Goal: Task Accomplishment & Management: Use online tool/utility

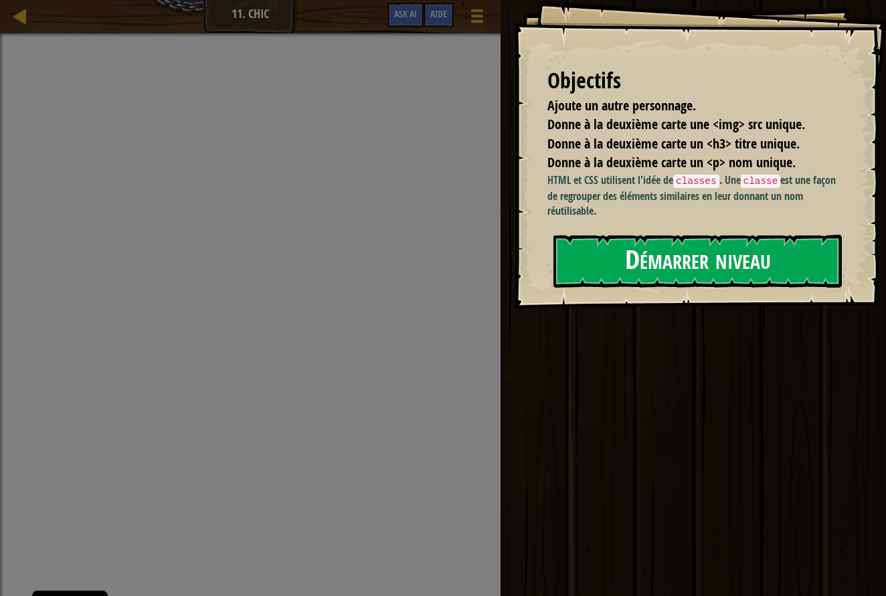
click at [645, 245] on button "Démarrer niveau" at bounding box center [698, 261] width 289 height 53
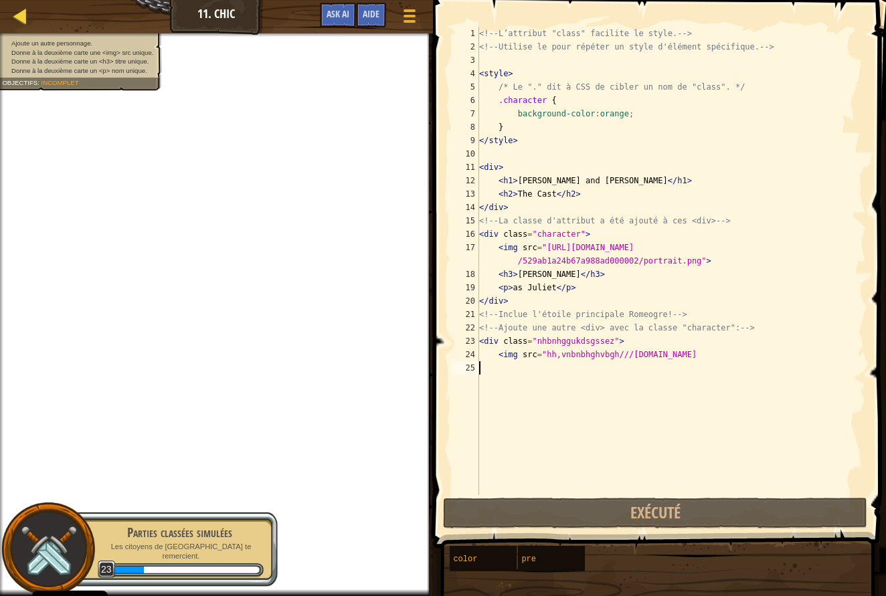
click at [13, 19] on div at bounding box center [20, 15] width 17 height 17
select select "fr"
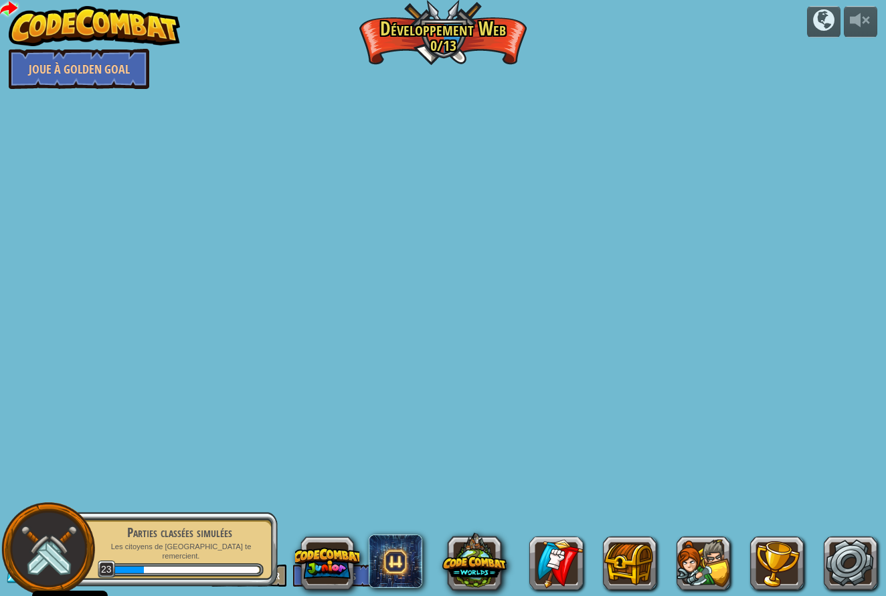
select select "fr"
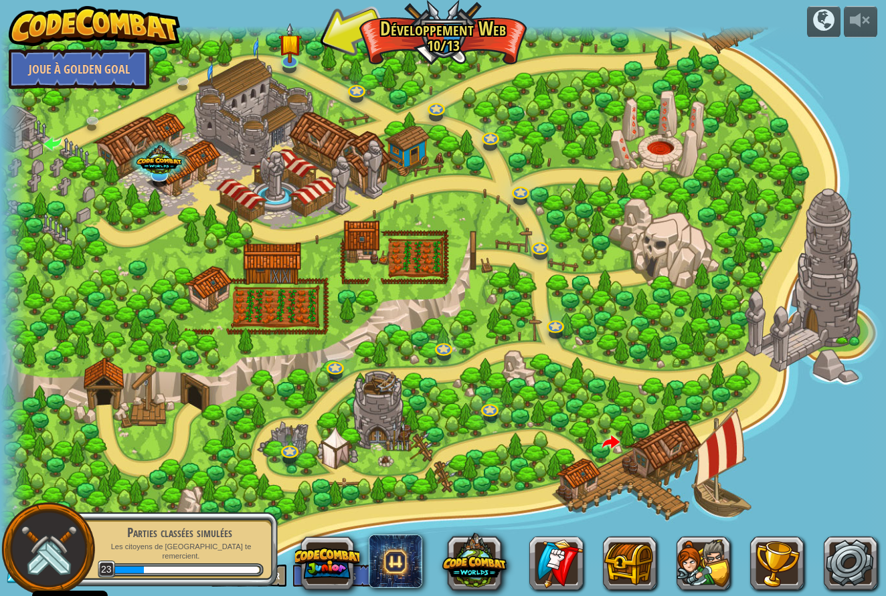
click at [13, 19] on img at bounding box center [94, 26] width 171 height 40
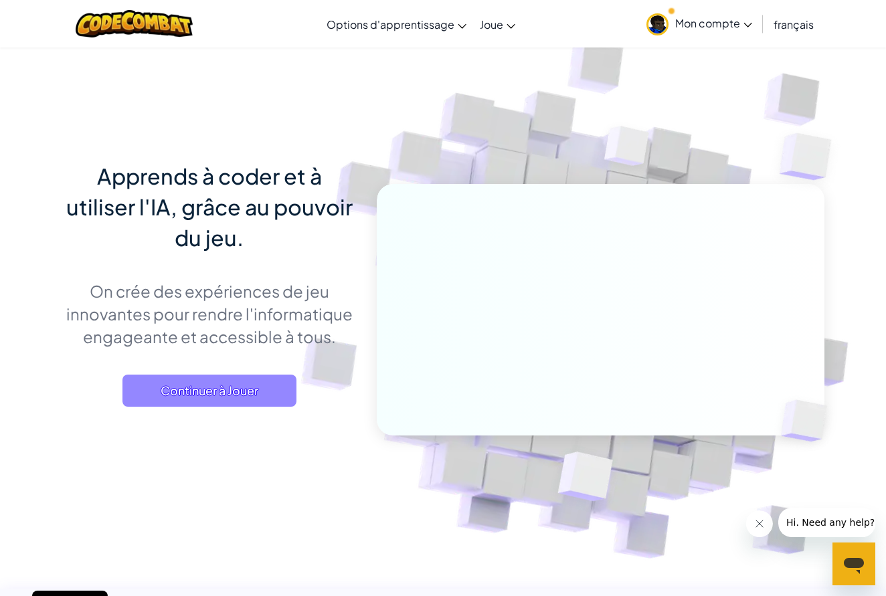
click at [181, 394] on span "Continuer à Jouer" at bounding box center [209, 391] width 174 height 32
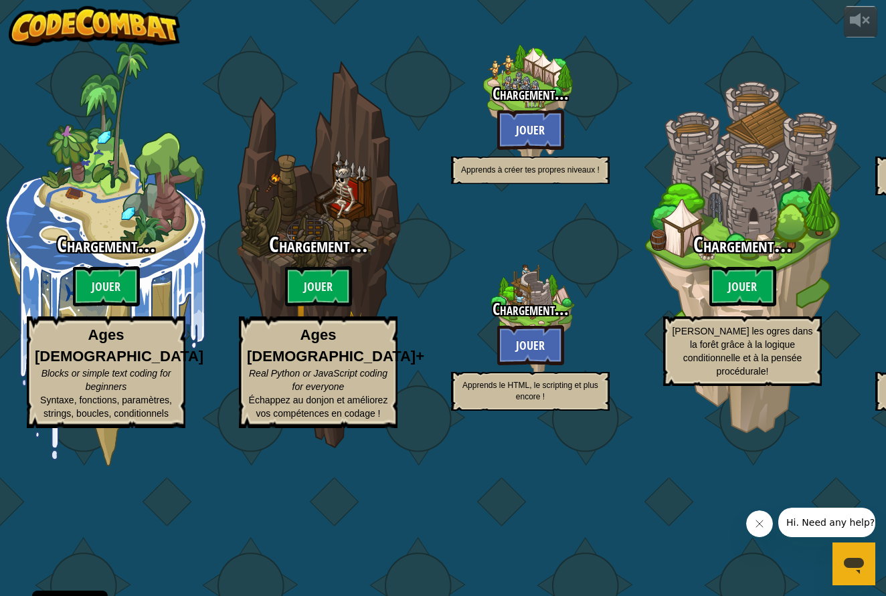
select select "fr"
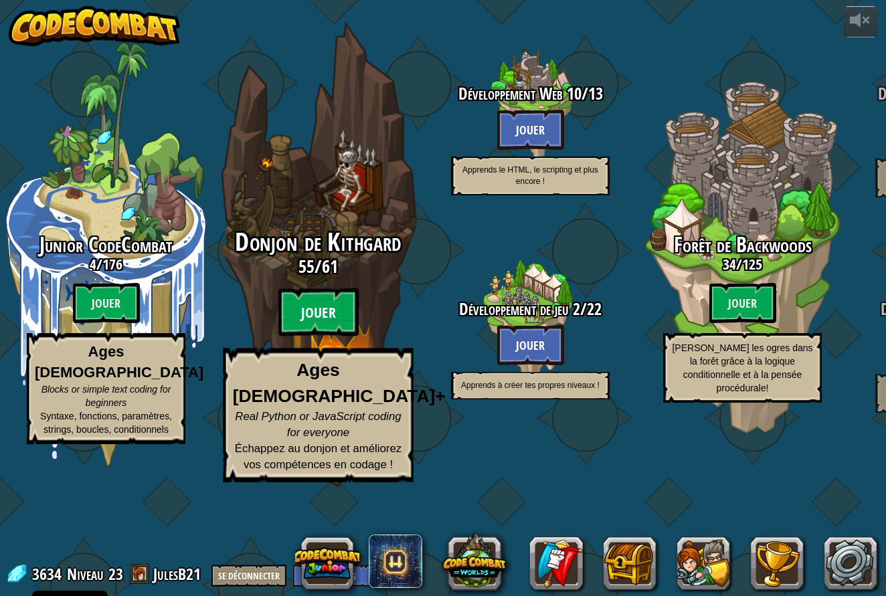
click at [327, 337] on btn "Jouer" at bounding box center [318, 313] width 80 height 48
select select "fr"
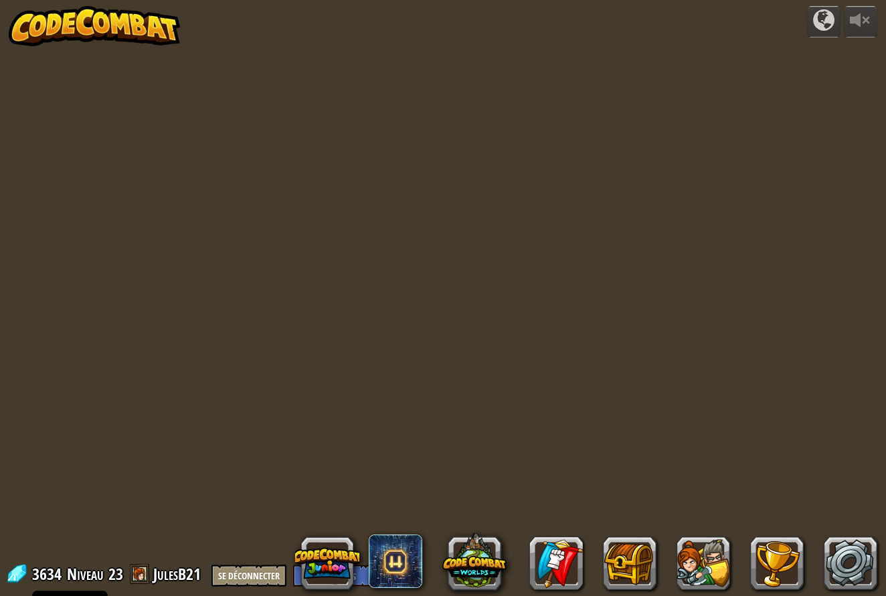
select select "fr"
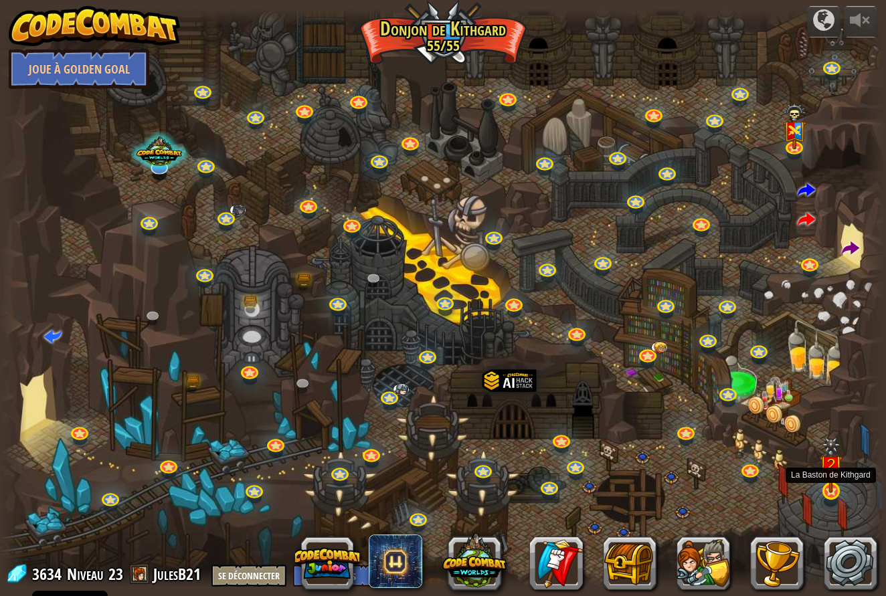
click at [820, 477] on img at bounding box center [831, 466] width 23 height 56
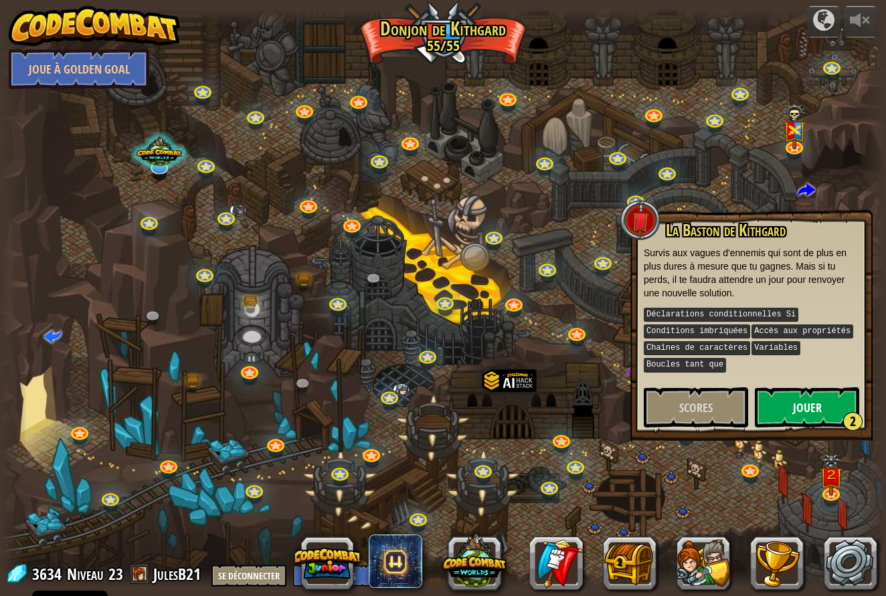
click at [835, 401] on button "Jouer 2" at bounding box center [807, 408] width 104 height 40
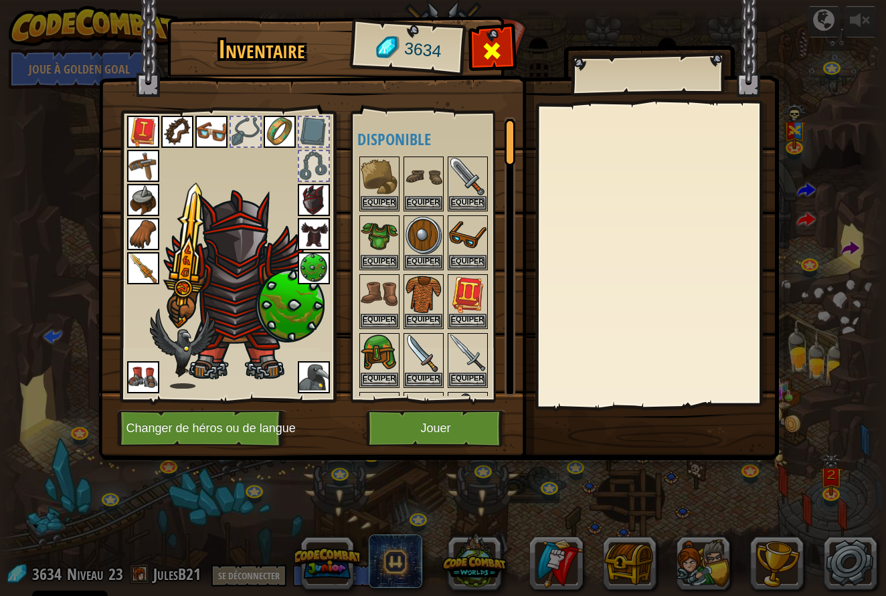
click at [490, 45] on span at bounding box center [491, 50] width 21 height 21
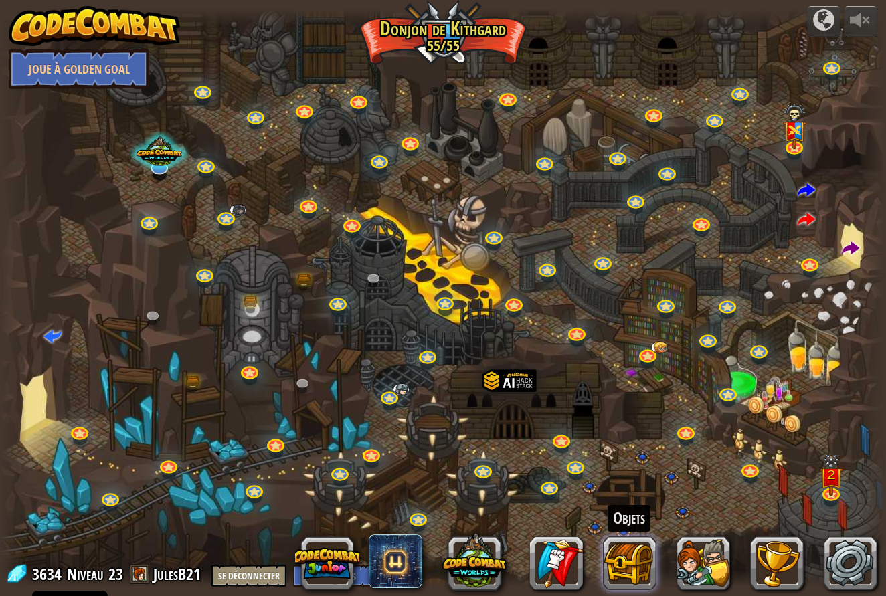
click at [632, 577] on button at bounding box center [630, 564] width 54 height 54
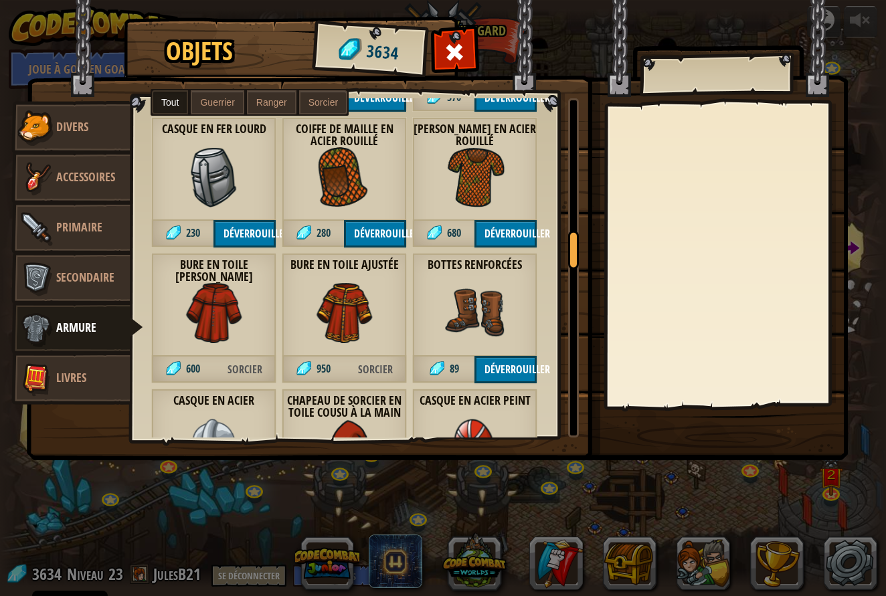
scroll to position [1265, 0]
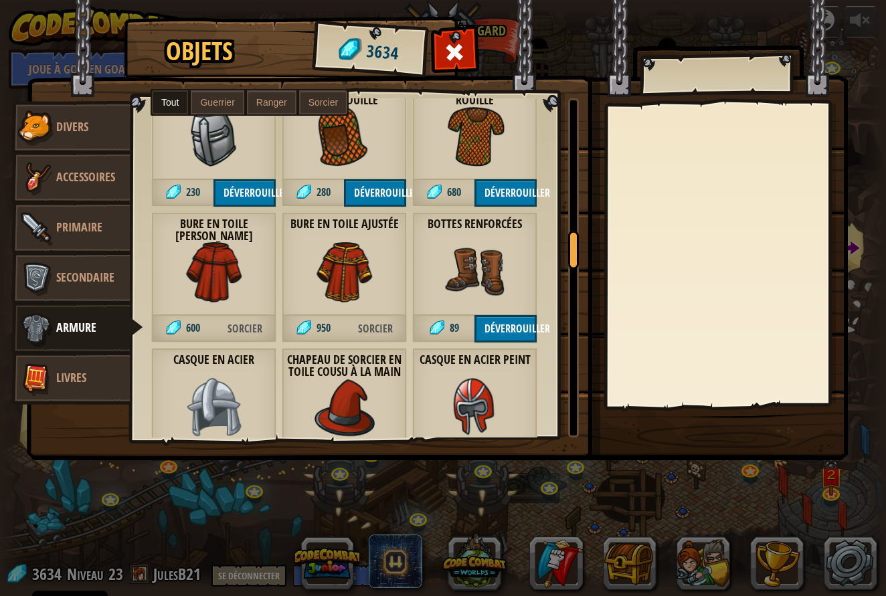
click at [465, 268] on img at bounding box center [475, 272] width 60 height 60
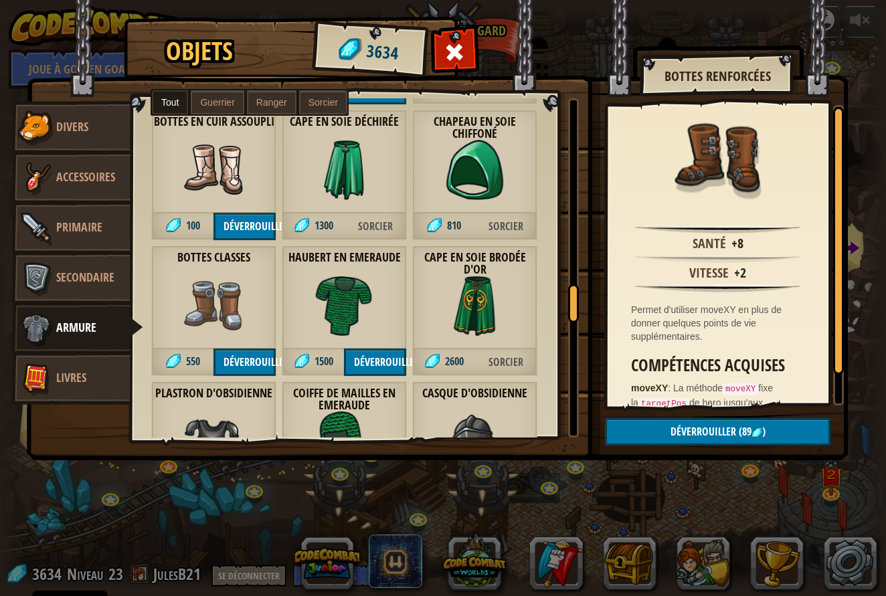
scroll to position [1787, 0]
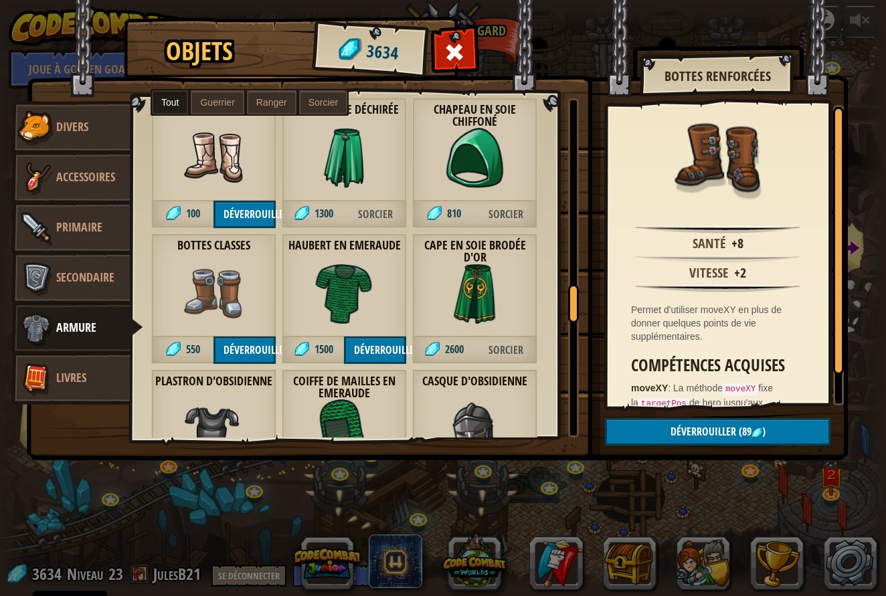
click at [224, 159] on img at bounding box center [214, 158] width 60 height 60
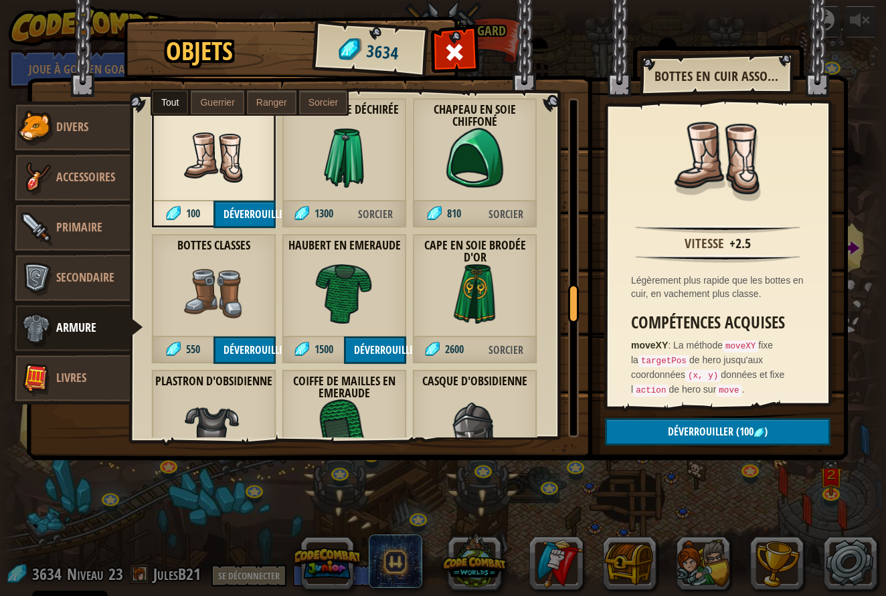
click at [192, 291] on img at bounding box center [214, 294] width 60 height 60
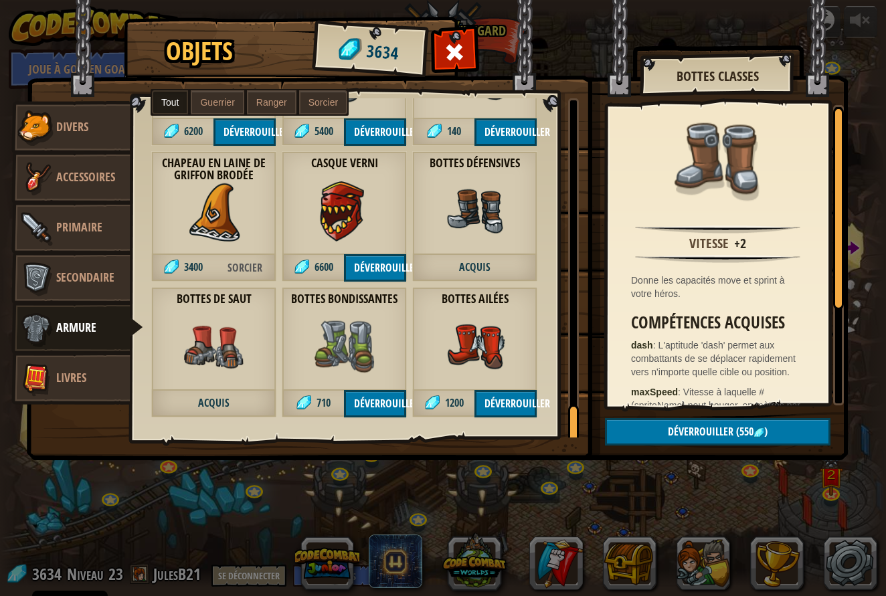
scroll to position [2957, 0]
click at [333, 366] on img at bounding box center [345, 347] width 60 height 60
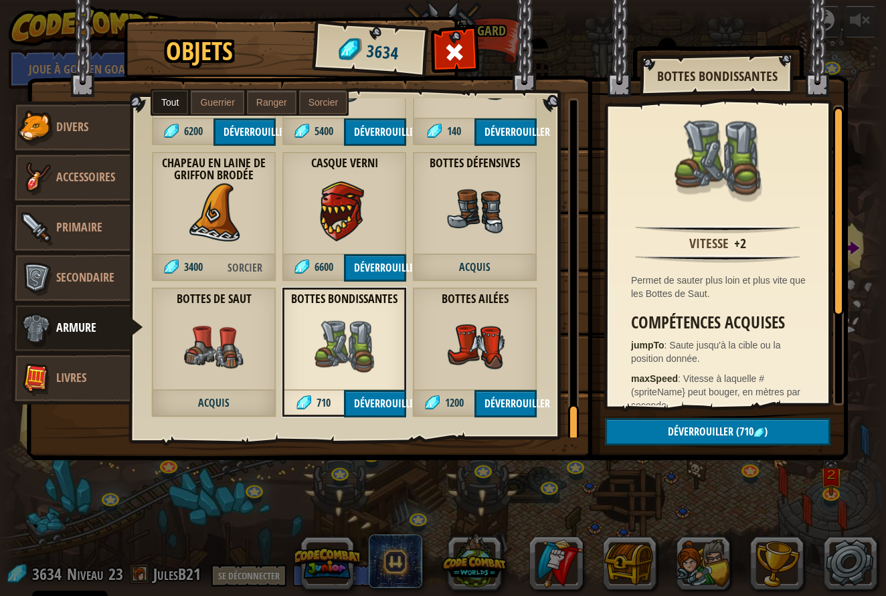
scroll to position [2953, 0]
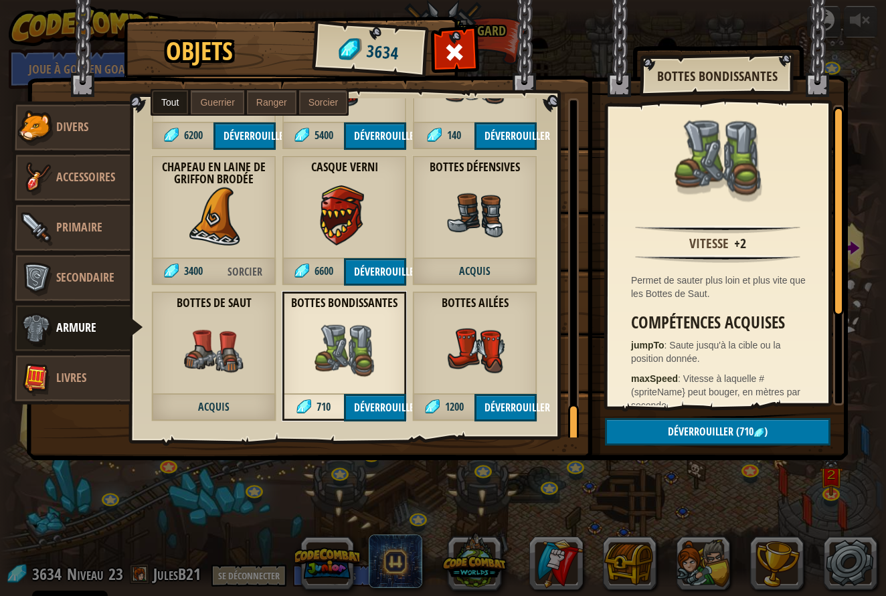
click at [437, 359] on div "Bottes ailées 1200 Déverrouiller" at bounding box center [474, 356] width 125 height 131
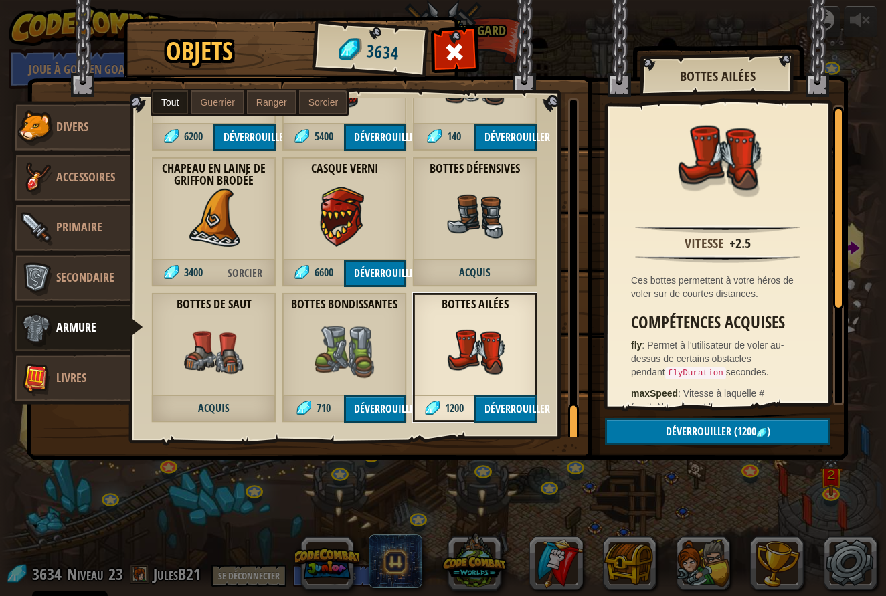
scroll to position [2950, 0]
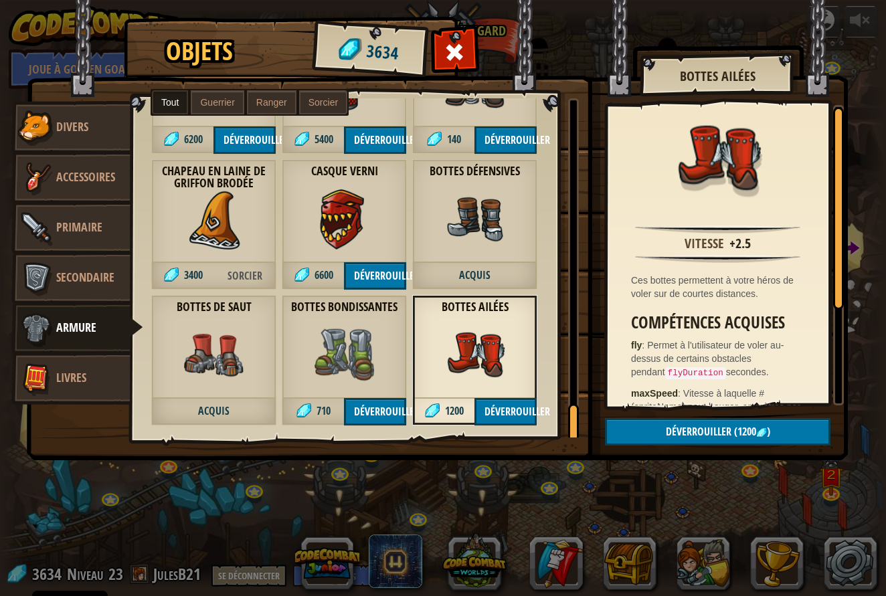
click at [262, 378] on div "Bottes de saut Acquis" at bounding box center [213, 360] width 125 height 131
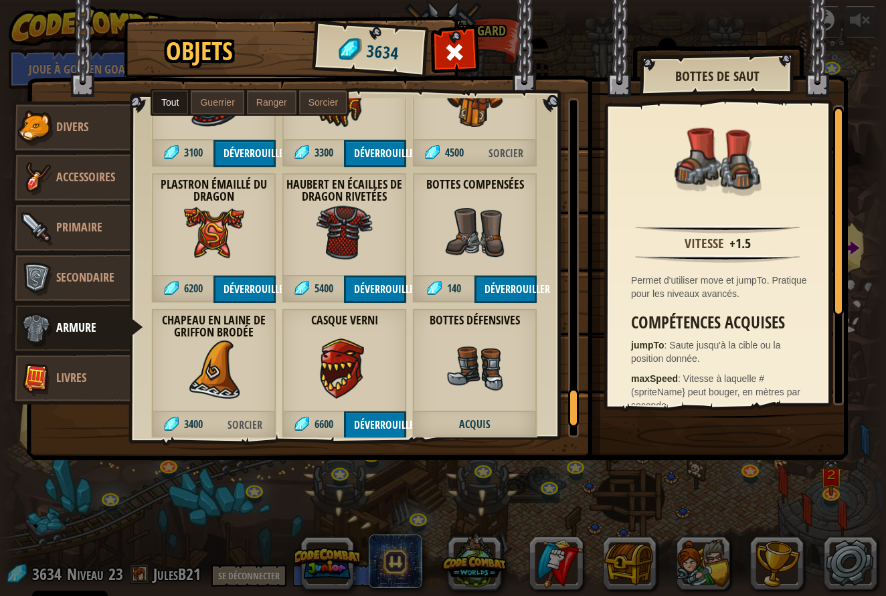
click at [433, 373] on div "Bottes Défensives Acquis" at bounding box center [474, 374] width 125 height 131
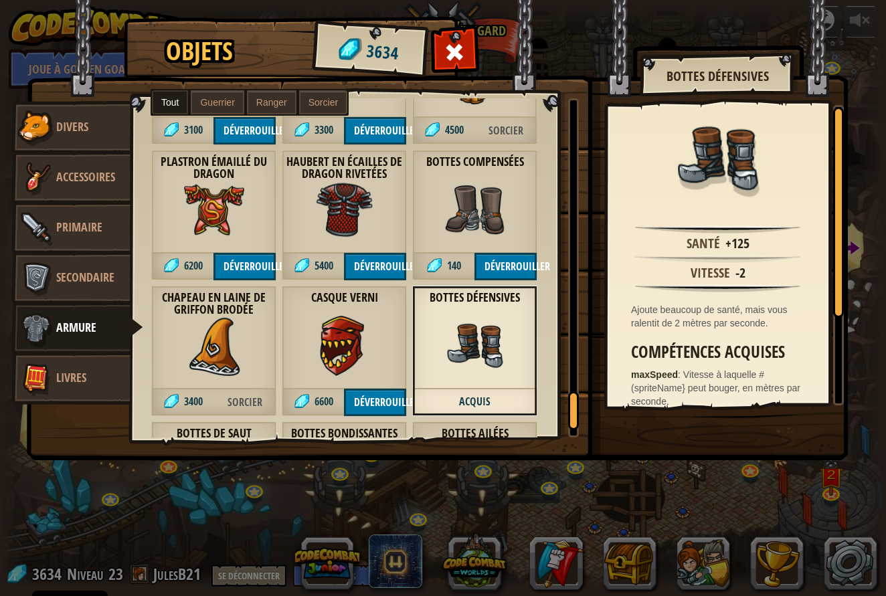
scroll to position [2829, 0]
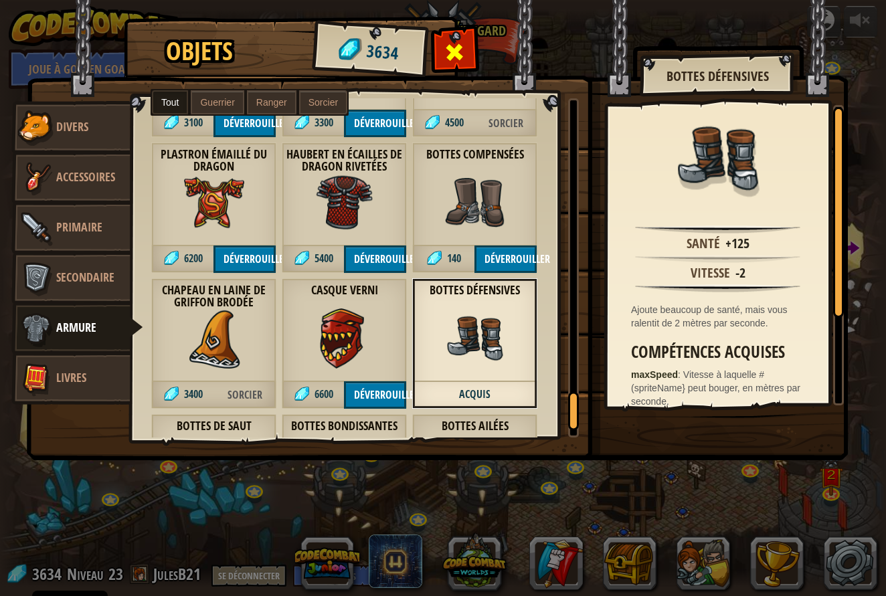
click at [456, 47] on span at bounding box center [454, 52] width 21 height 21
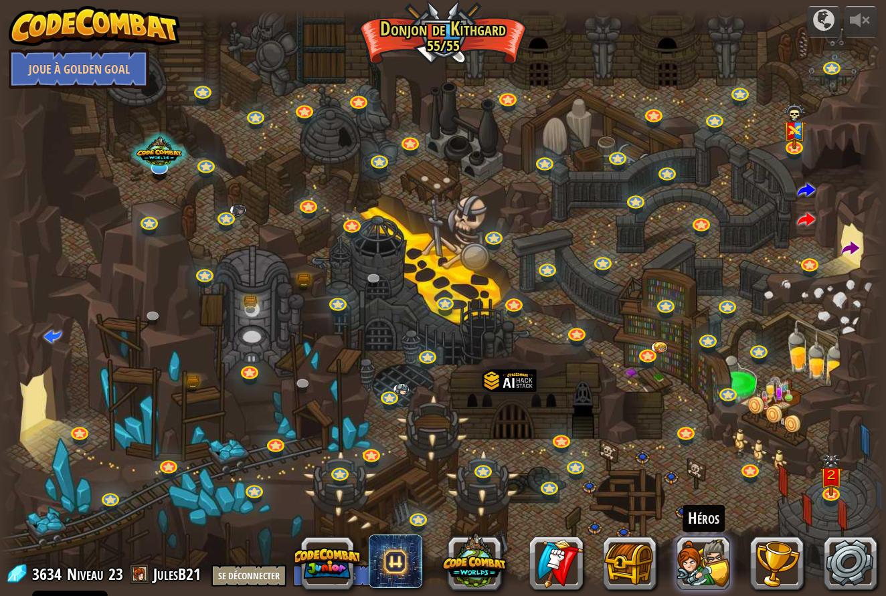
click at [696, 549] on button at bounding box center [704, 564] width 54 height 54
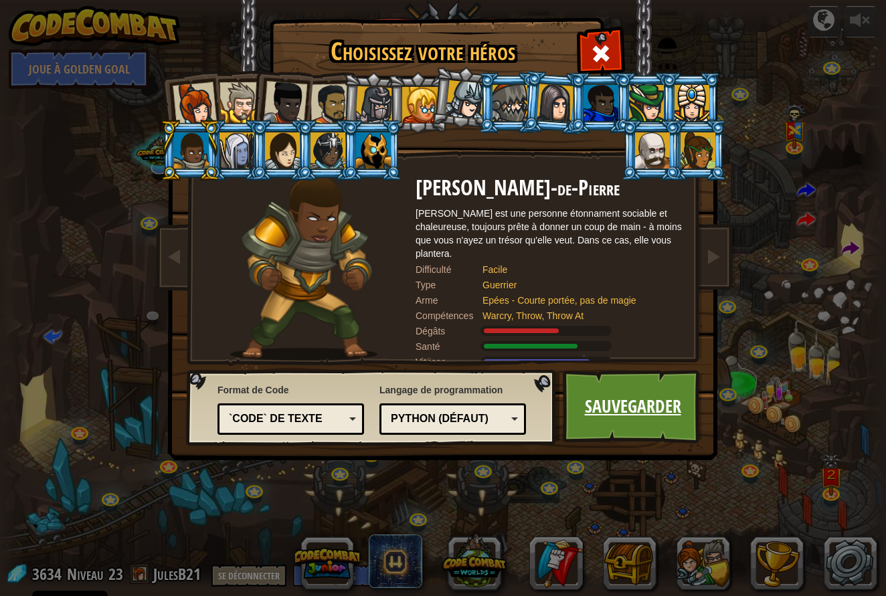
click at [605, 405] on link "Sauvegarder" at bounding box center [633, 407] width 140 height 74
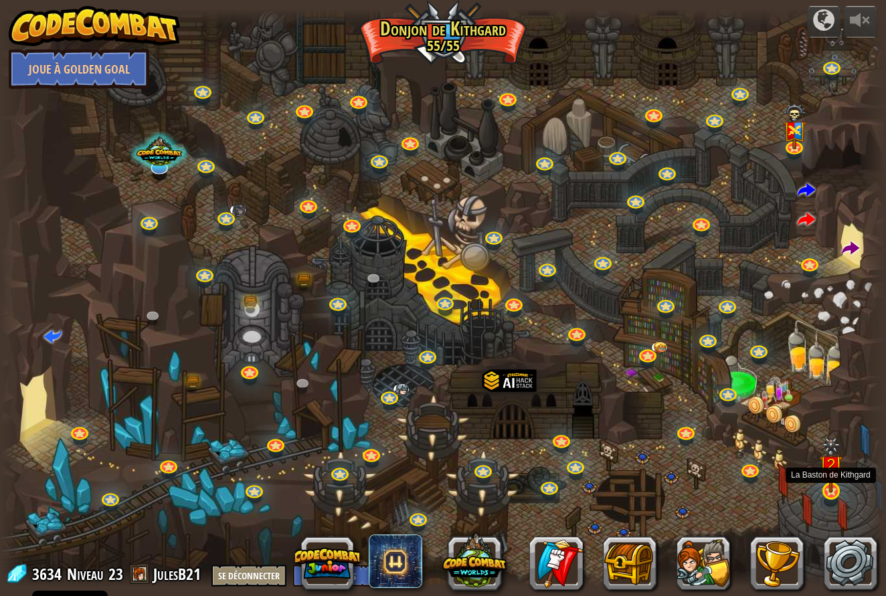
click at [827, 489] on img at bounding box center [831, 466] width 23 height 56
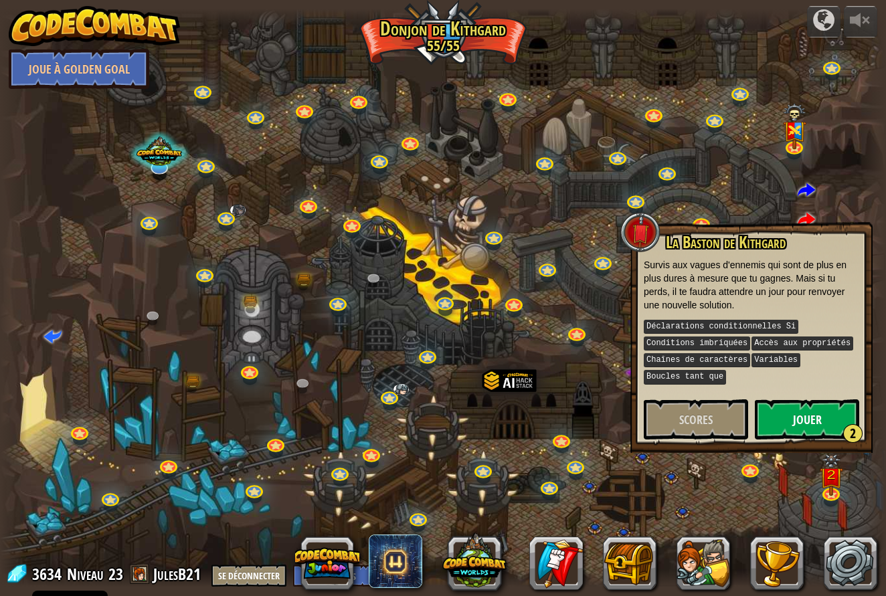
scroll to position [0, 0]
click at [818, 421] on button "Jouer 2" at bounding box center [807, 420] width 104 height 40
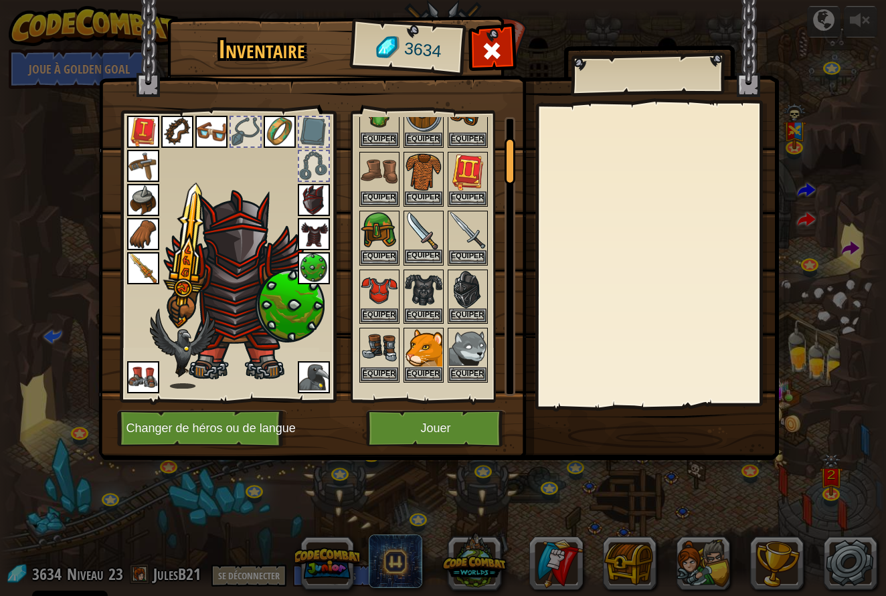
scroll to position [120, 0]
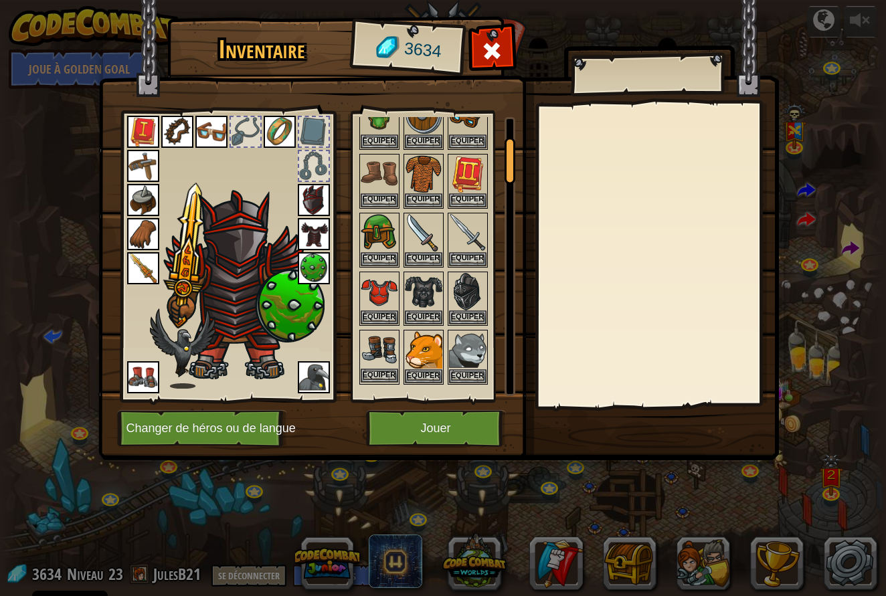
click at [375, 370] on button "Equiper" at bounding box center [379, 376] width 37 height 14
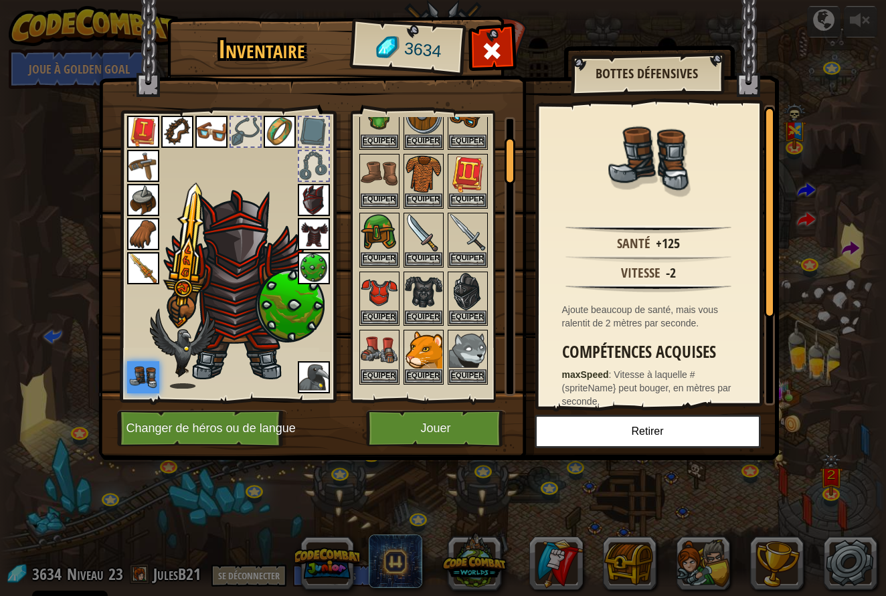
click at [422, 425] on button "Jouer" at bounding box center [436, 428] width 140 height 37
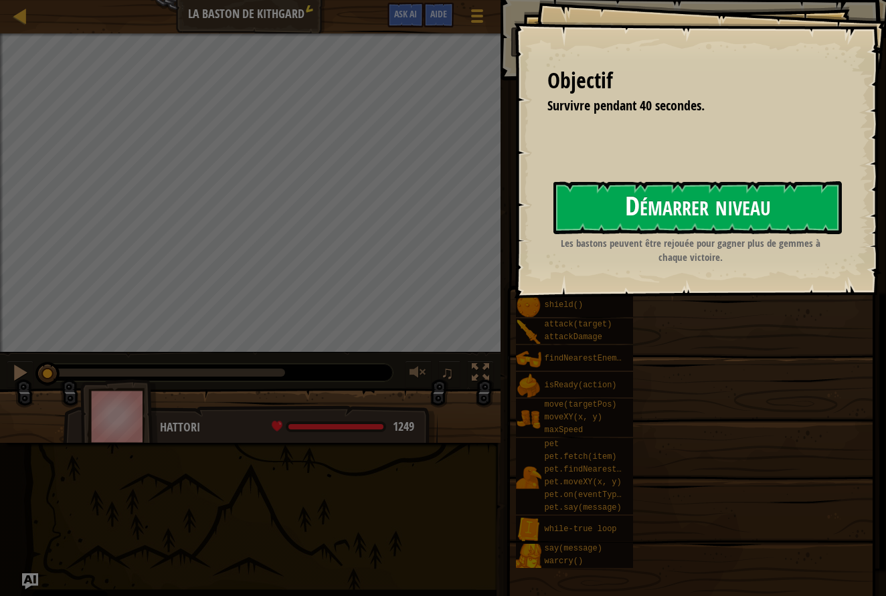
click at [669, 209] on button "Démarrer niveau" at bounding box center [698, 207] width 289 height 53
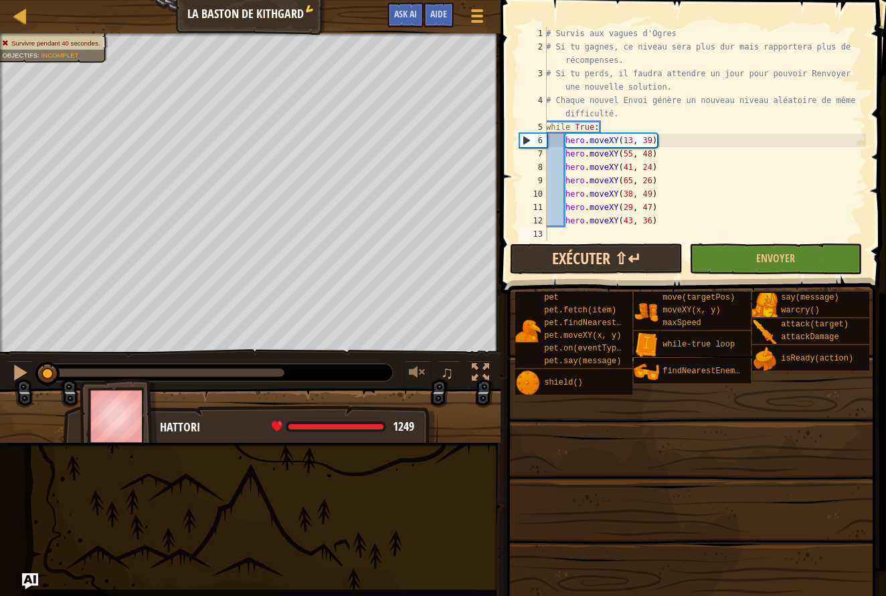
click at [607, 259] on button "Exécuter ⇧↵" at bounding box center [596, 259] width 173 height 31
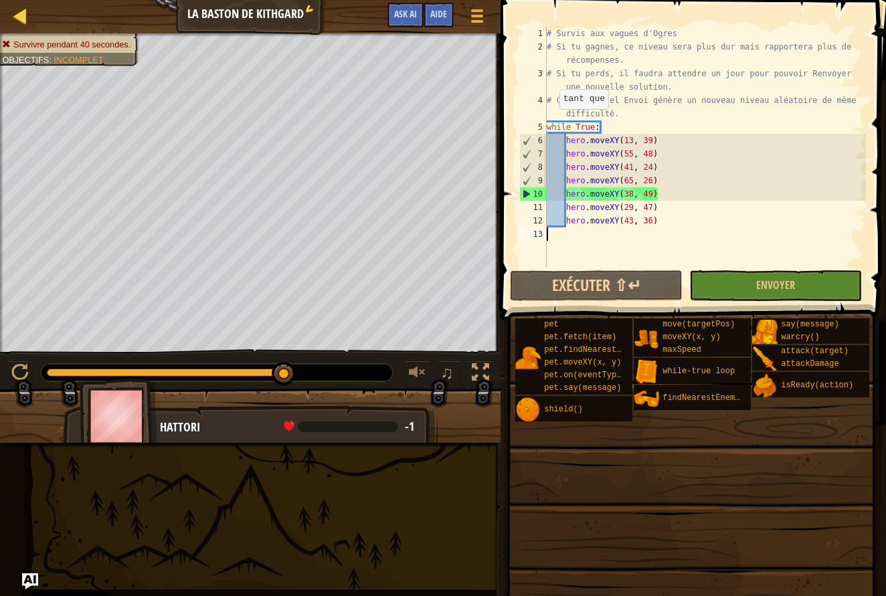
scroll to position [0, 1]
click at [13, 16] on div at bounding box center [20, 15] width 17 height 17
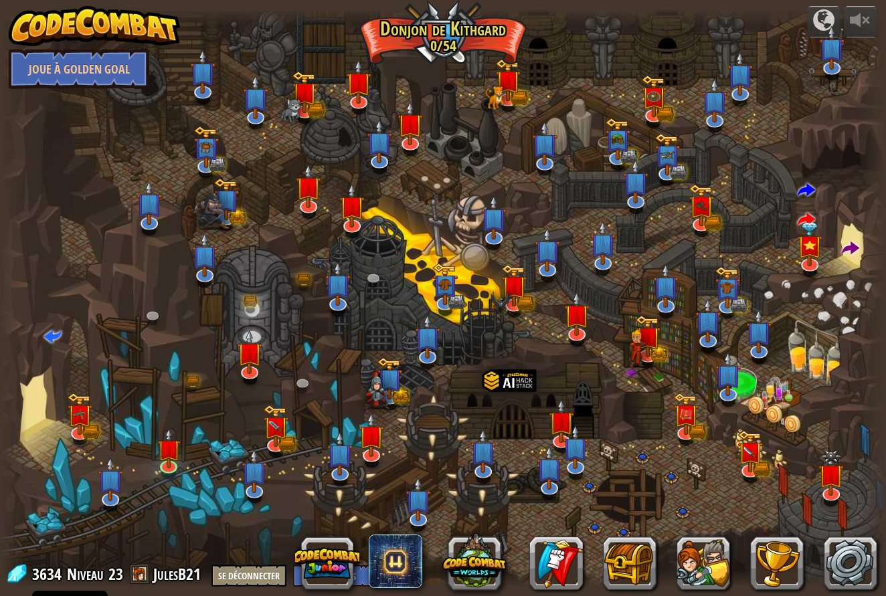
scroll to position [0, 1]
select select "fr"
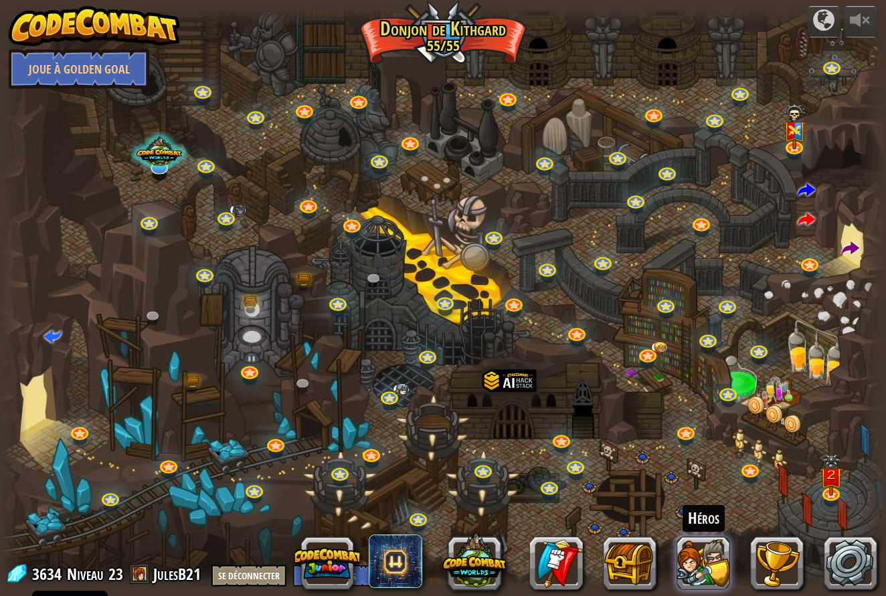
click at [702, 568] on button at bounding box center [704, 564] width 54 height 54
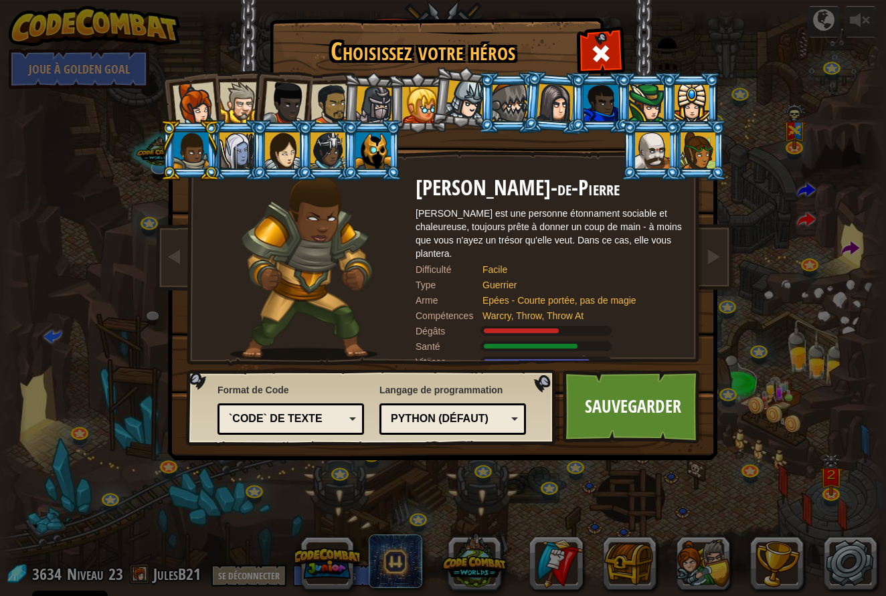
click at [376, 101] on div at bounding box center [374, 105] width 38 height 38
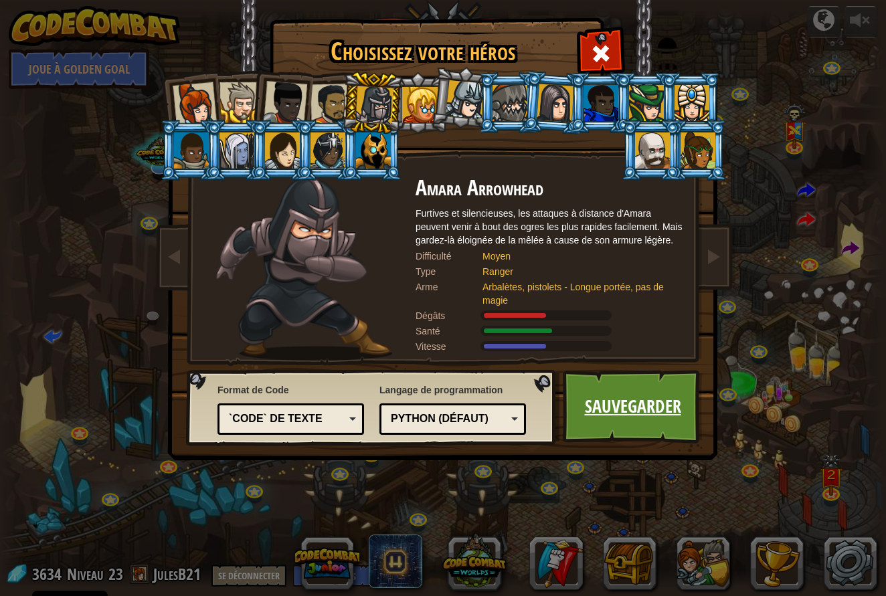
click at [633, 422] on link "Sauvegarder" at bounding box center [633, 407] width 140 height 74
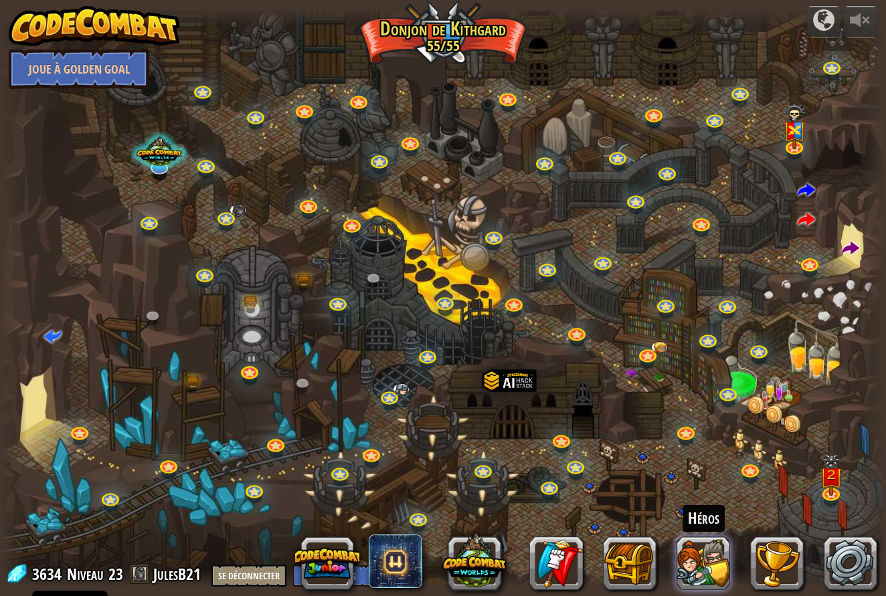
click at [691, 560] on button at bounding box center [704, 564] width 54 height 54
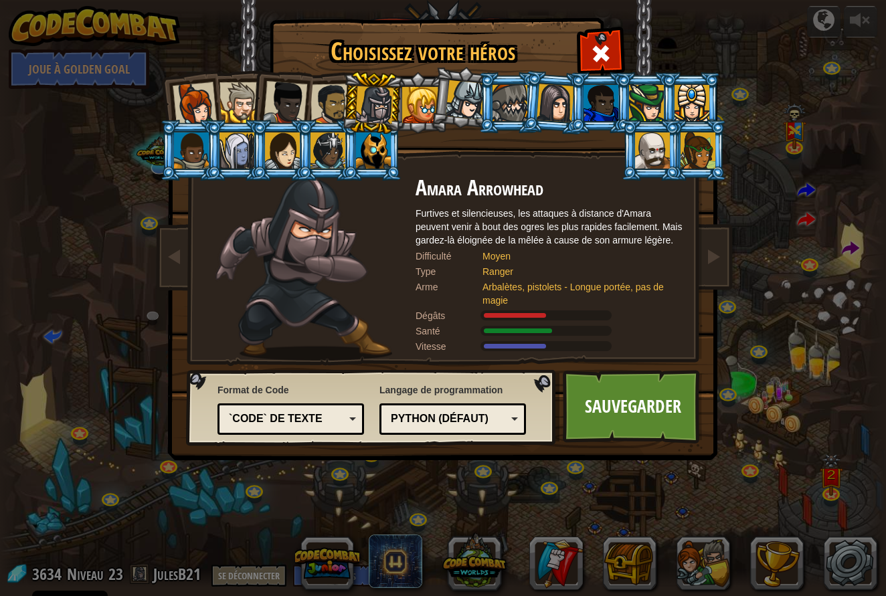
click at [234, 134] on div at bounding box center [237, 151] width 35 height 36
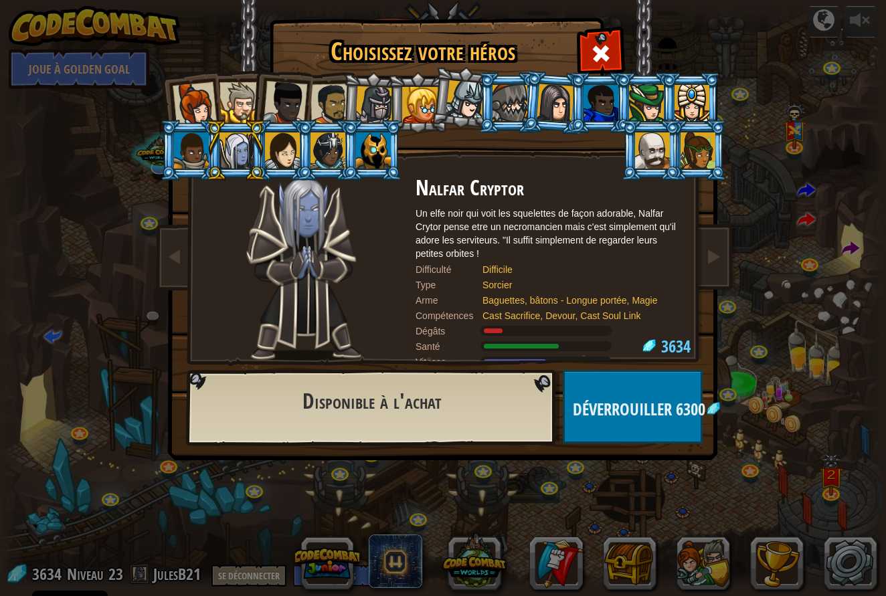
click at [645, 105] on div at bounding box center [646, 103] width 35 height 36
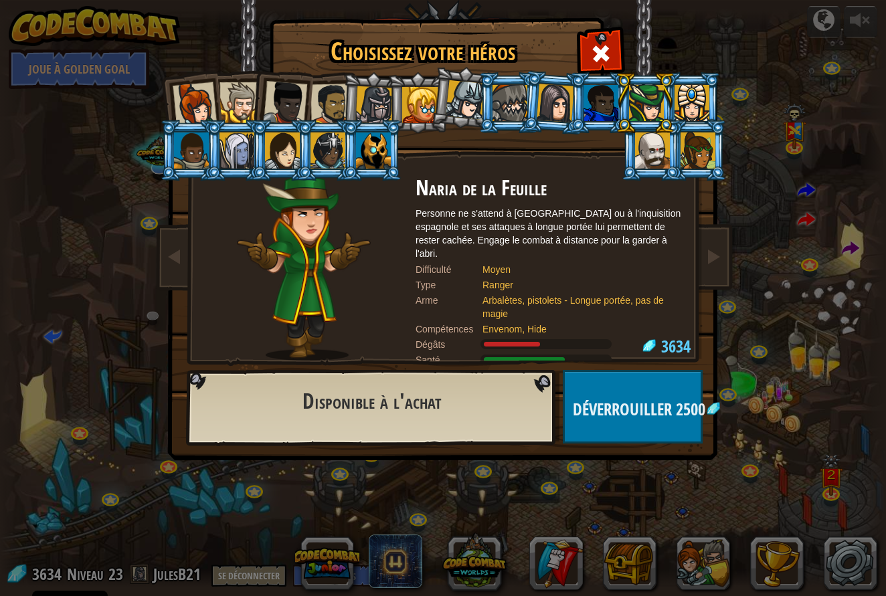
click at [392, 137] on li at bounding box center [372, 150] width 60 height 61
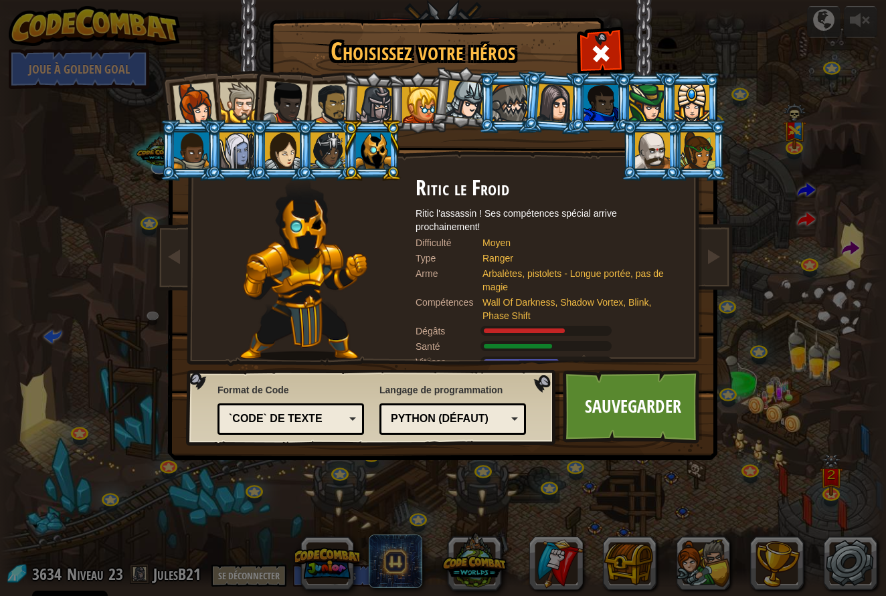
click at [670, 169] on div at bounding box center [652, 151] width 35 height 36
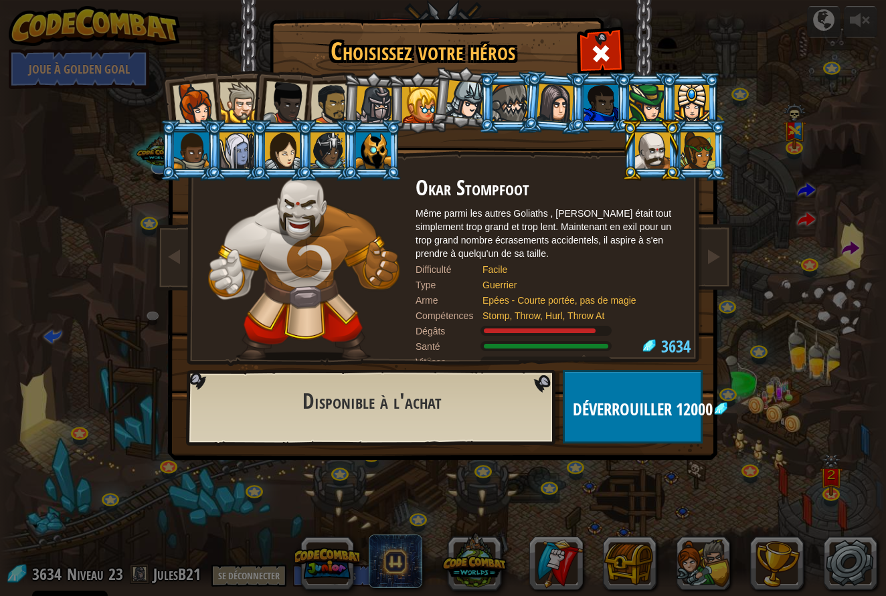
click at [604, 429] on button "Déverrouiller 12000" at bounding box center [633, 407] width 140 height 74
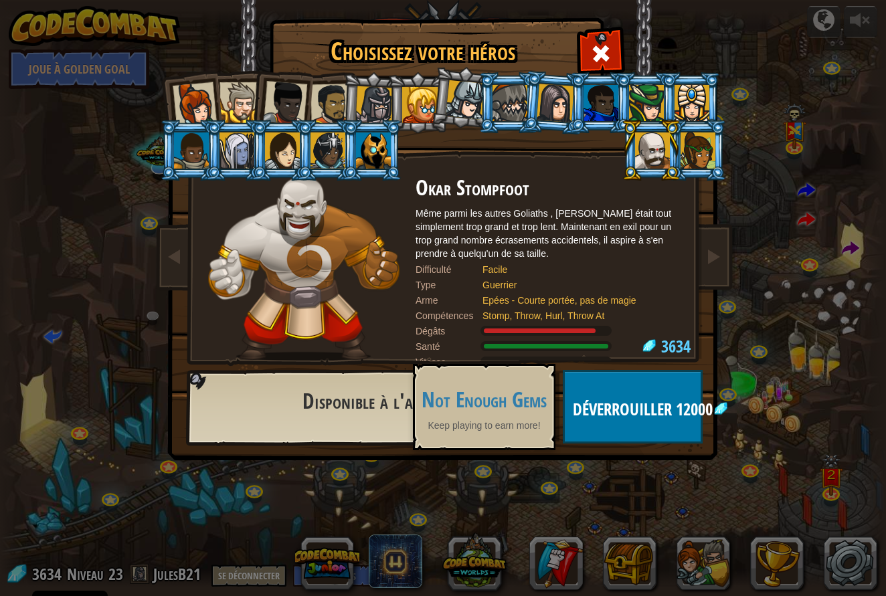
click at [604, 429] on button "Déverrouiller 12000" at bounding box center [633, 407] width 140 height 74
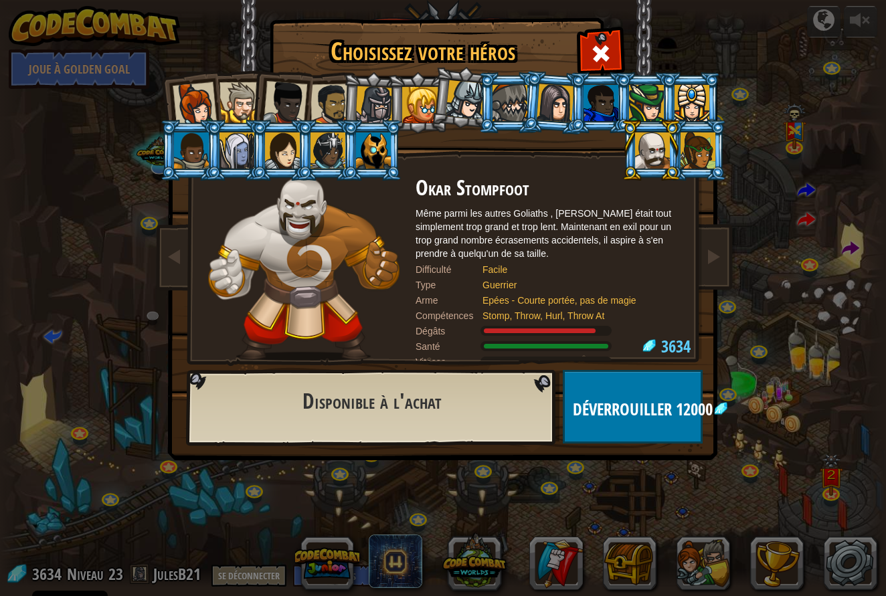
click at [604, 429] on button "Déverrouiller 12000" at bounding box center [633, 407] width 140 height 74
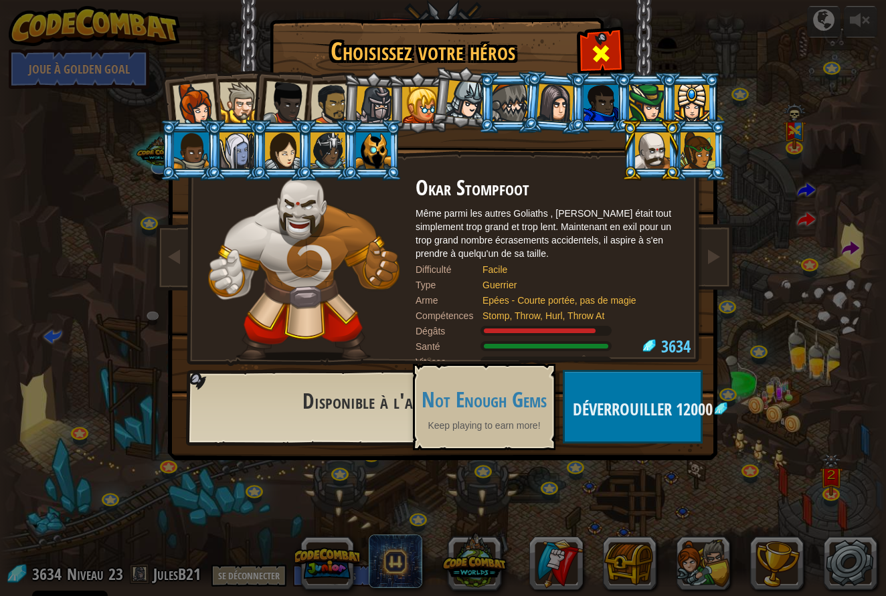
click at [614, 44] on div at bounding box center [601, 52] width 42 height 42
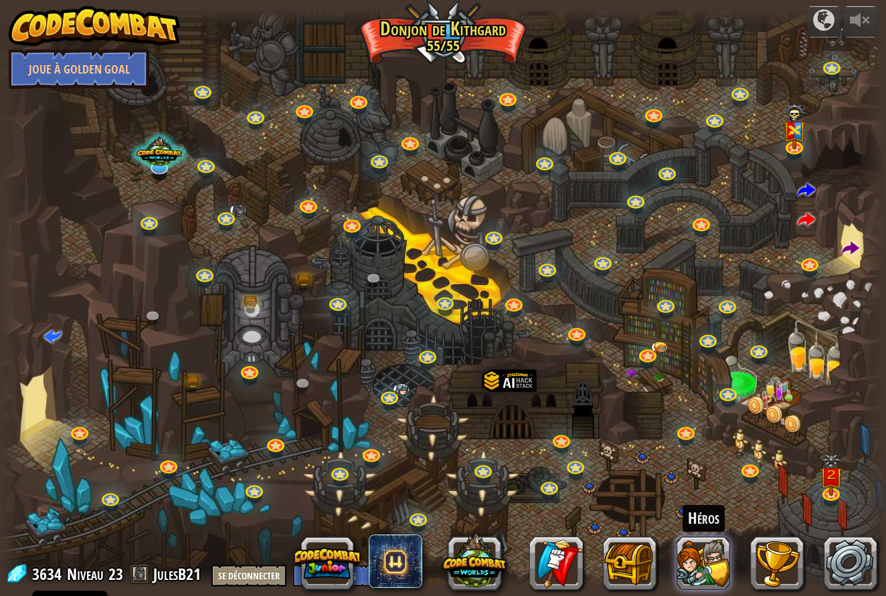
click at [701, 572] on button at bounding box center [704, 564] width 54 height 54
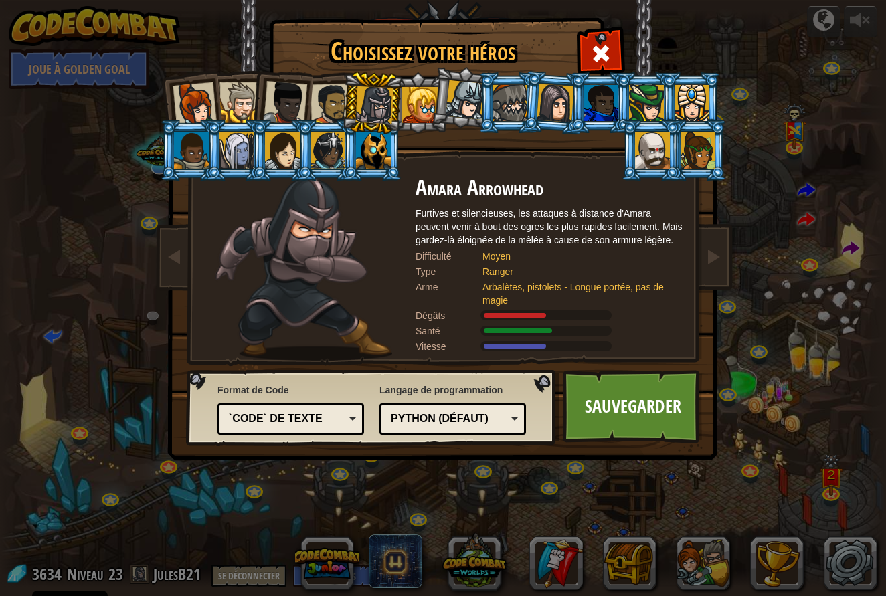
click at [588, 104] on div at bounding box center [601, 103] width 35 height 36
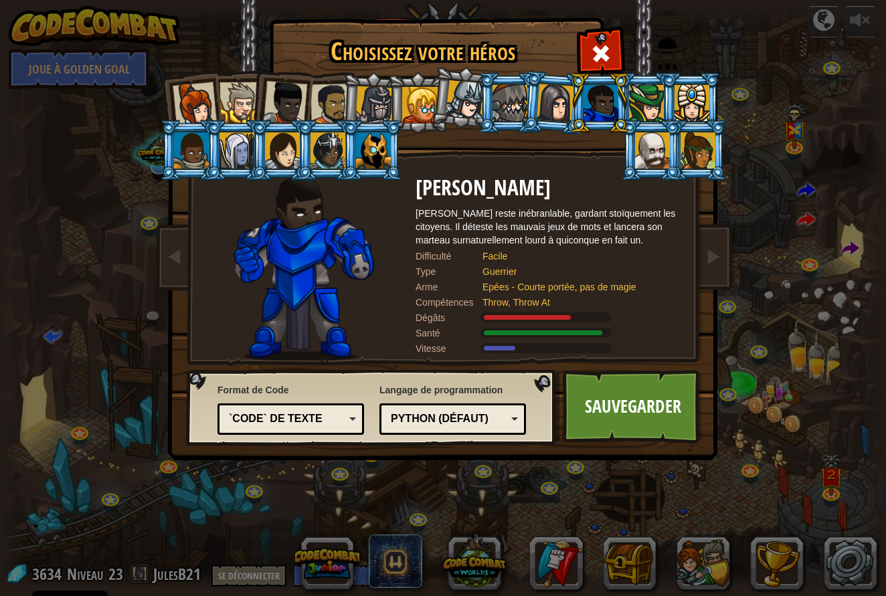
click at [638, 399] on link "Sauvegarder" at bounding box center [633, 407] width 140 height 74
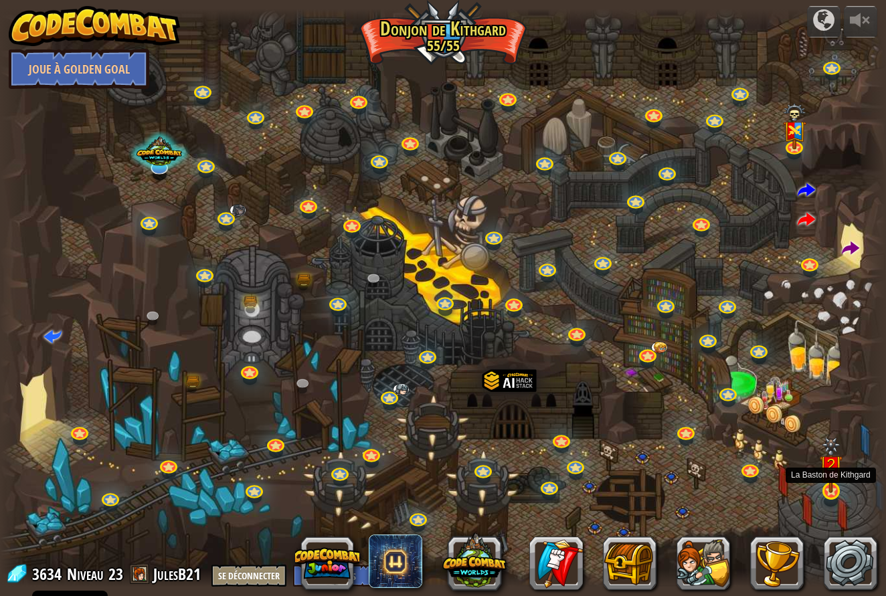
click at [835, 478] on img at bounding box center [831, 466] width 23 height 56
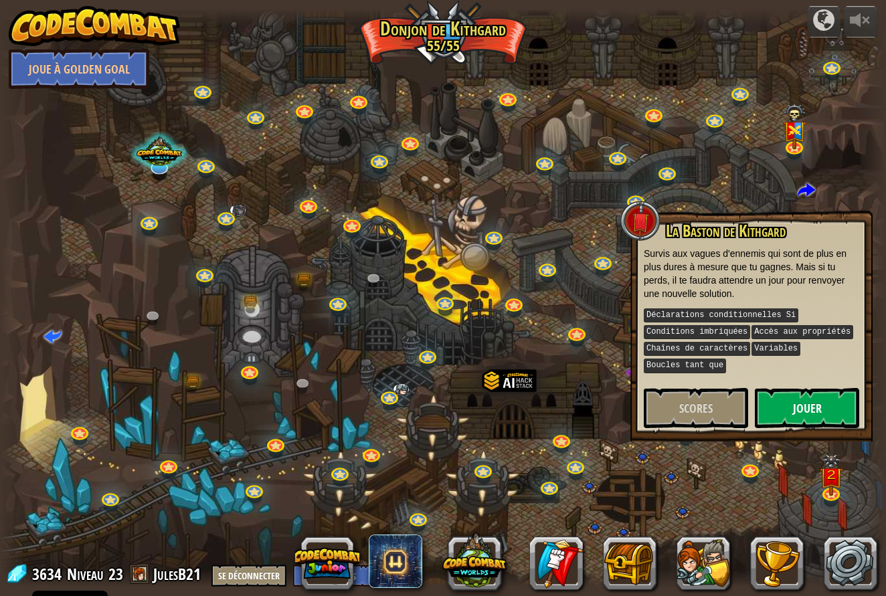
click at [797, 406] on button "Jouer" at bounding box center [807, 408] width 104 height 40
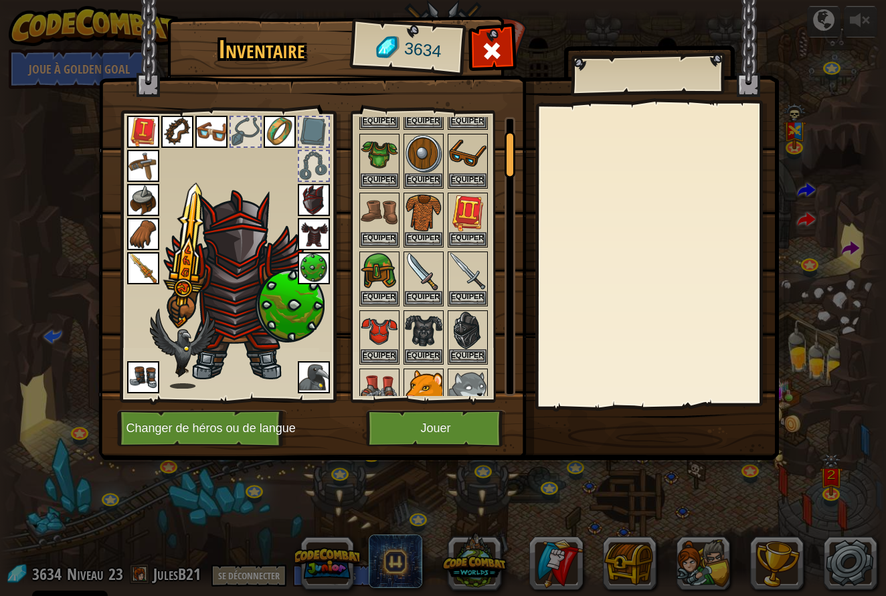
scroll to position [80, 0]
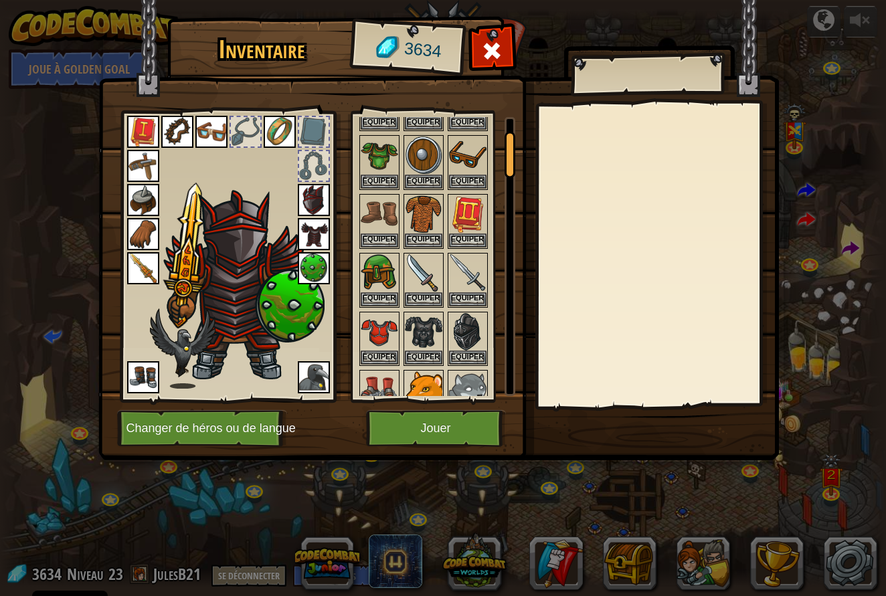
click at [424, 429] on button "Jouer" at bounding box center [436, 428] width 140 height 37
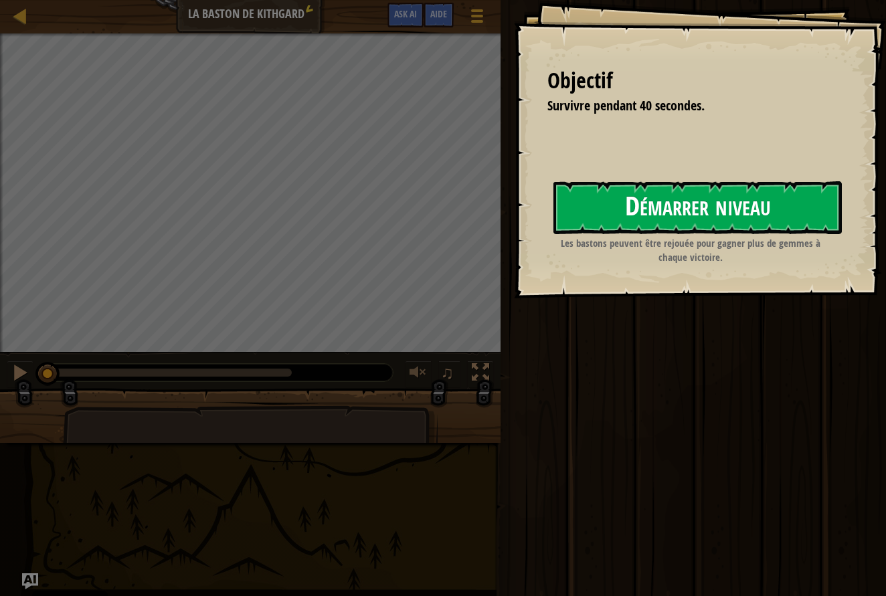
click at [649, 183] on button "Démarrer niveau" at bounding box center [698, 207] width 289 height 53
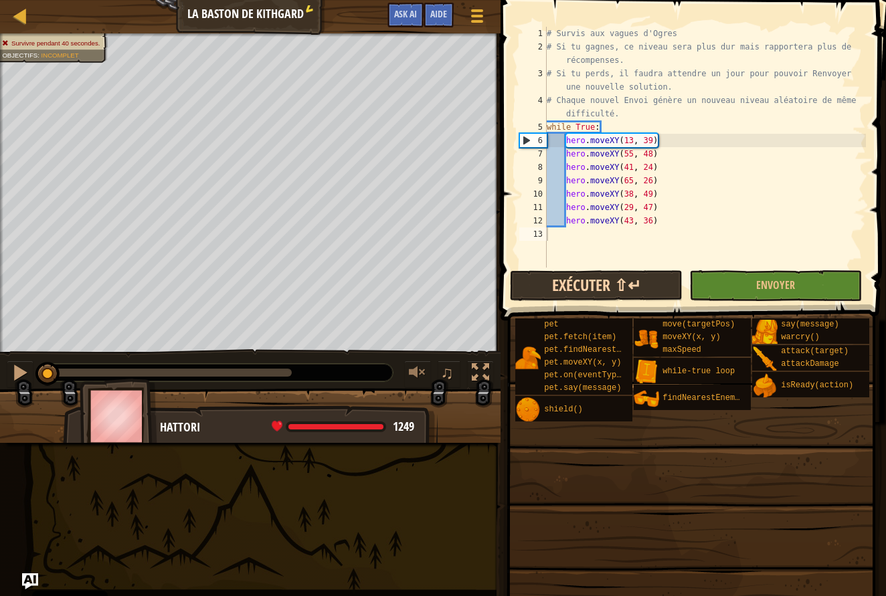
click at [584, 294] on button "Exécuter ⇧↵" at bounding box center [596, 285] width 173 height 31
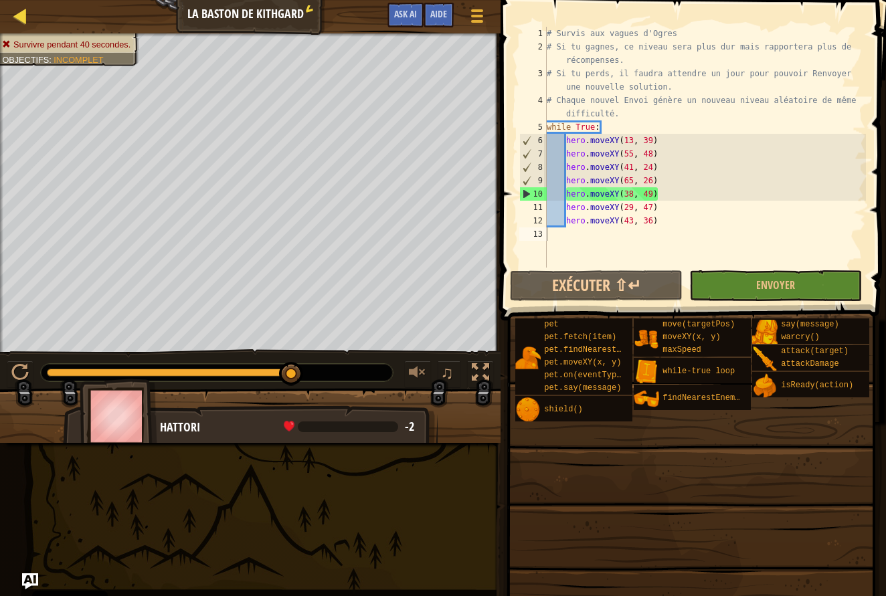
click at [29, 10] on link "Carte" at bounding box center [30, 16] width 7 height 18
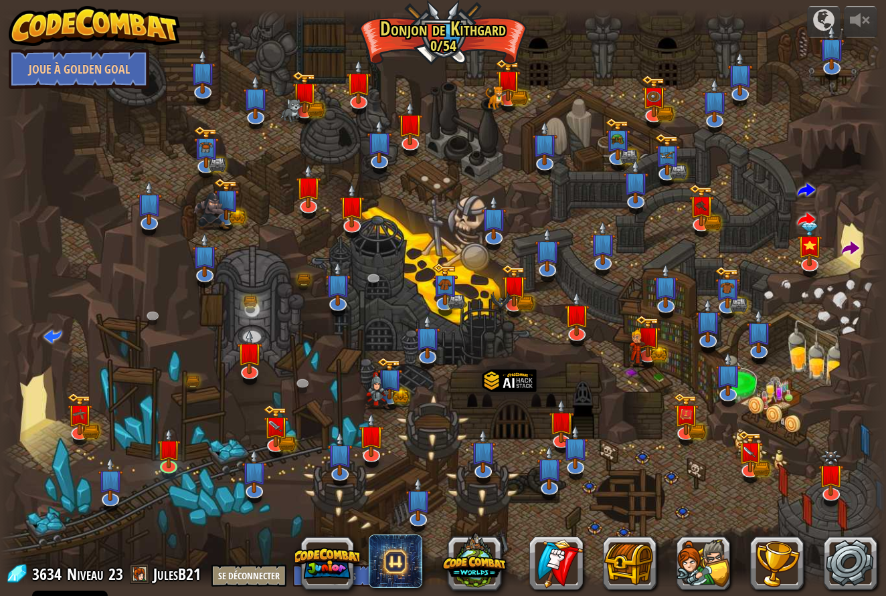
select select "fr"
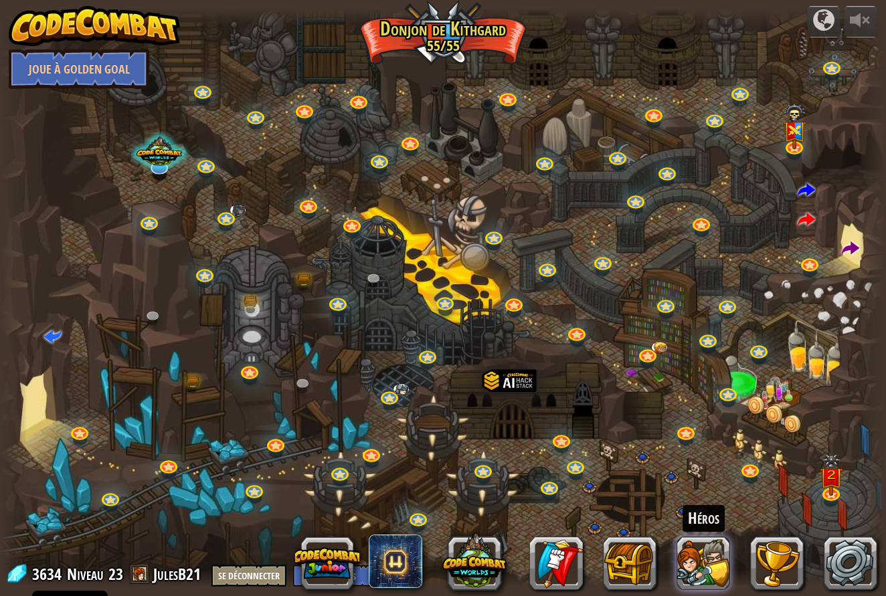
scroll to position [0, 1]
click at [704, 570] on button at bounding box center [704, 564] width 54 height 54
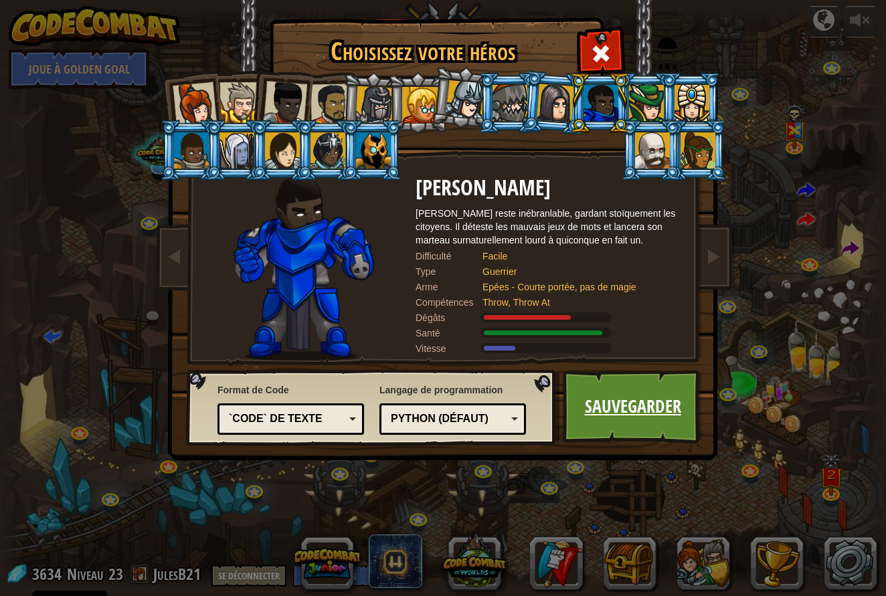
click at [641, 422] on link "Sauvegarder" at bounding box center [633, 407] width 140 height 74
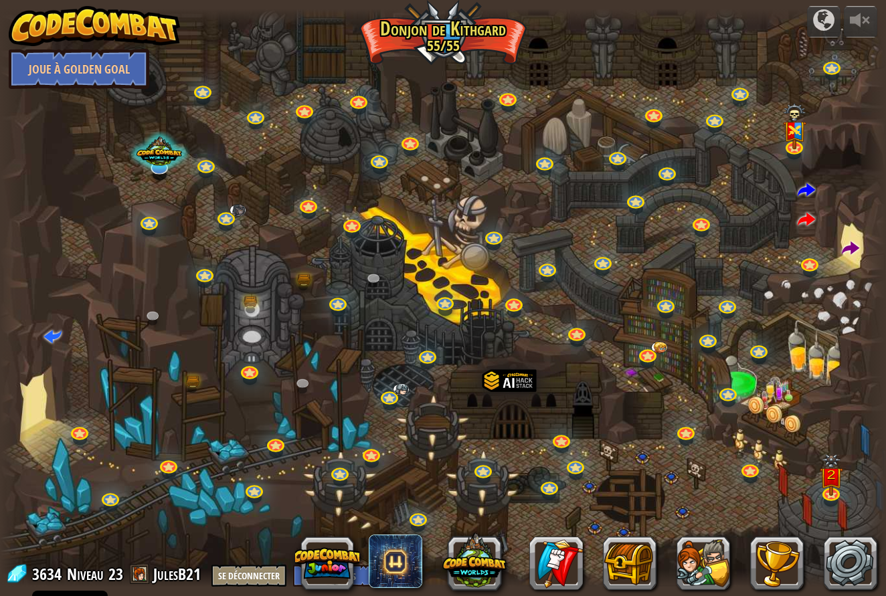
click at [641, 422] on div at bounding box center [443, 298] width 886 height 579
click at [837, 477] on img at bounding box center [831, 466] width 23 height 56
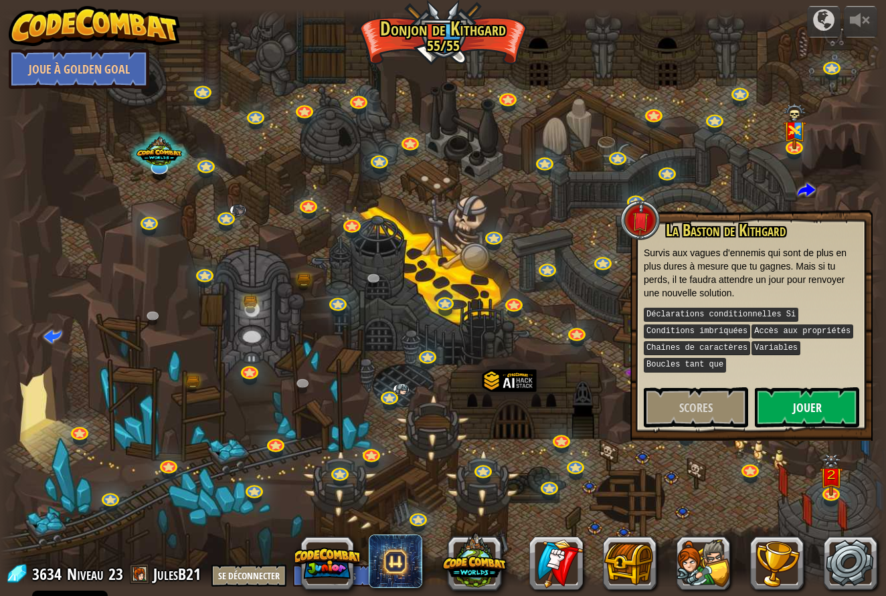
click at [787, 398] on button "Jouer" at bounding box center [807, 408] width 104 height 40
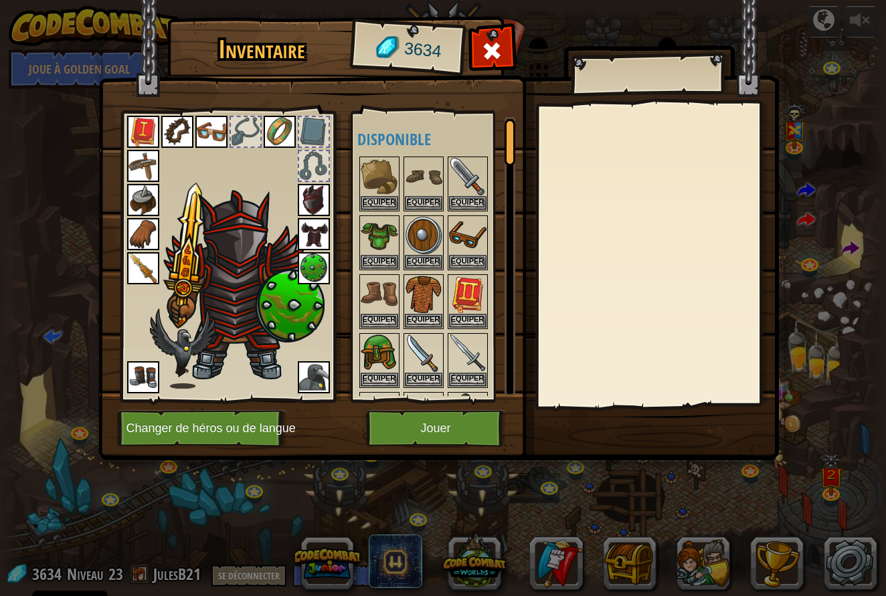
click at [254, 431] on button "Changer de héros ou de langue" at bounding box center [202, 428] width 170 height 37
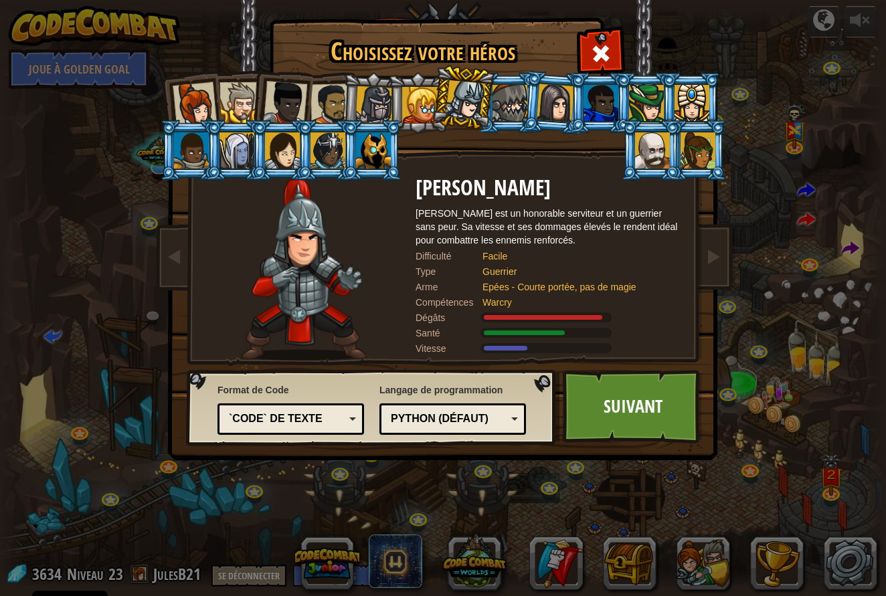
click at [601, 108] on div at bounding box center [601, 103] width 35 height 36
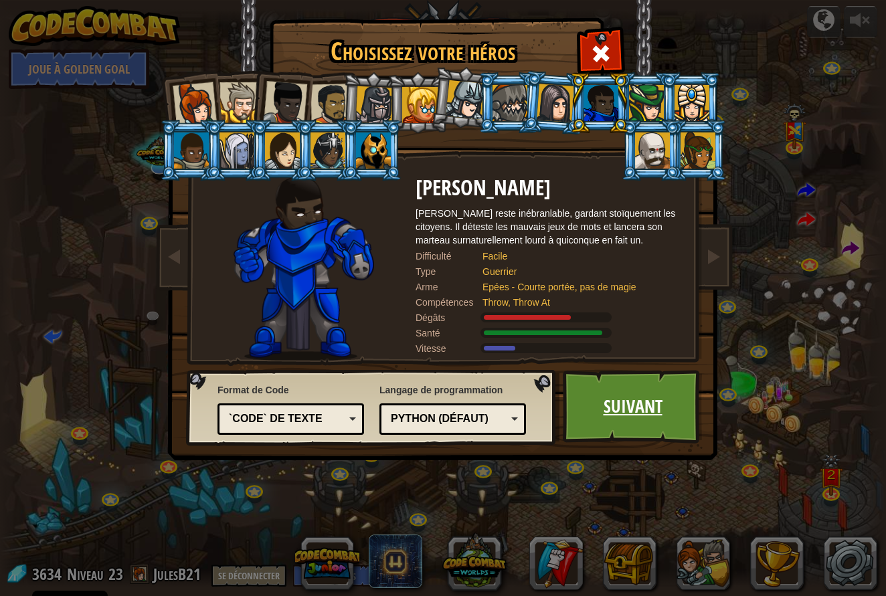
click at [605, 390] on link "Suivant" at bounding box center [633, 407] width 140 height 74
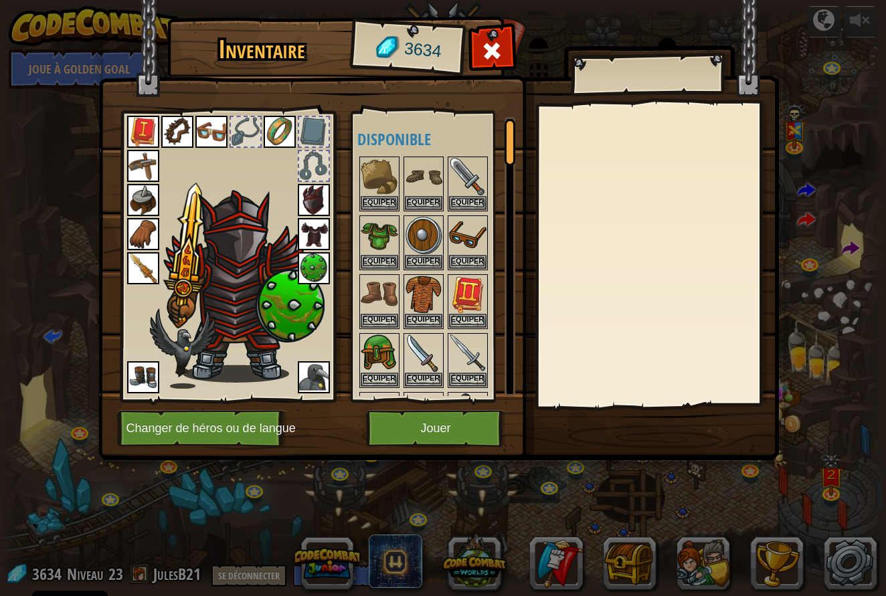
click at [436, 425] on button "Jouer" at bounding box center [436, 428] width 140 height 37
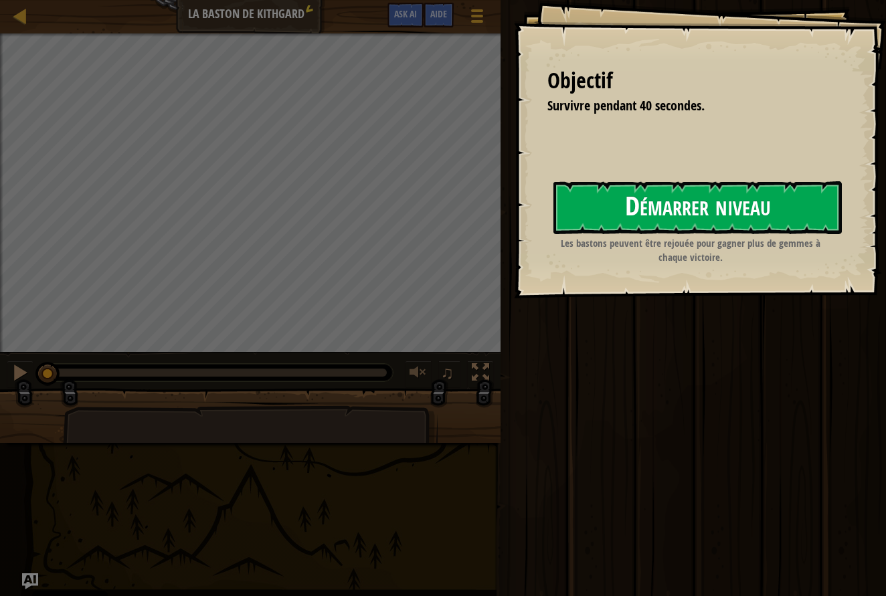
click at [633, 212] on button "Démarrer niveau" at bounding box center [698, 207] width 289 height 53
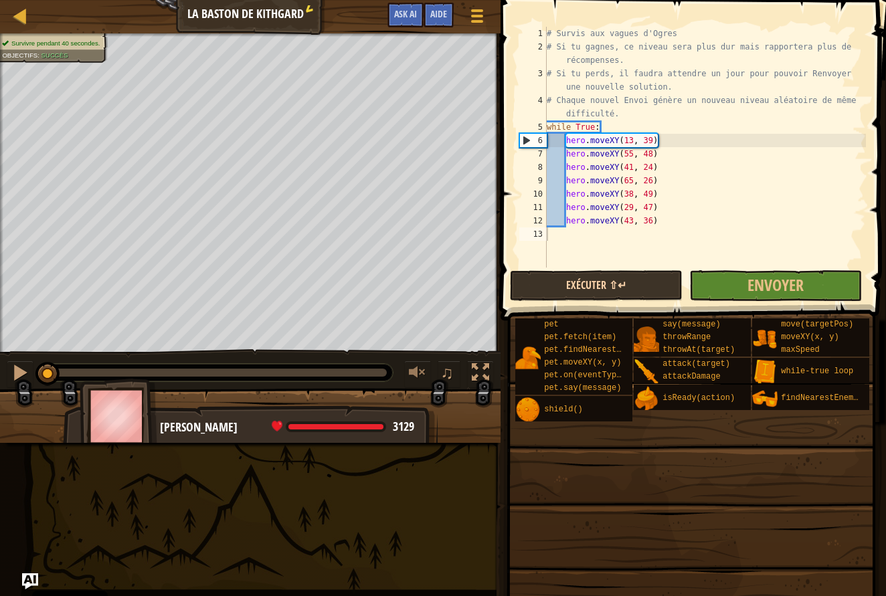
click at [604, 280] on button "Exécuter ⇧↵" at bounding box center [596, 285] width 173 height 31
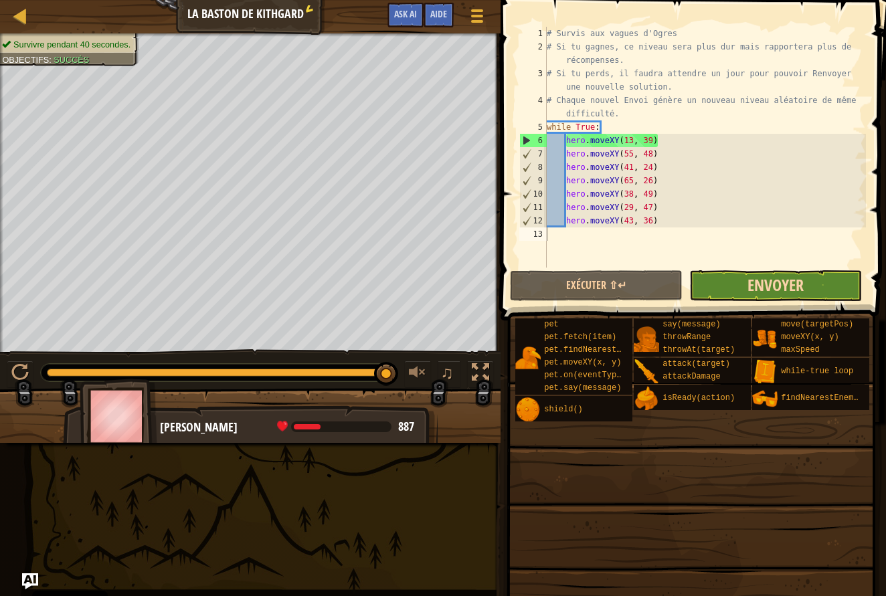
click at [797, 280] on span "Envoyer" at bounding box center [776, 284] width 56 height 21
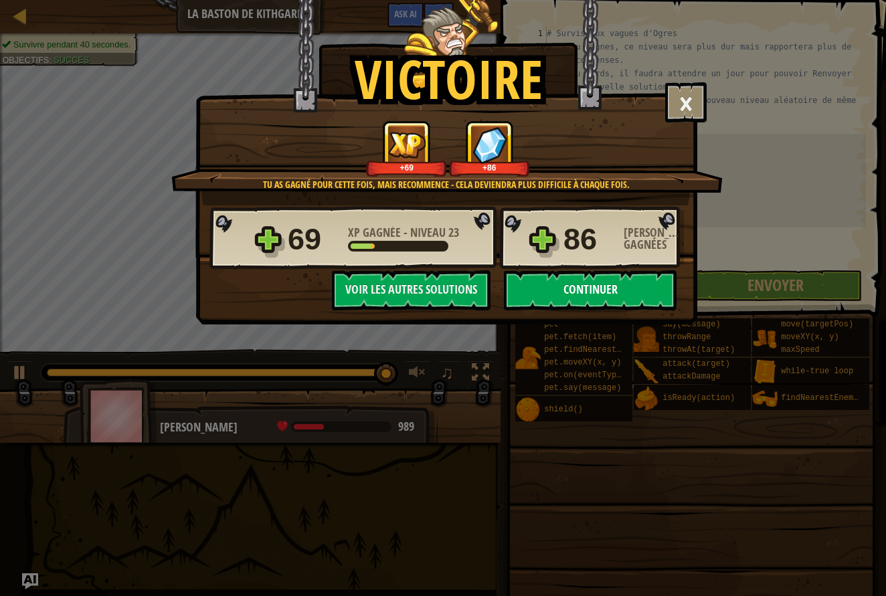
click at [614, 294] on button "Continuer" at bounding box center [590, 290] width 173 height 40
select select "fr"
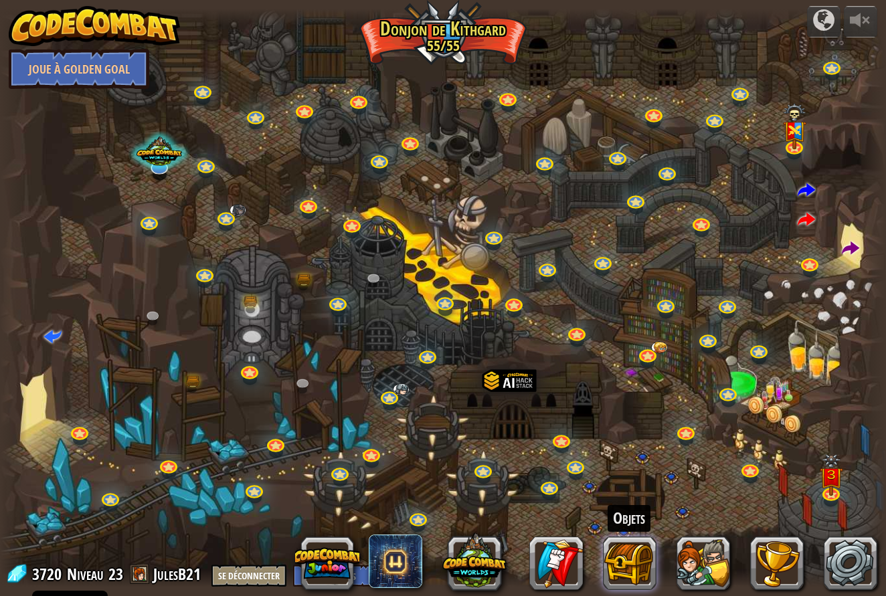
click at [633, 579] on button at bounding box center [630, 564] width 54 height 54
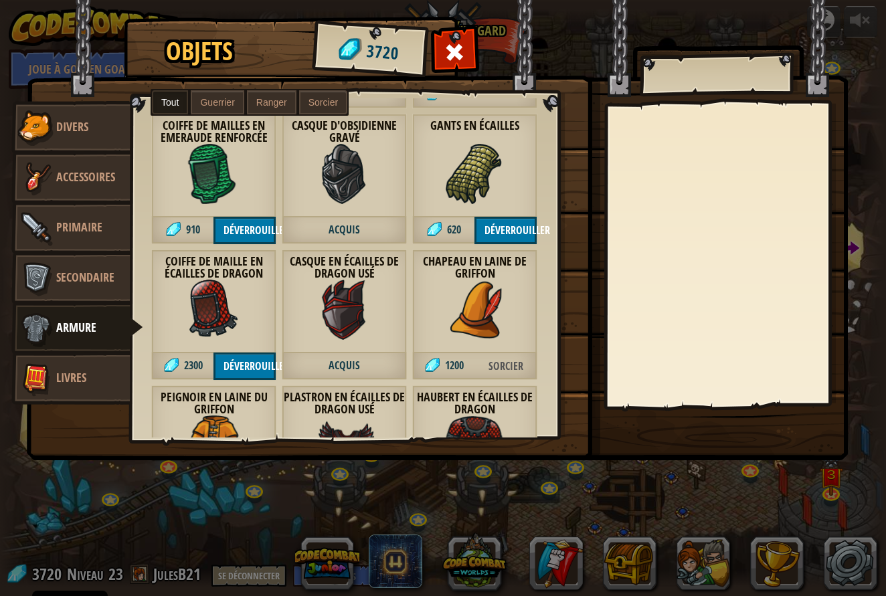
scroll to position [2318, 0]
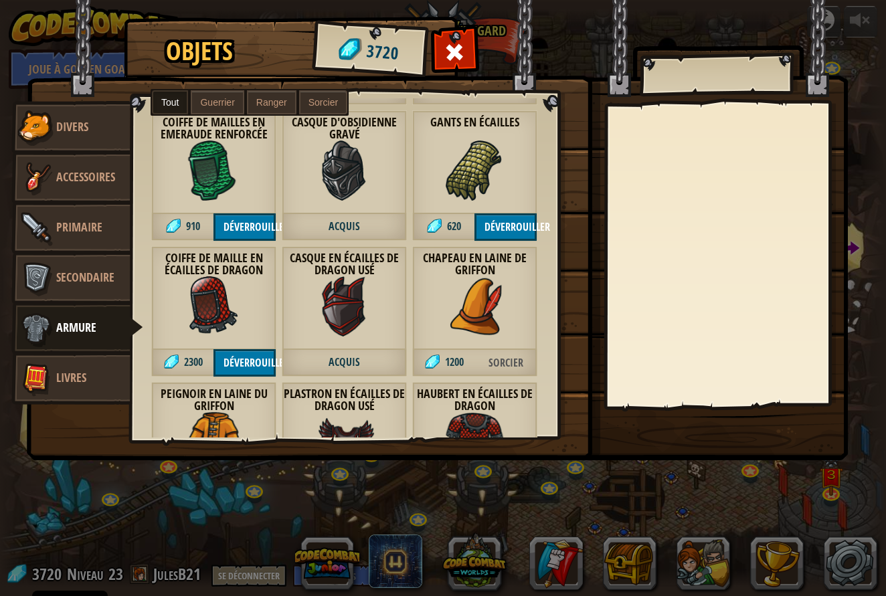
click at [448, 169] on img at bounding box center [475, 171] width 60 height 60
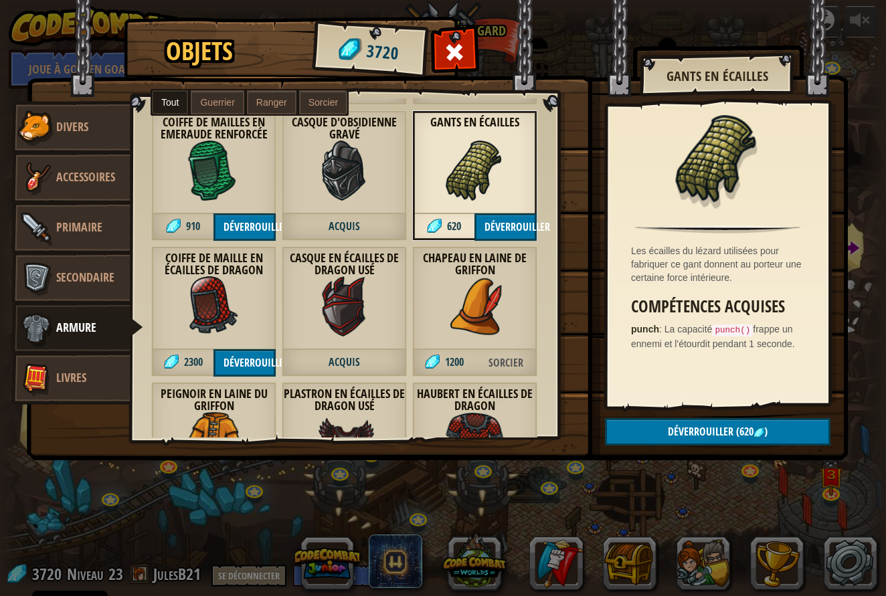
click at [213, 198] on img at bounding box center [214, 171] width 60 height 60
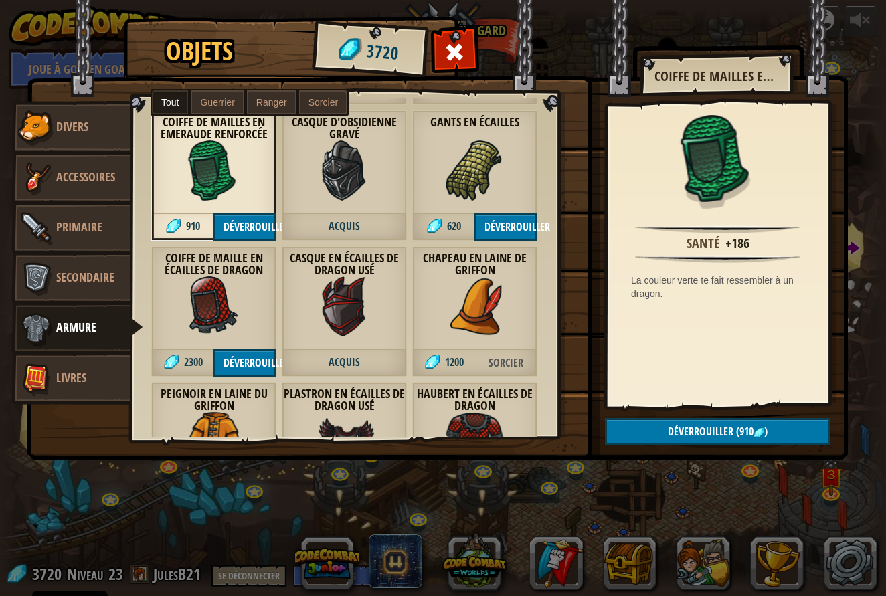
click at [205, 305] on img at bounding box center [214, 306] width 60 height 60
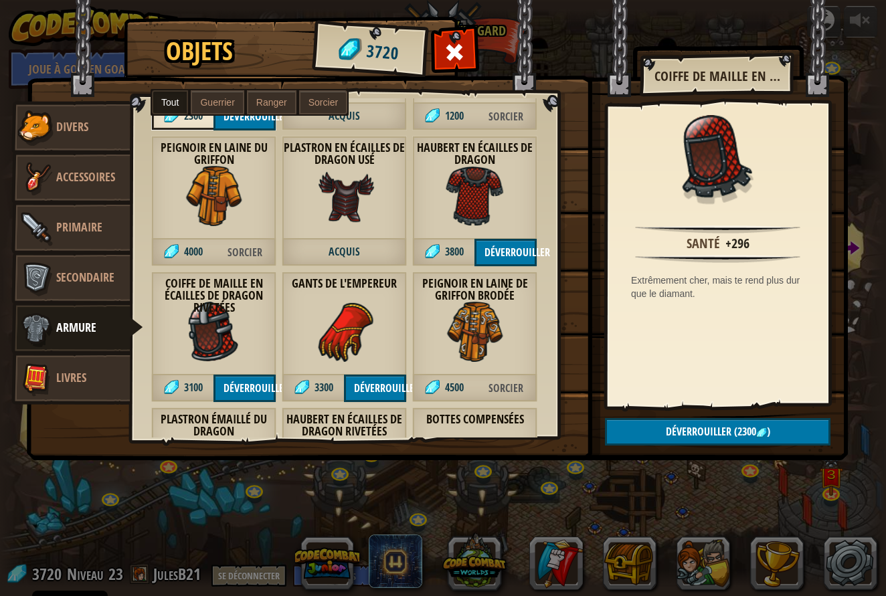
scroll to position [2571, 0]
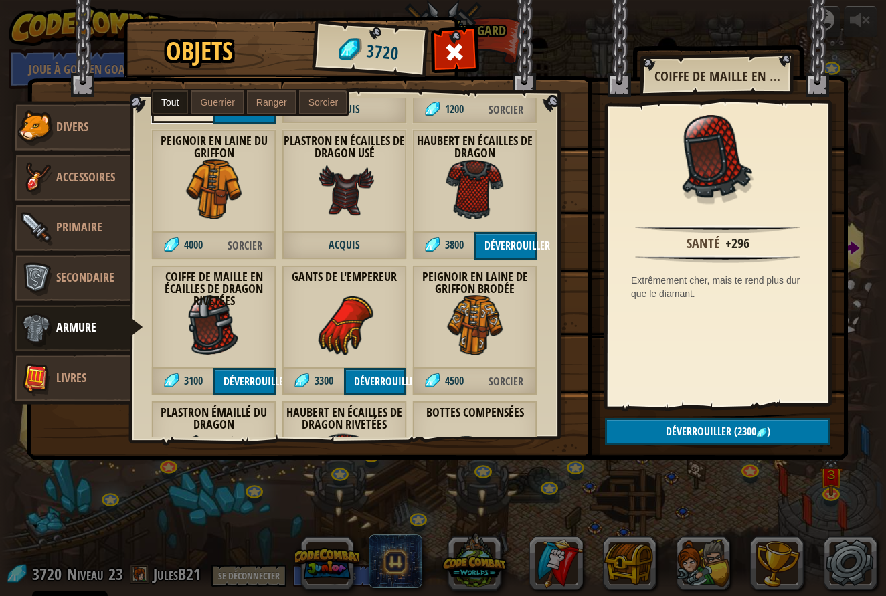
click at [219, 325] on img at bounding box center [214, 325] width 60 height 60
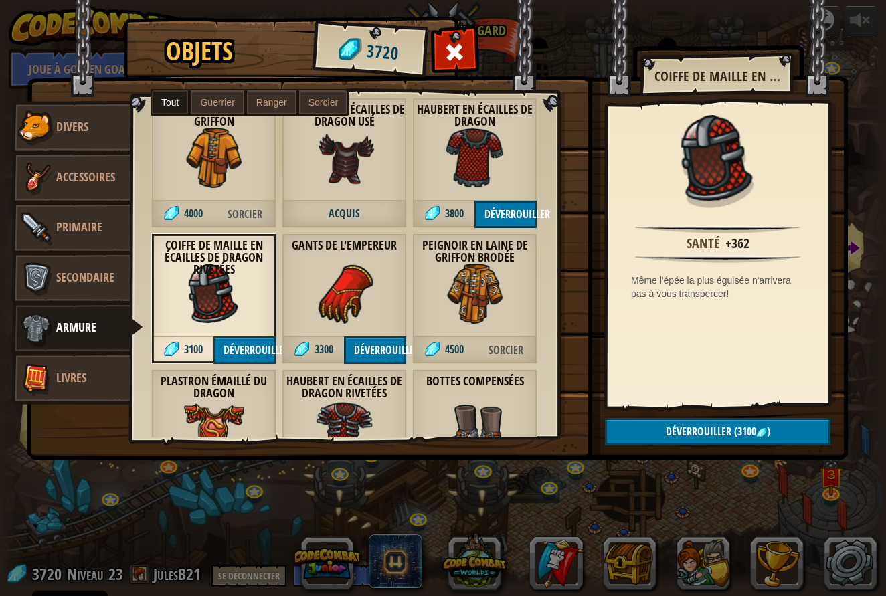
scroll to position [2596, 0]
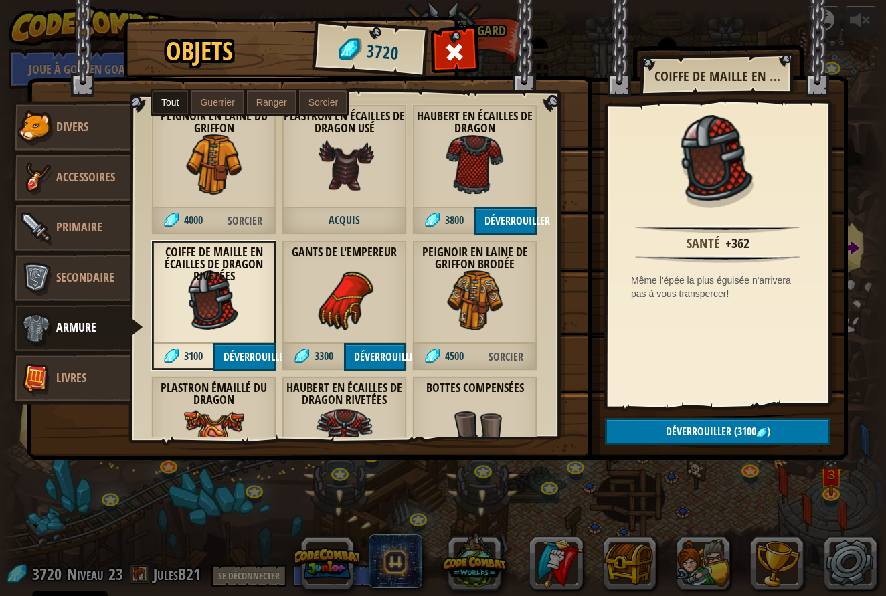
click at [471, 304] on img at bounding box center [475, 300] width 60 height 60
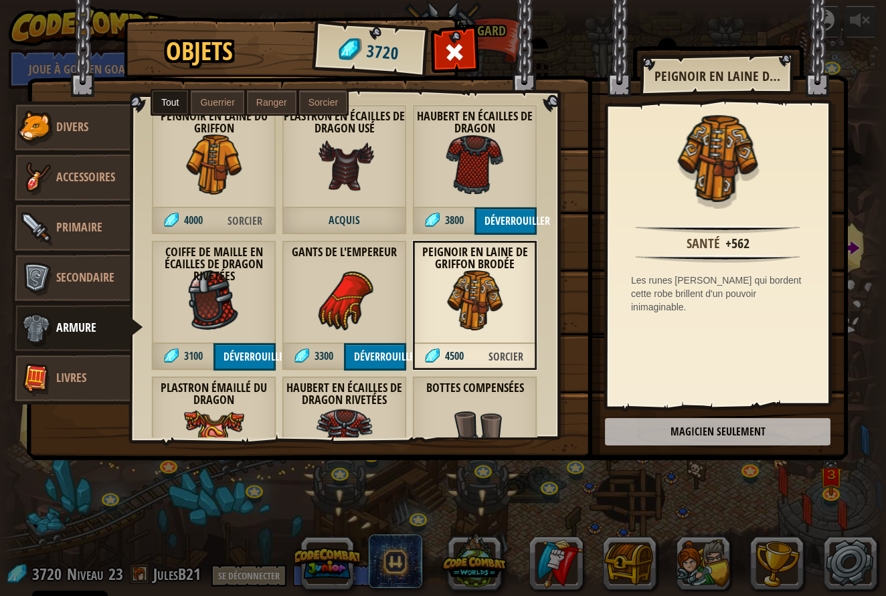
click at [352, 182] on img at bounding box center [345, 165] width 60 height 60
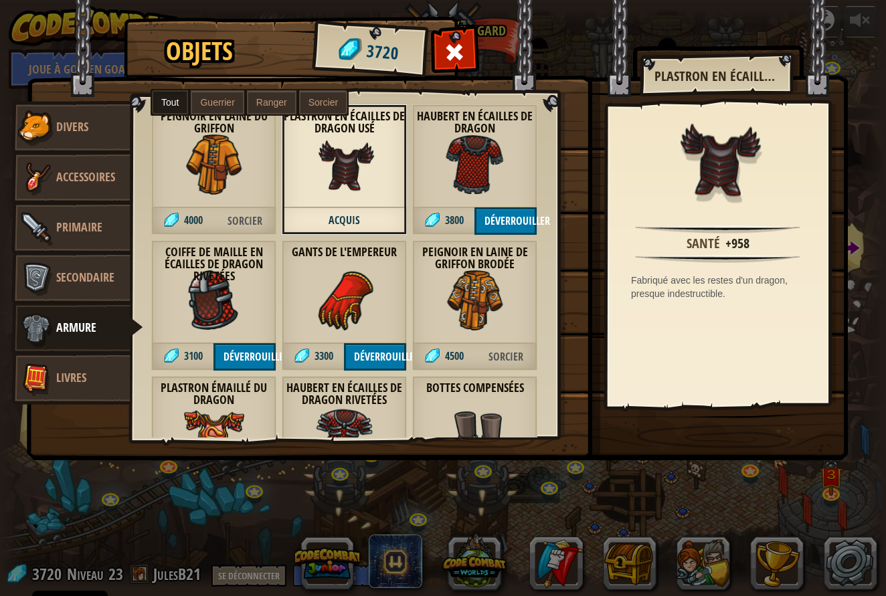
click at [357, 313] on img at bounding box center [345, 300] width 60 height 60
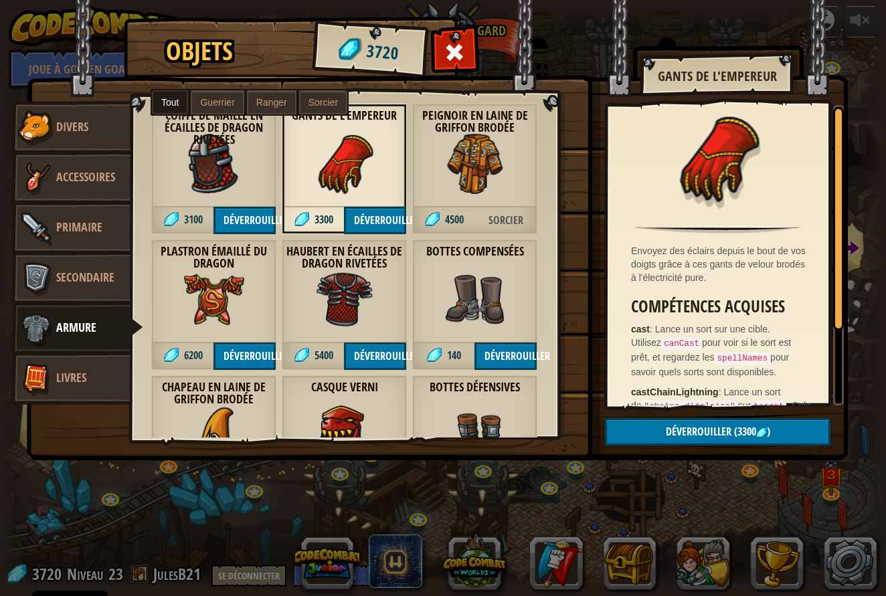
scroll to position [2771, 0]
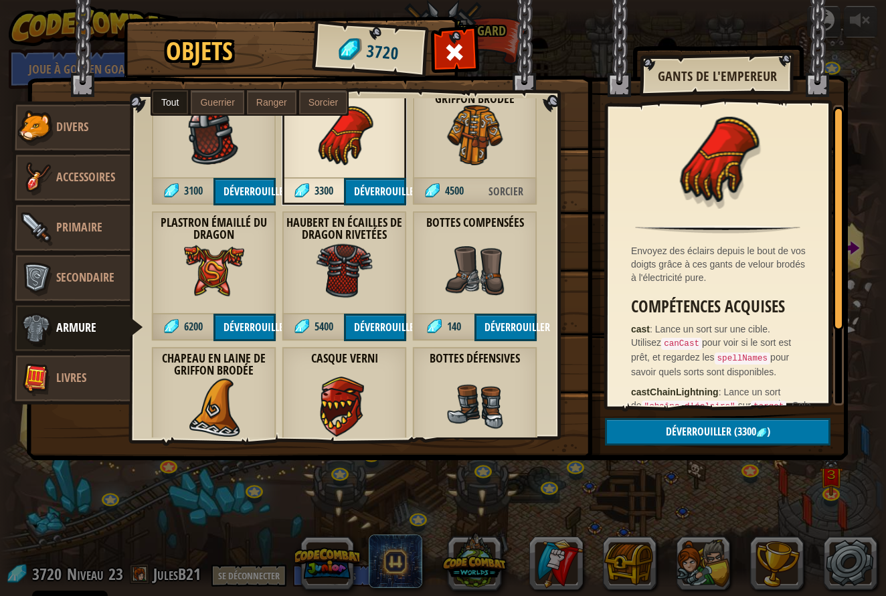
click at [334, 406] on img at bounding box center [345, 407] width 60 height 60
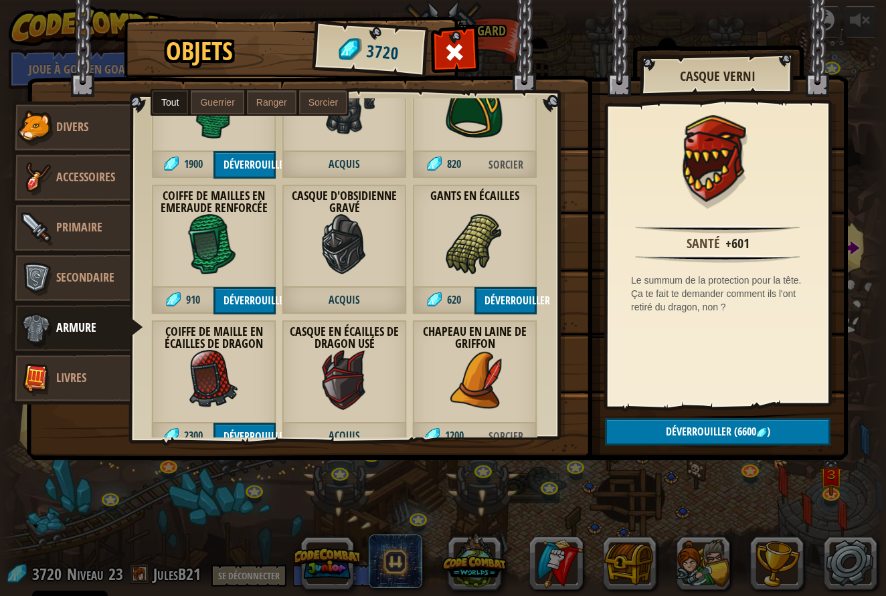
scroll to position [2254, 0]
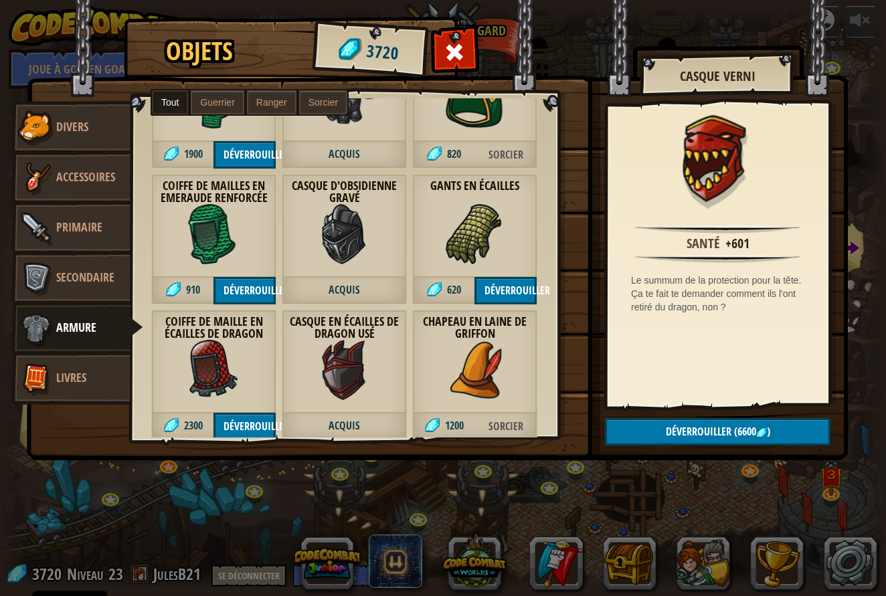
click at [335, 391] on img at bounding box center [345, 370] width 60 height 60
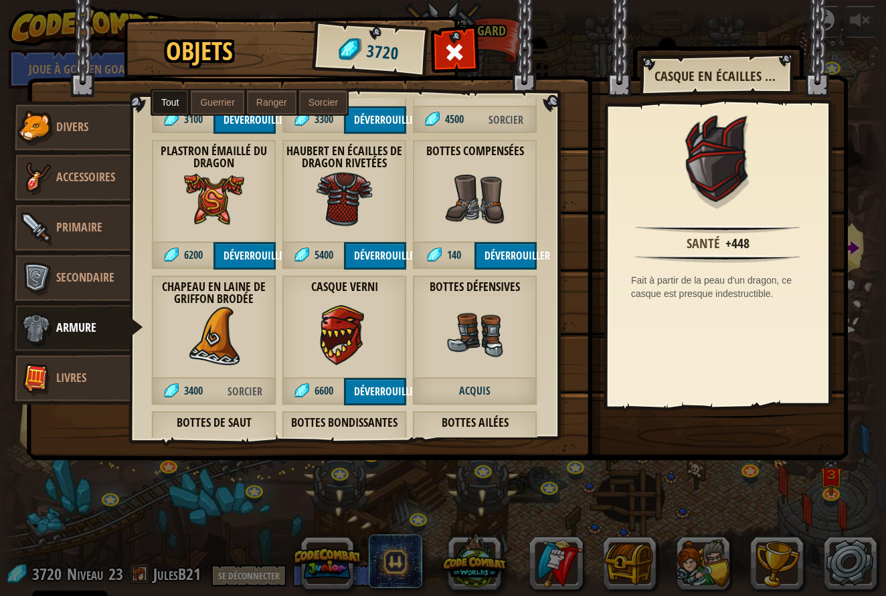
scroll to position [2835, 0]
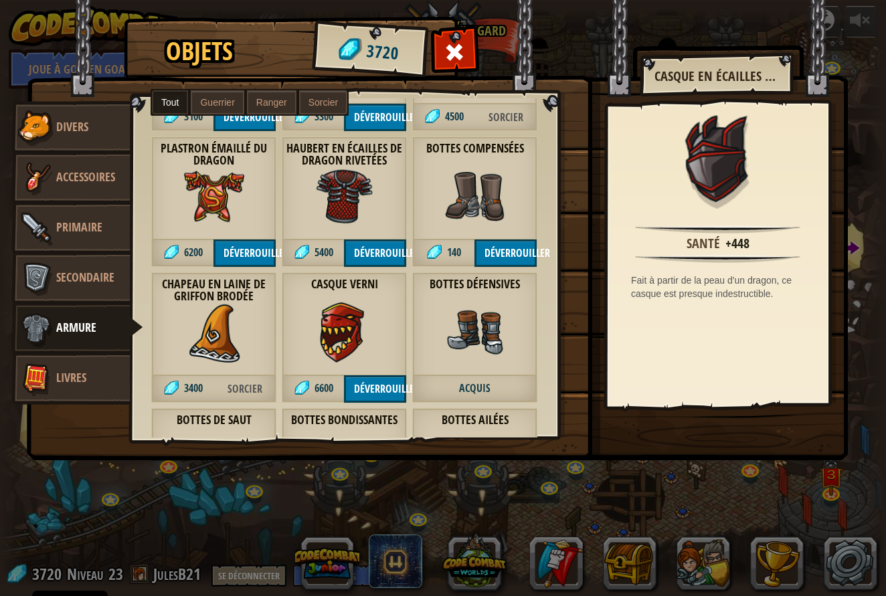
click at [190, 209] on img at bounding box center [214, 197] width 60 height 60
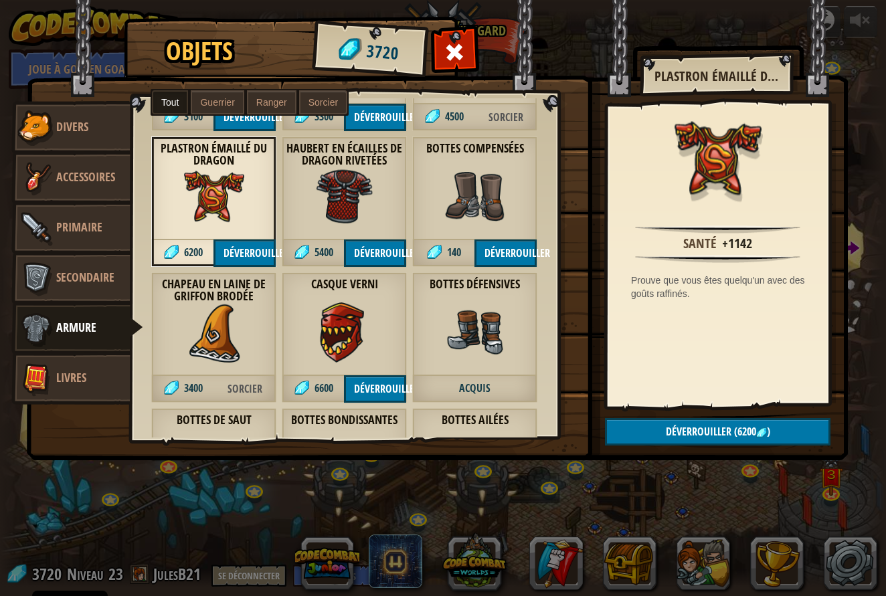
drag, startPoint x: 373, startPoint y: 315, endPoint x: 365, endPoint y: 314, distance: 7.4
click at [365, 314] on img at bounding box center [345, 333] width 60 height 60
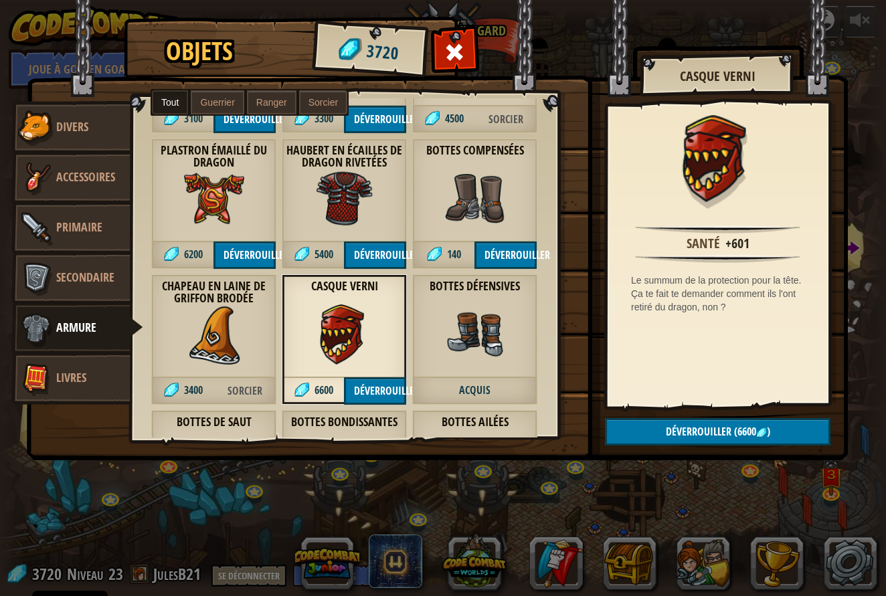
scroll to position [2833, 0]
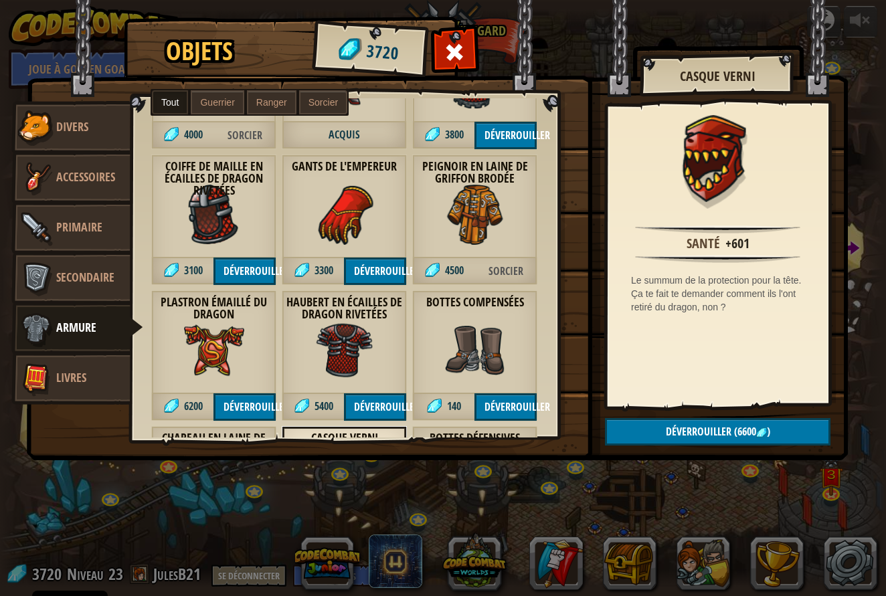
click at [418, 360] on div "Bottes compensées 140 Déverrouiller" at bounding box center [474, 356] width 125 height 131
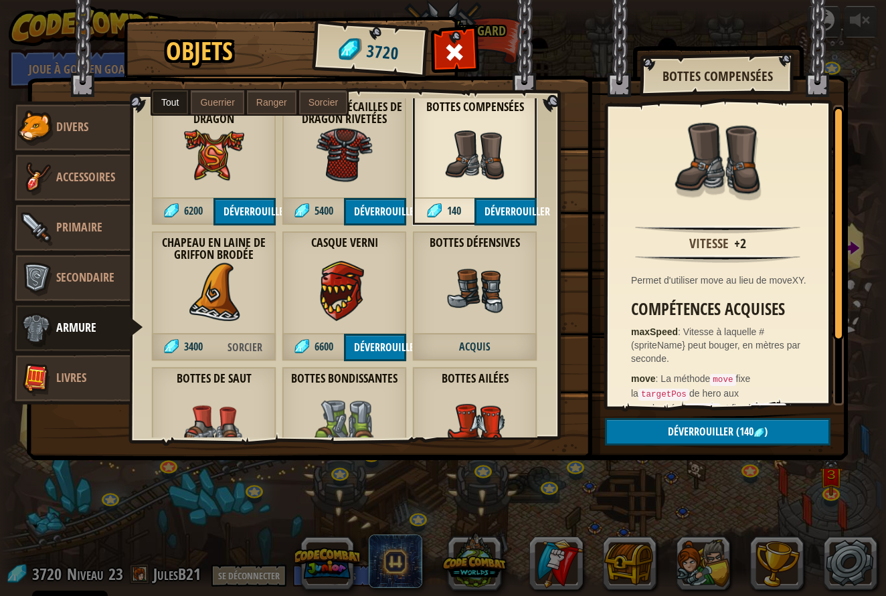
scroll to position [2888, 0]
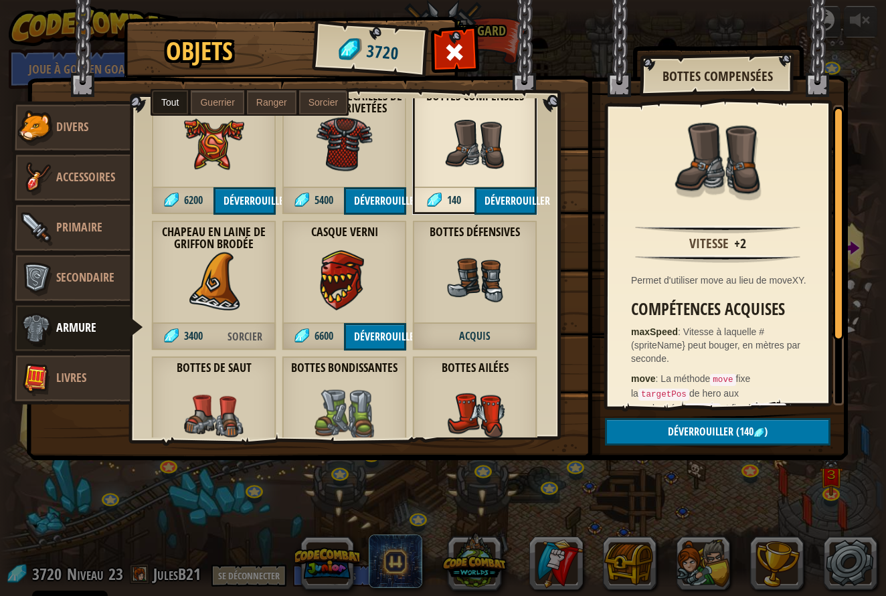
click at [430, 339] on span "Acquis" at bounding box center [474, 336] width 125 height 27
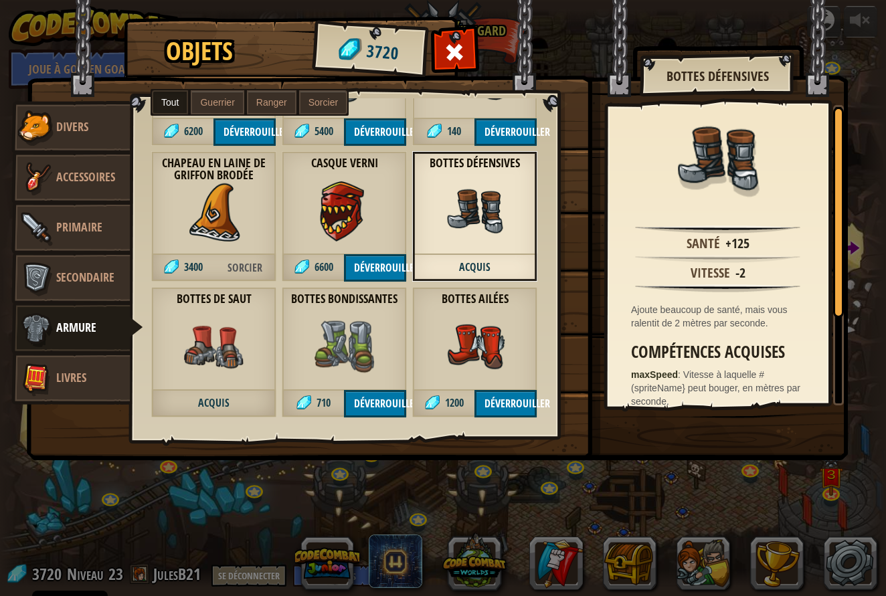
scroll to position [2957, 0]
click at [82, 237] on link "Primaire" at bounding box center [70, 228] width 119 height 54
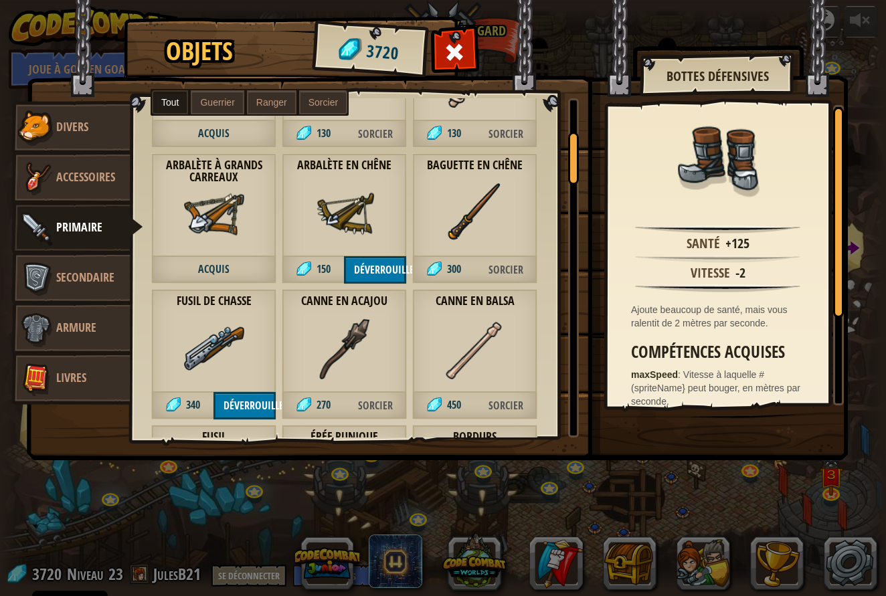
scroll to position [243, 0]
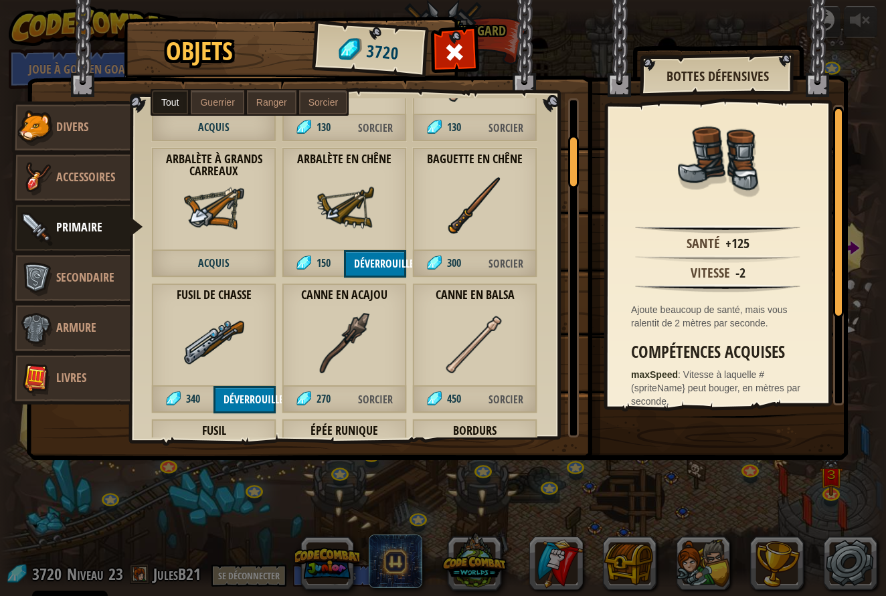
click at [214, 335] on img at bounding box center [214, 343] width 60 height 60
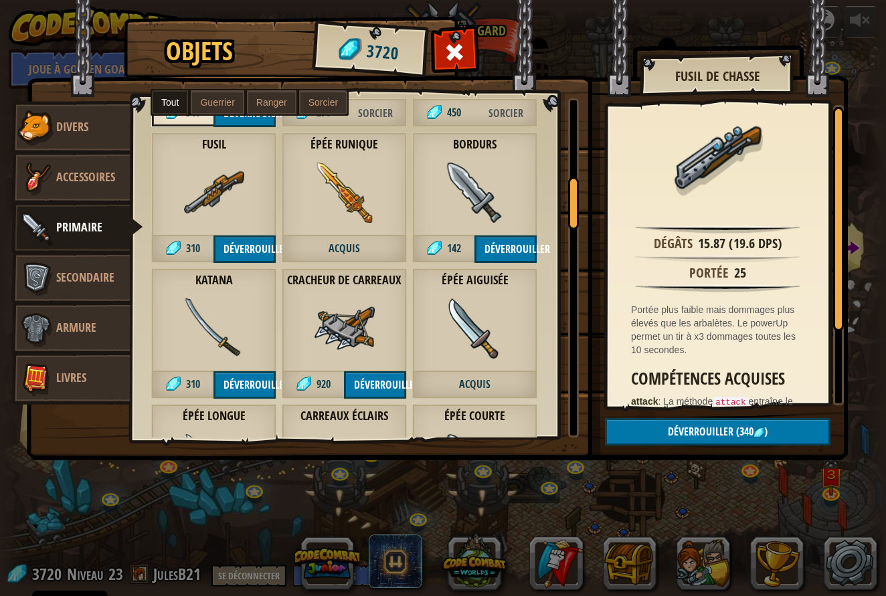
scroll to position [532, 0]
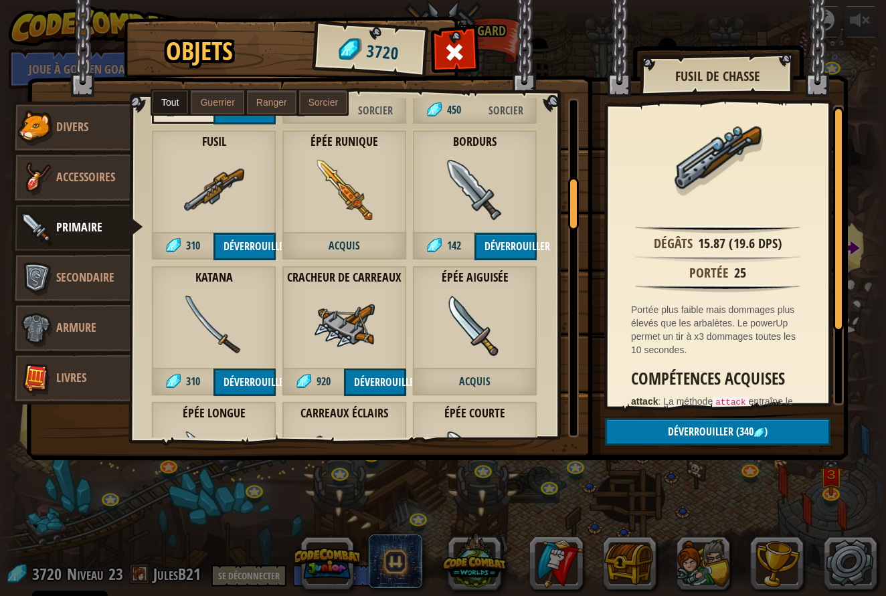
click at [345, 336] on img at bounding box center [345, 326] width 60 height 60
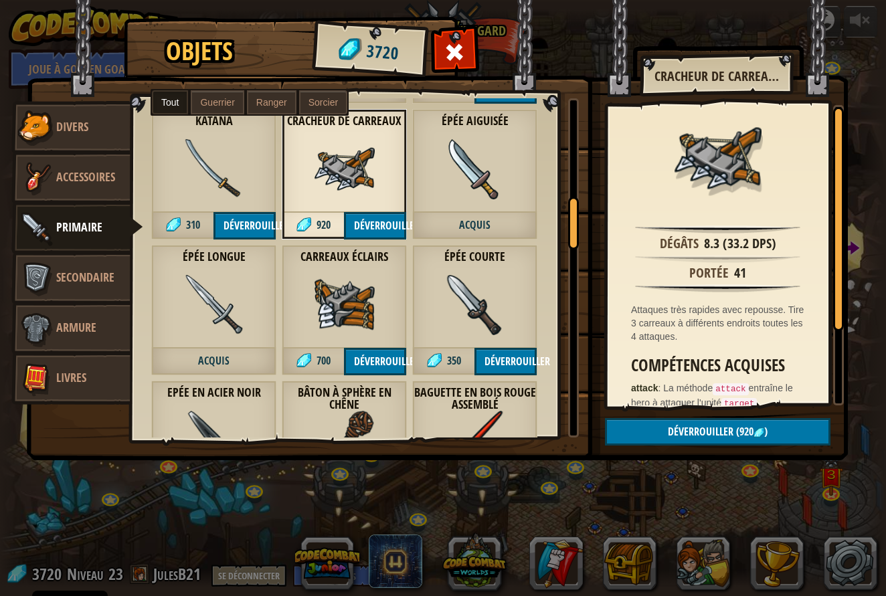
scroll to position [694, 0]
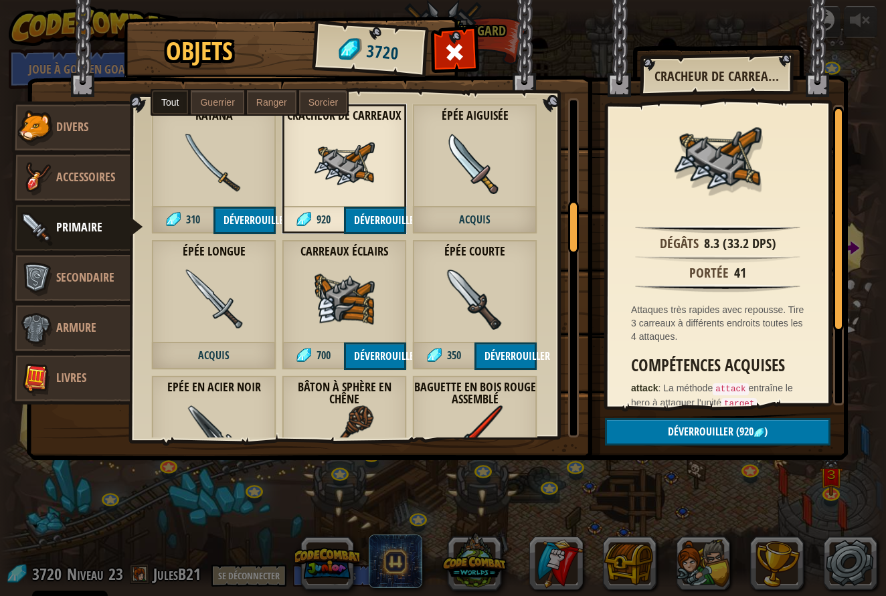
click at [327, 301] on img at bounding box center [345, 300] width 60 height 60
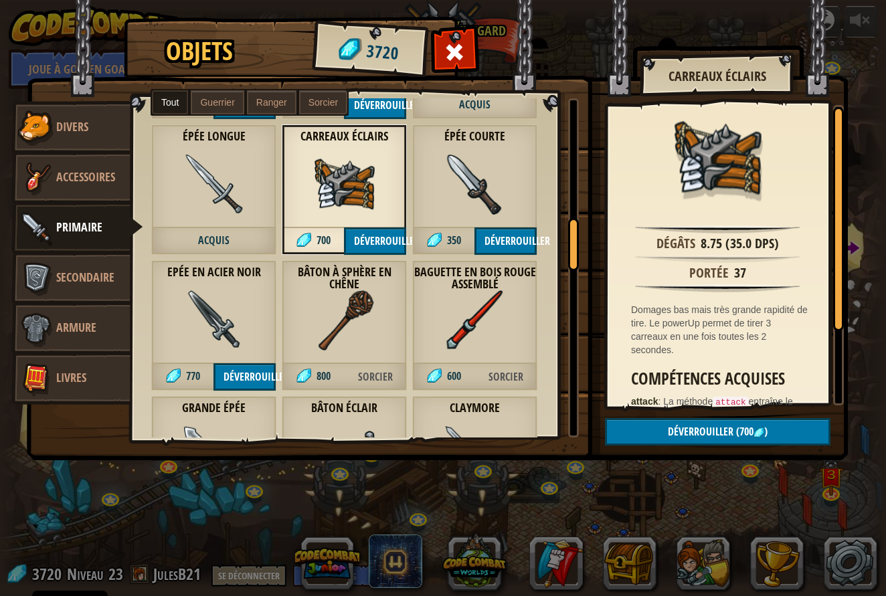
scroll to position [813, 0]
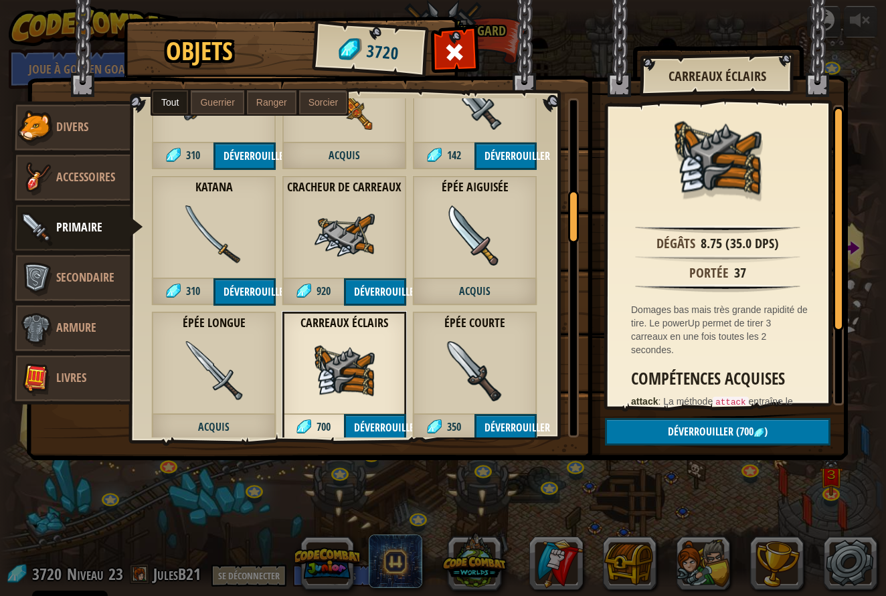
click at [339, 239] on img at bounding box center [345, 235] width 60 height 60
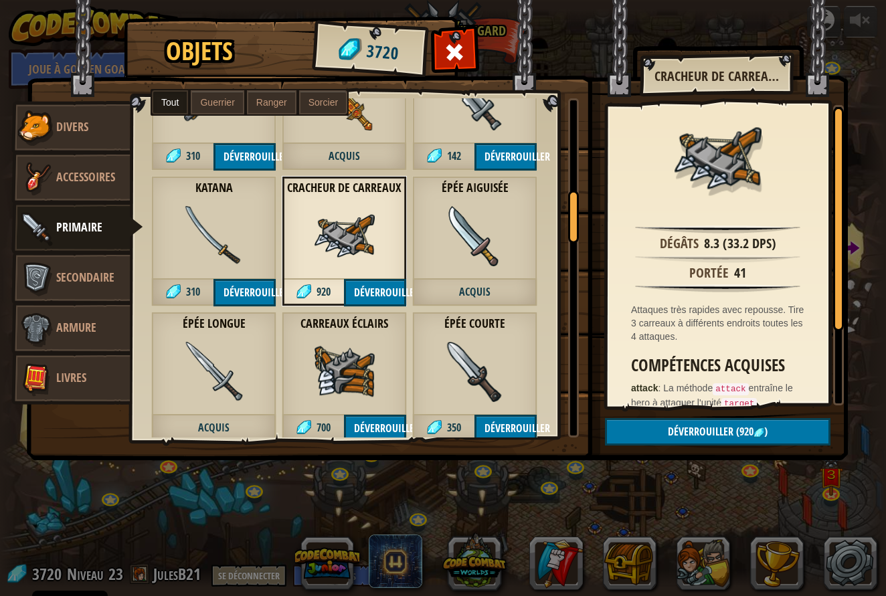
scroll to position [623, 0]
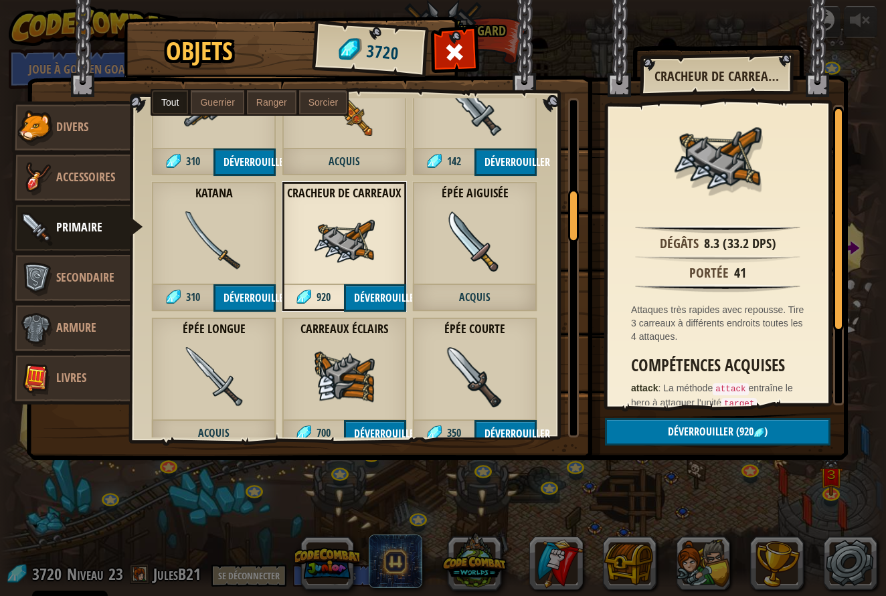
click at [359, 369] on img at bounding box center [345, 377] width 60 height 60
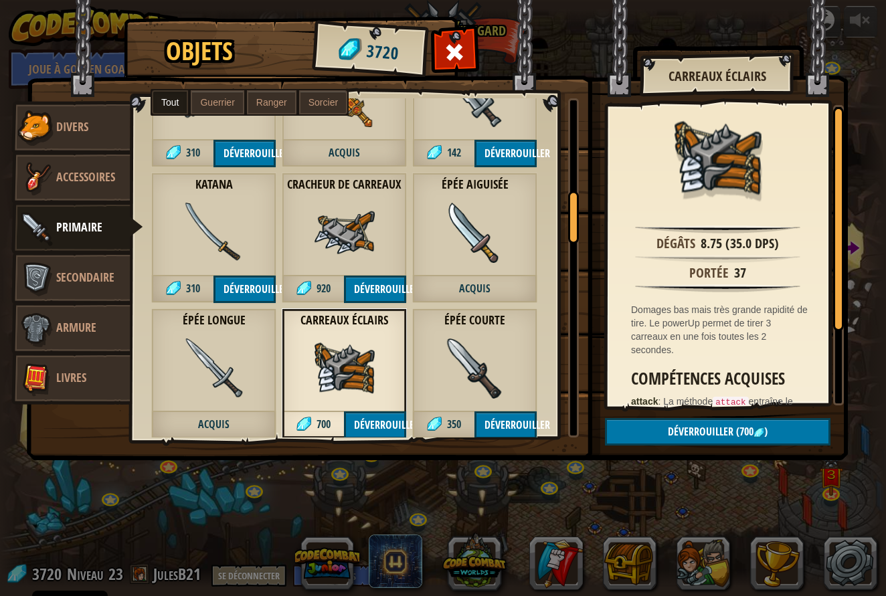
scroll to position [628, 0]
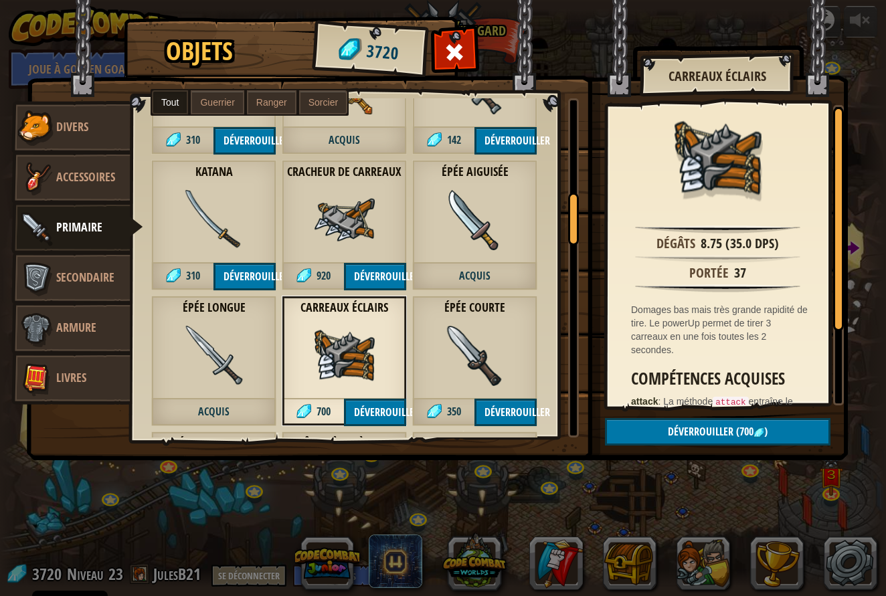
click at [319, 219] on img at bounding box center [345, 220] width 60 height 60
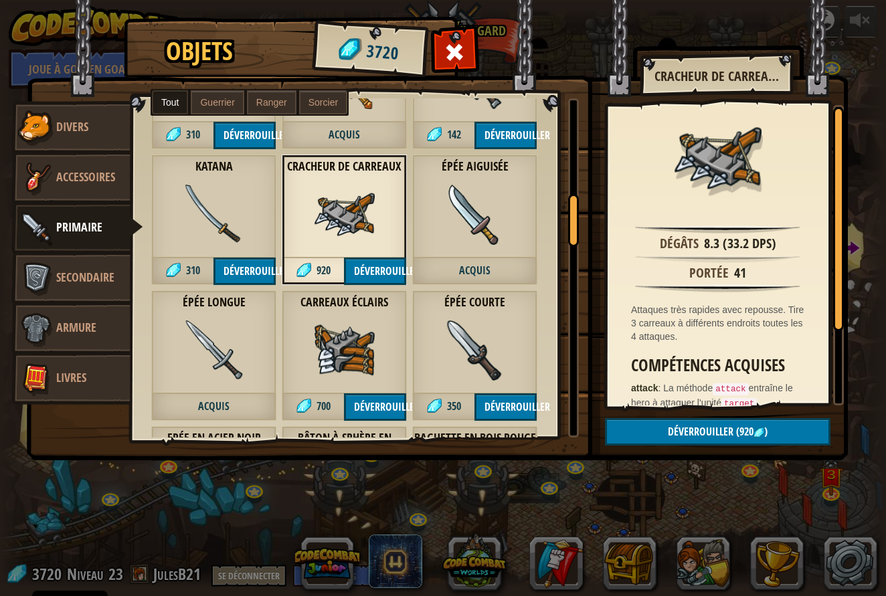
click at [332, 345] on img at bounding box center [345, 351] width 60 height 60
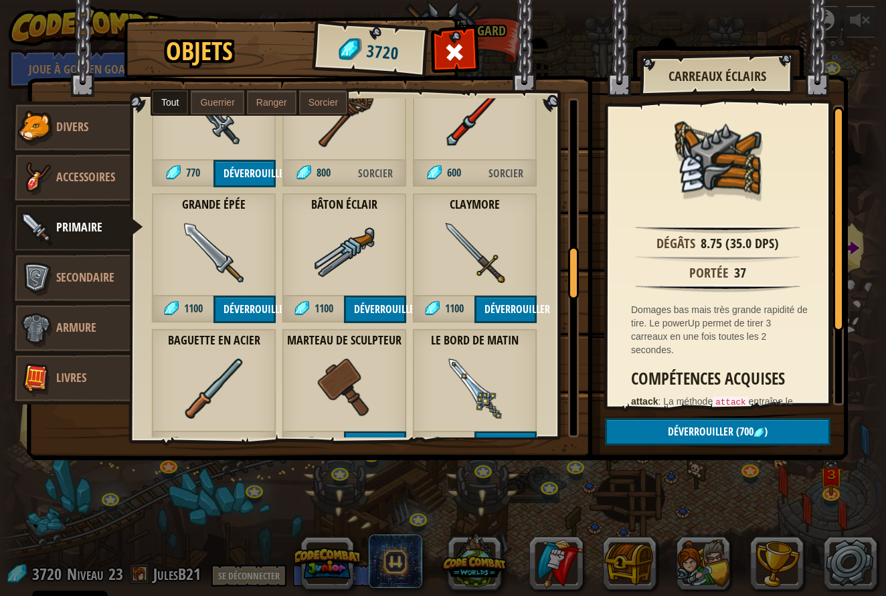
scroll to position [1013, 0]
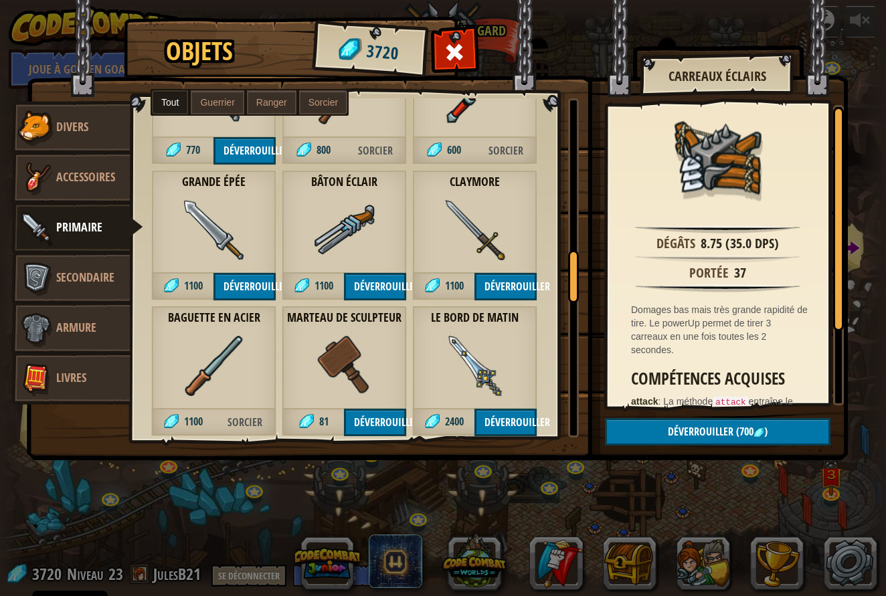
click at [481, 374] on img at bounding box center [475, 366] width 60 height 60
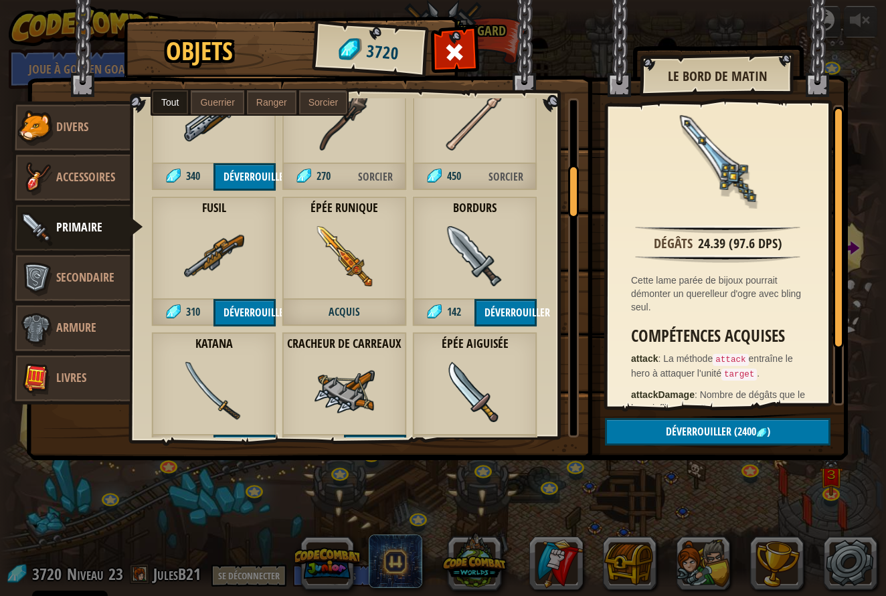
scroll to position [446, 0]
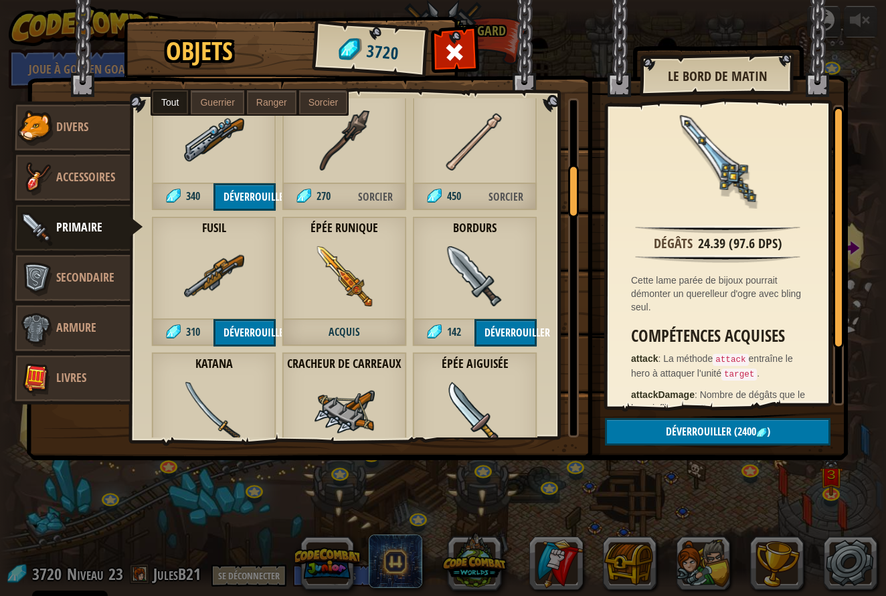
click at [372, 288] on img at bounding box center [345, 276] width 60 height 60
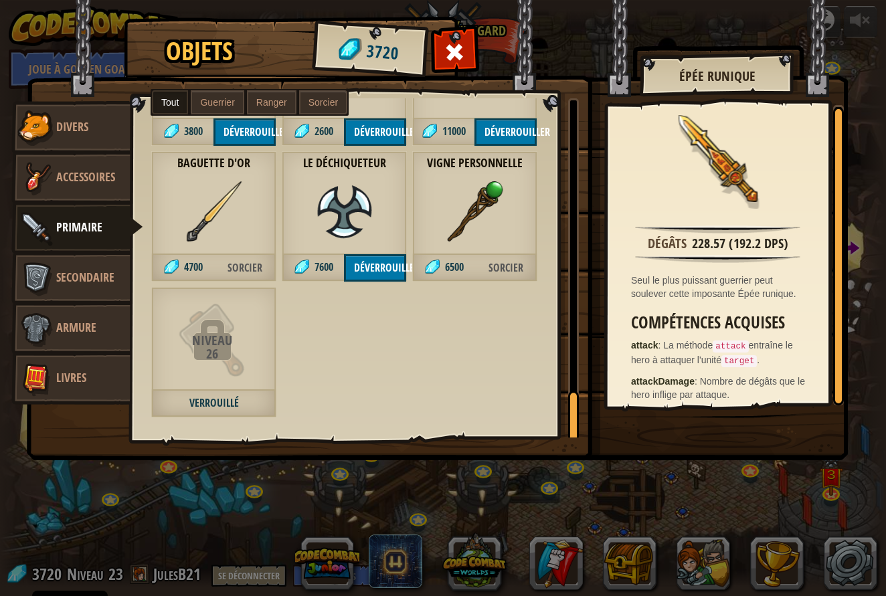
scroll to position [2005, 0]
click at [485, 205] on img at bounding box center [475, 211] width 60 height 60
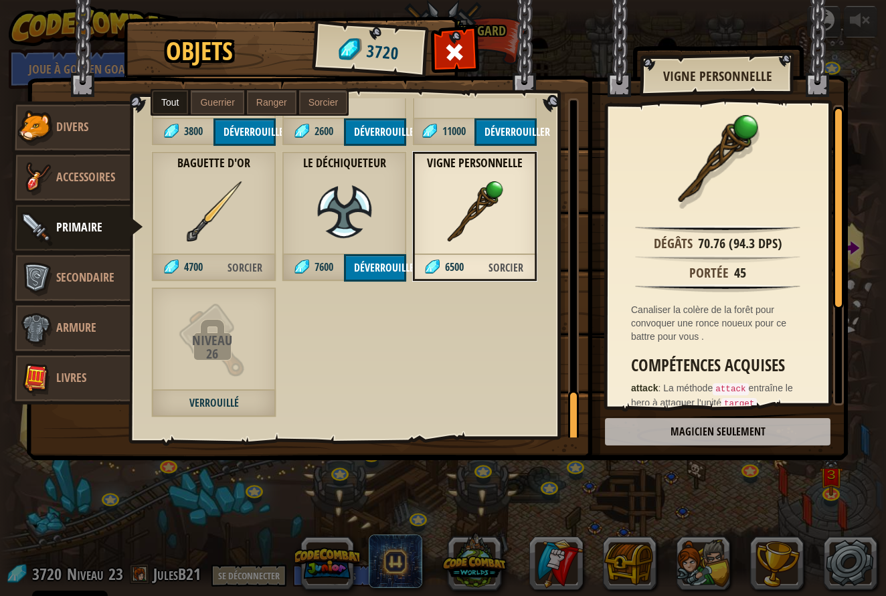
click at [339, 230] on img at bounding box center [345, 211] width 60 height 60
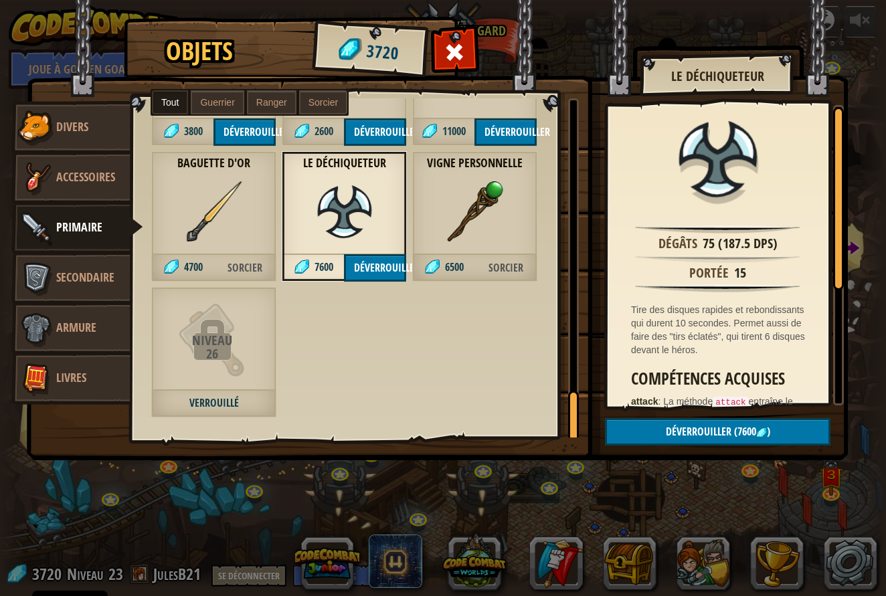
click at [184, 213] on img at bounding box center [214, 211] width 60 height 60
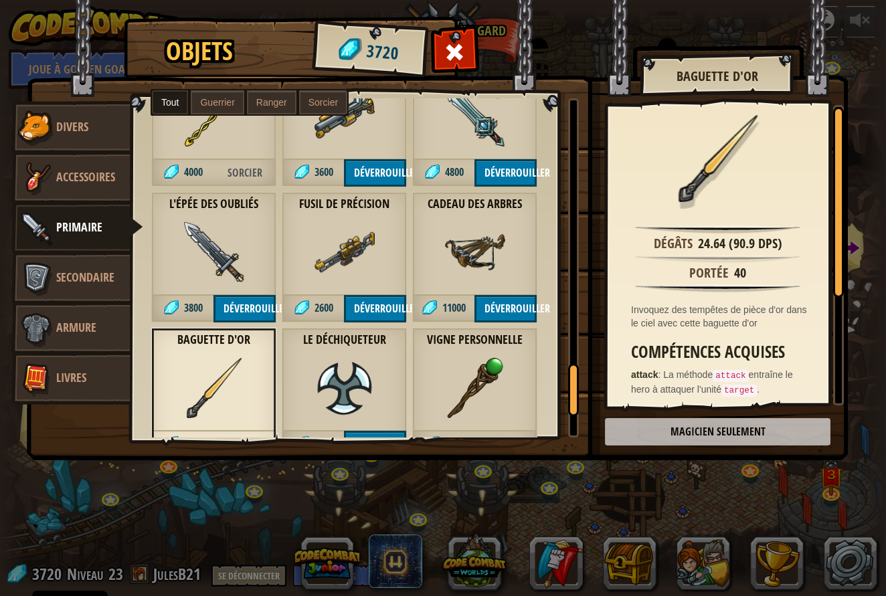
scroll to position [1817, 0]
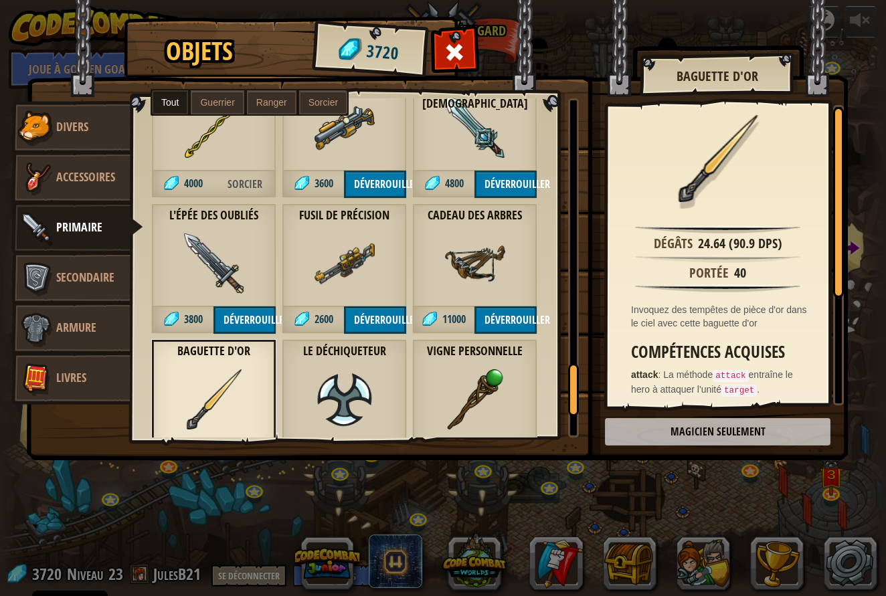
click at [340, 268] on img at bounding box center [345, 264] width 60 height 60
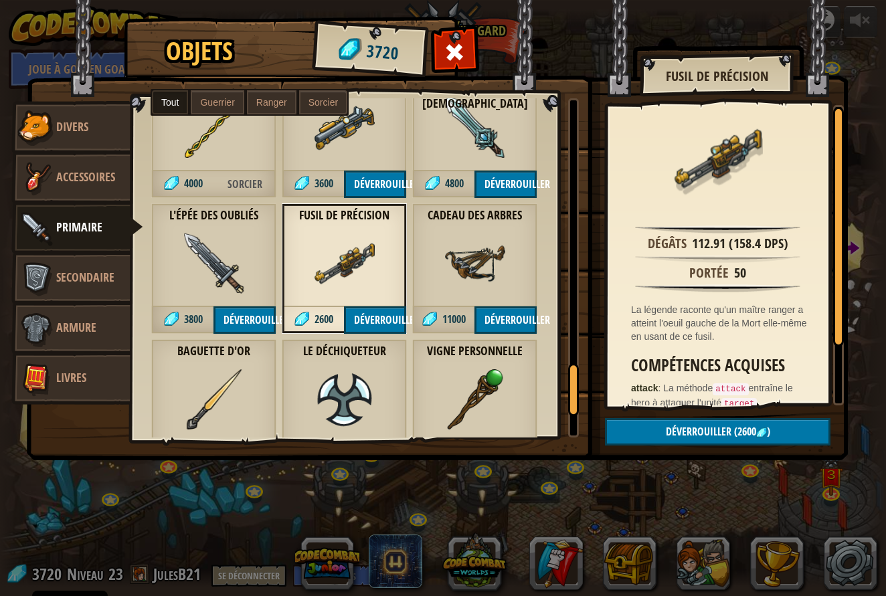
click at [200, 266] on img at bounding box center [214, 264] width 60 height 60
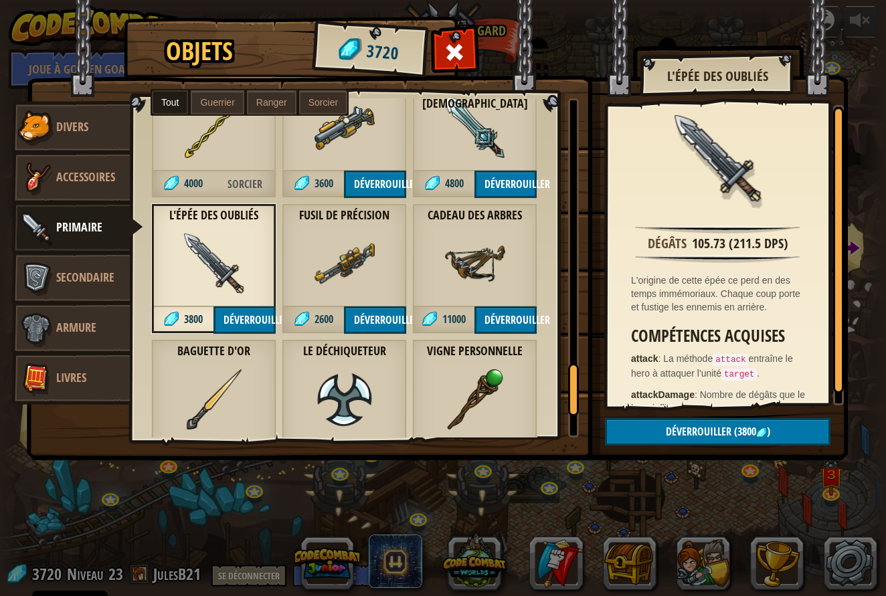
click at [495, 266] on img at bounding box center [475, 264] width 60 height 60
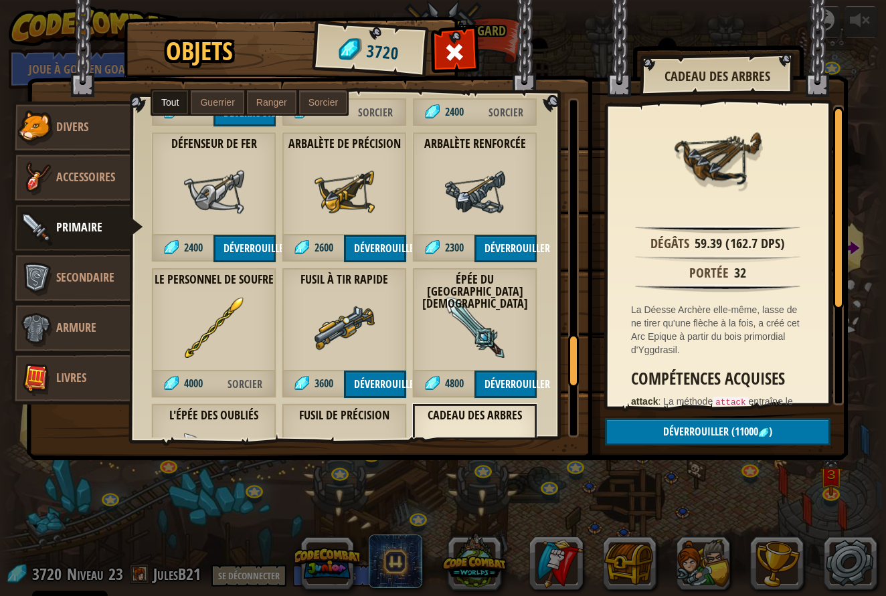
click at [452, 345] on img at bounding box center [475, 328] width 60 height 60
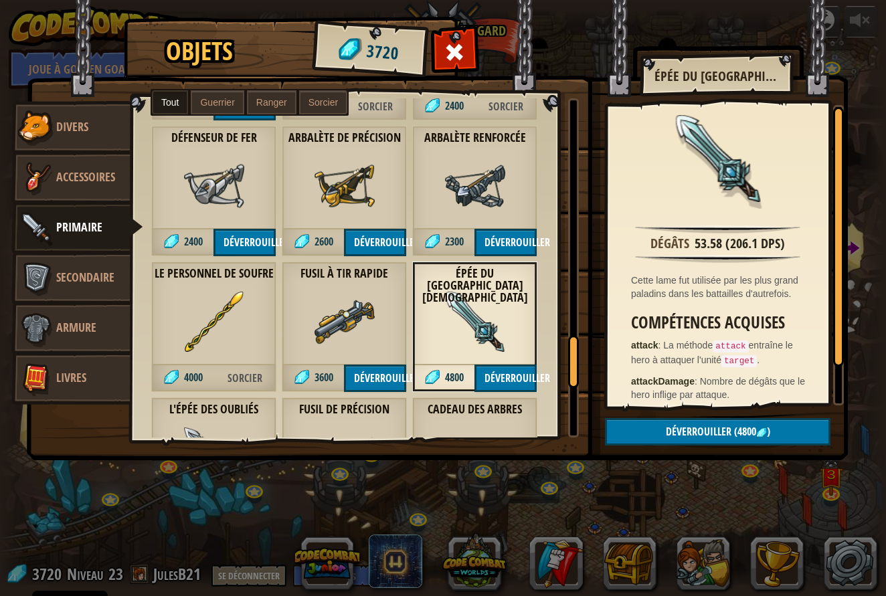
click at [364, 331] on img at bounding box center [345, 322] width 60 height 60
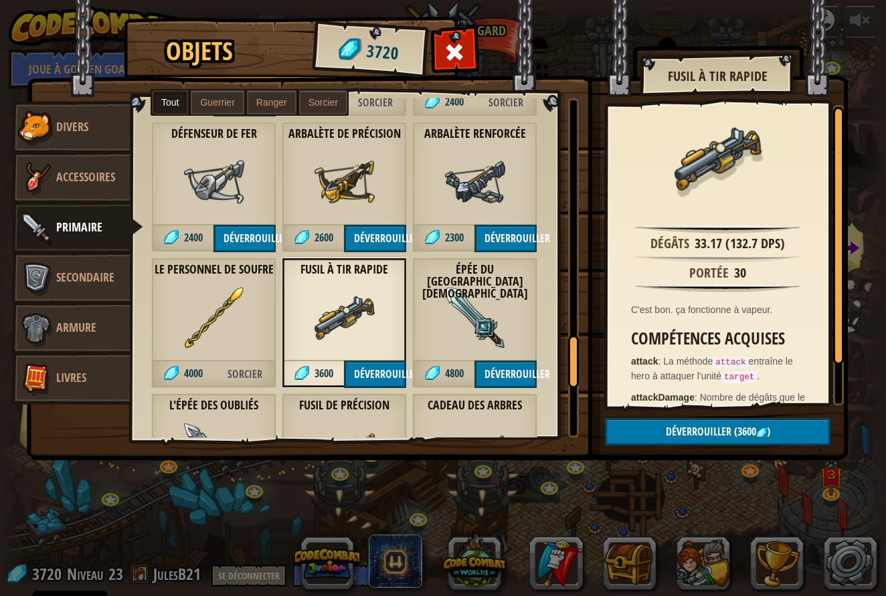
click at [243, 317] on img at bounding box center [214, 318] width 60 height 60
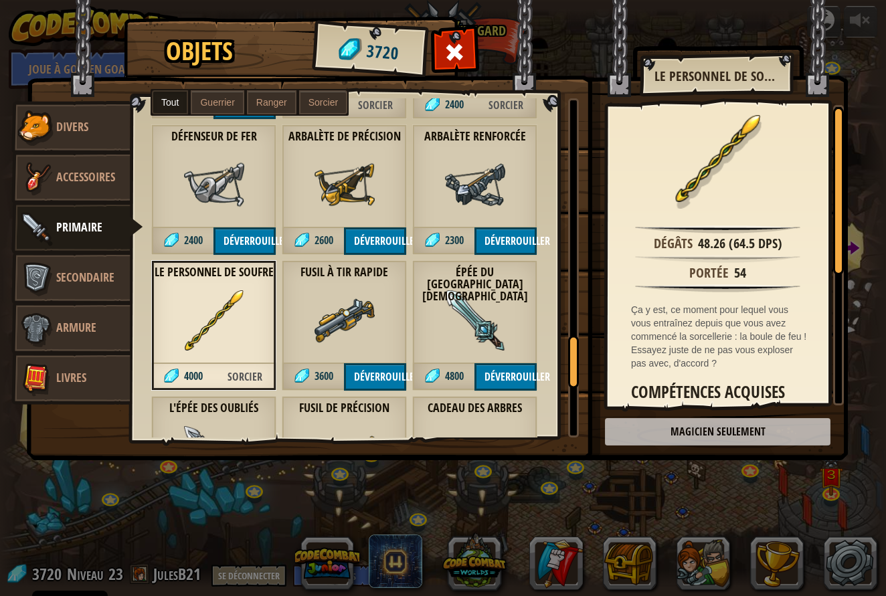
scroll to position [1625, 0]
drag, startPoint x: 485, startPoint y: 175, endPoint x: 471, endPoint y: 179, distance: 14.2
click at [484, 175] on img at bounding box center [475, 184] width 60 height 60
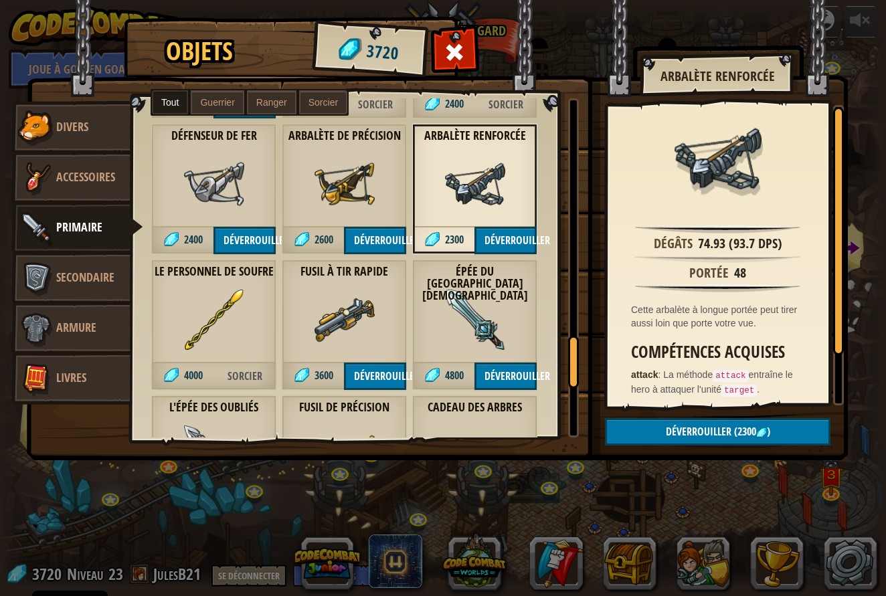
click at [355, 163] on img at bounding box center [345, 184] width 60 height 60
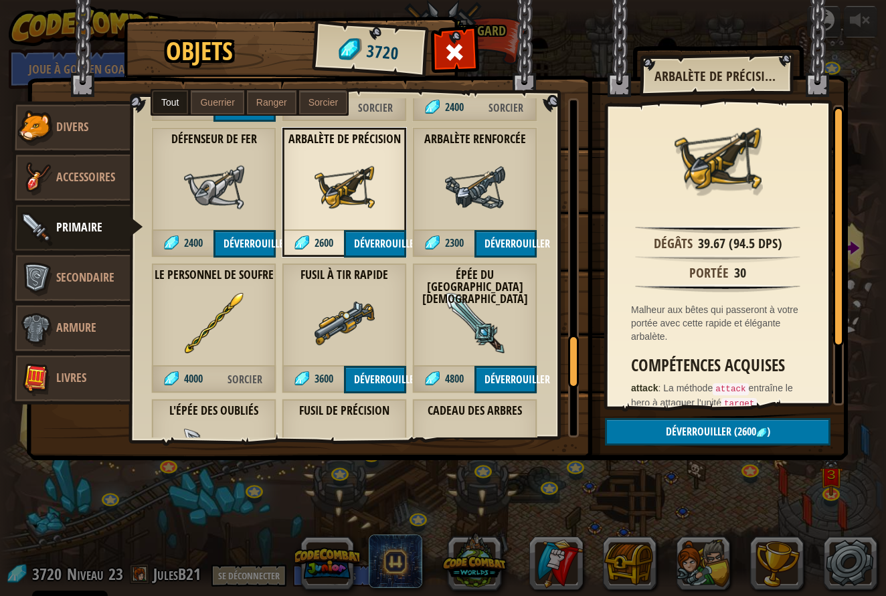
click at [183, 162] on div "Défenseur de fer 2400 Déverrouiller" at bounding box center [213, 192] width 125 height 131
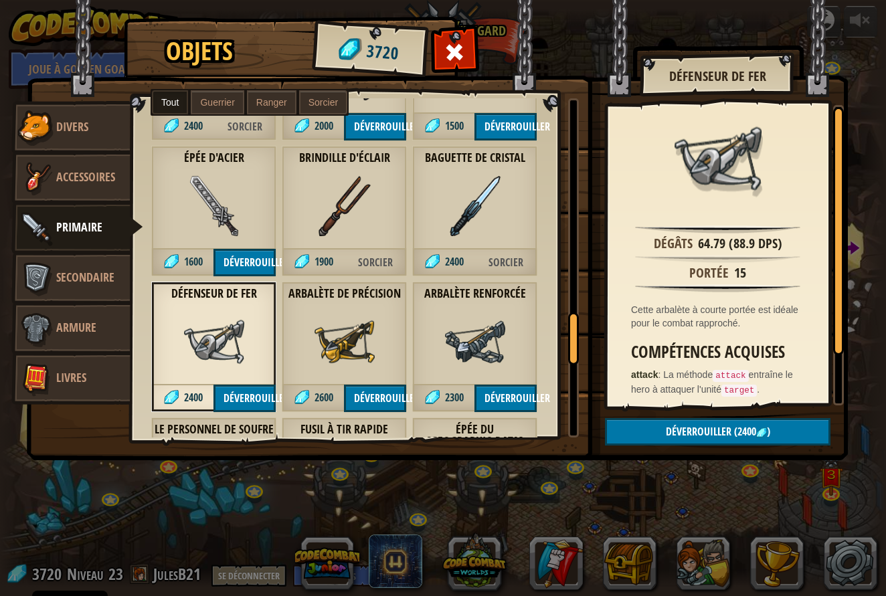
click at [478, 202] on img at bounding box center [475, 206] width 60 height 60
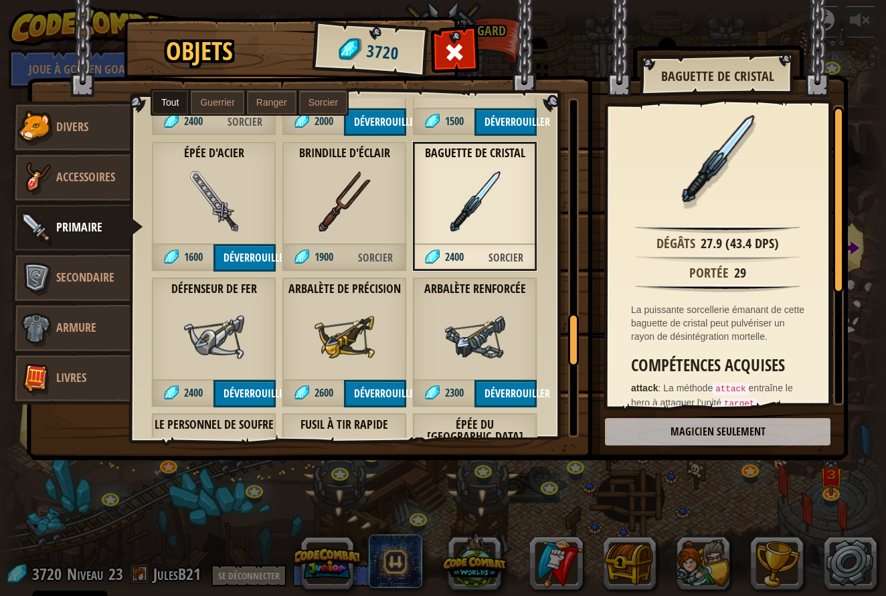
click at [349, 212] on img at bounding box center [345, 201] width 60 height 60
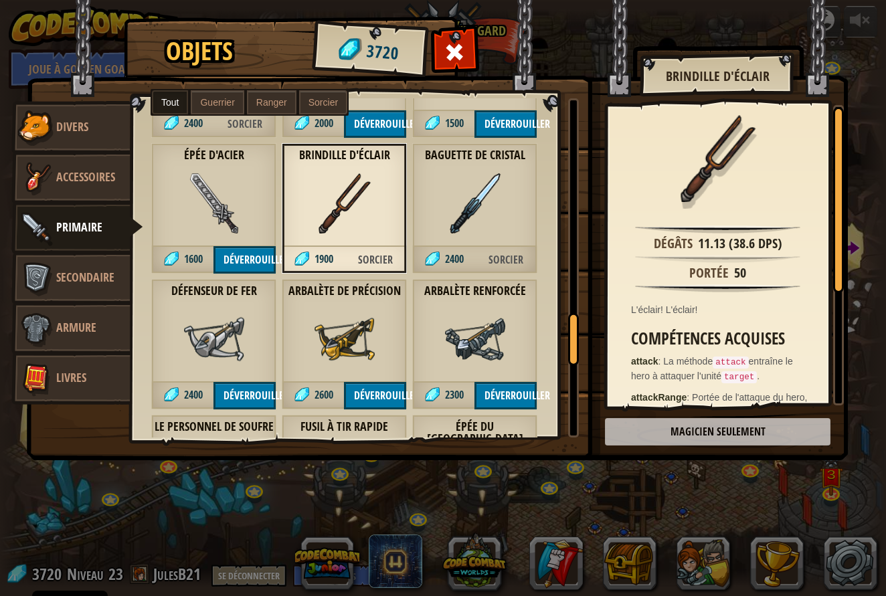
scroll to position [1466, 0]
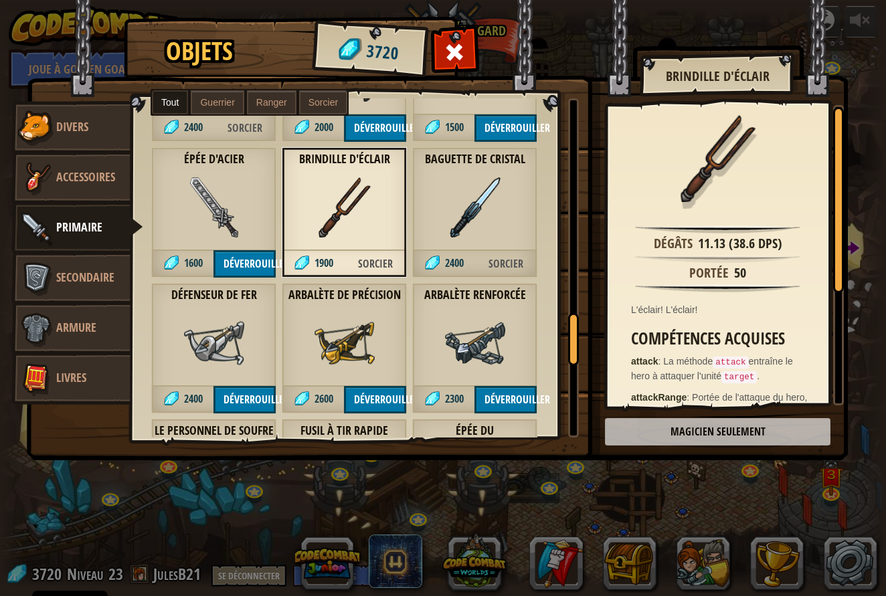
drag, startPoint x: 194, startPoint y: 207, endPoint x: 170, endPoint y: 141, distance: 70.5
click at [174, 151] on div "Épée d'acier 1600 Déverrouiller" at bounding box center [213, 212] width 125 height 131
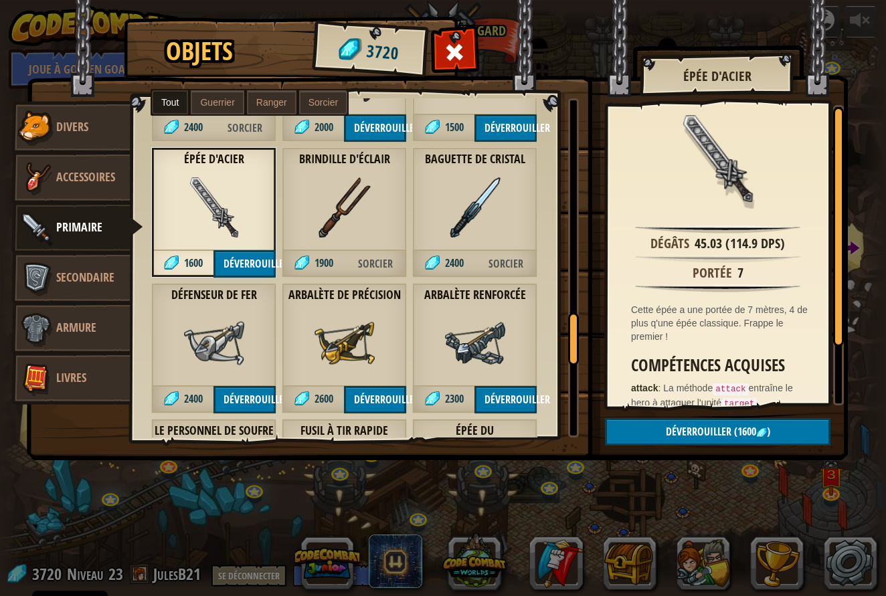
click at [462, 47] on span at bounding box center [454, 52] width 21 height 21
